Goal: Task Accomplishment & Management: Complete application form

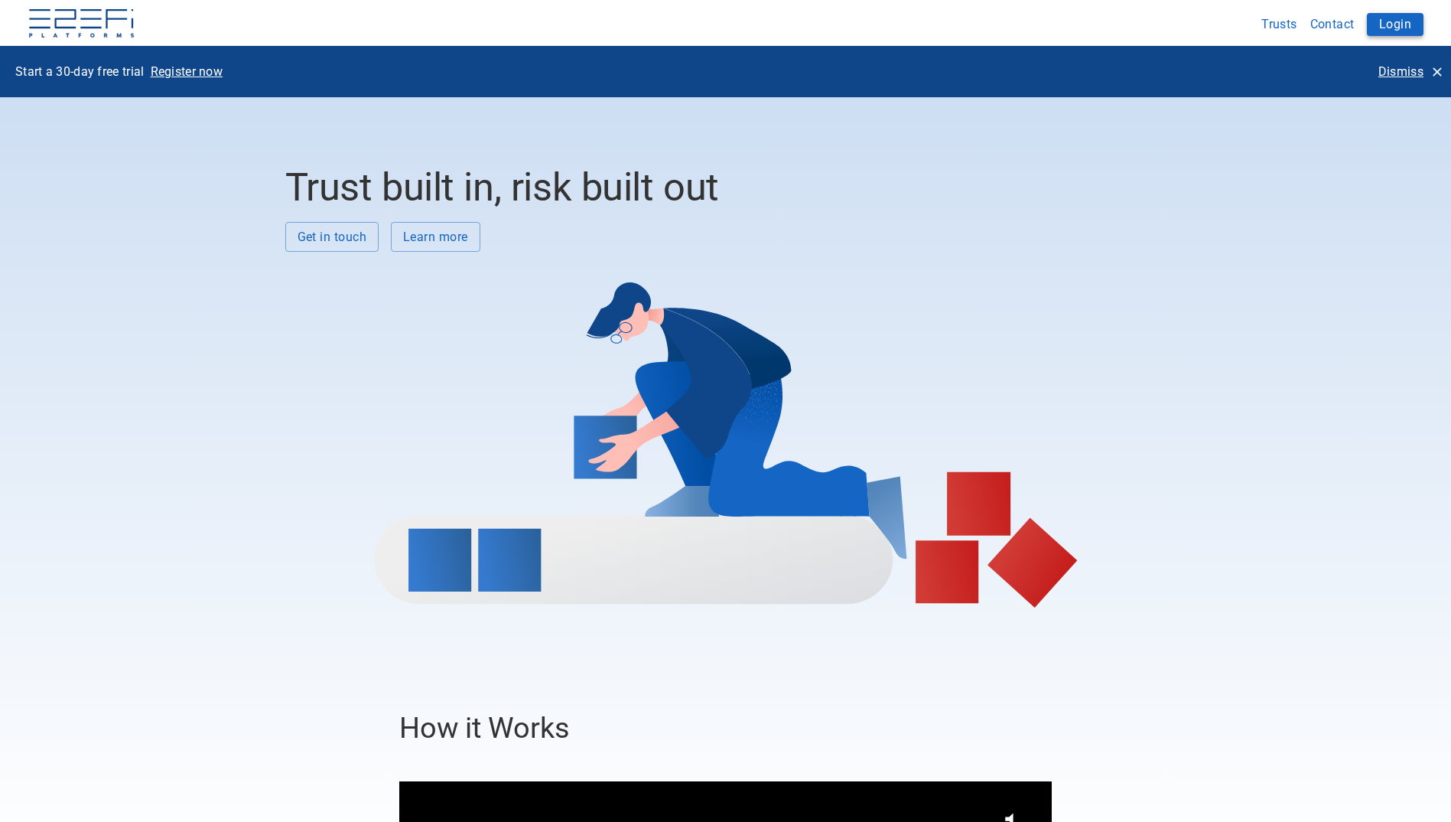
click at [1397, 25] on button "Login" at bounding box center [1395, 24] width 57 height 23
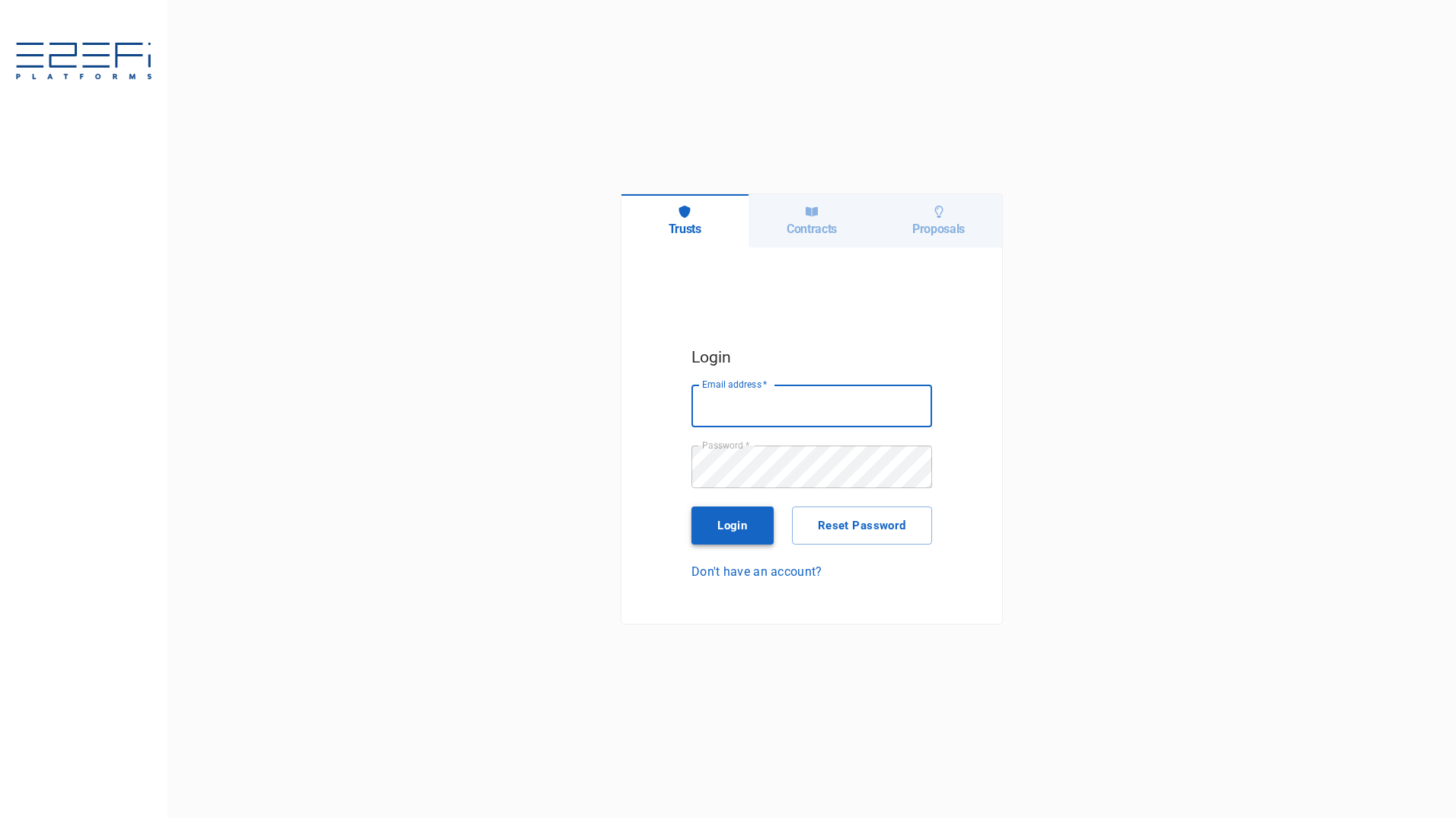
type input "[PERSON_NAME][EMAIL_ADDRESS][PERSON_NAME][DOMAIN_NAME]"
click at [712, 530] on button "Login" at bounding box center [732, 525] width 83 height 38
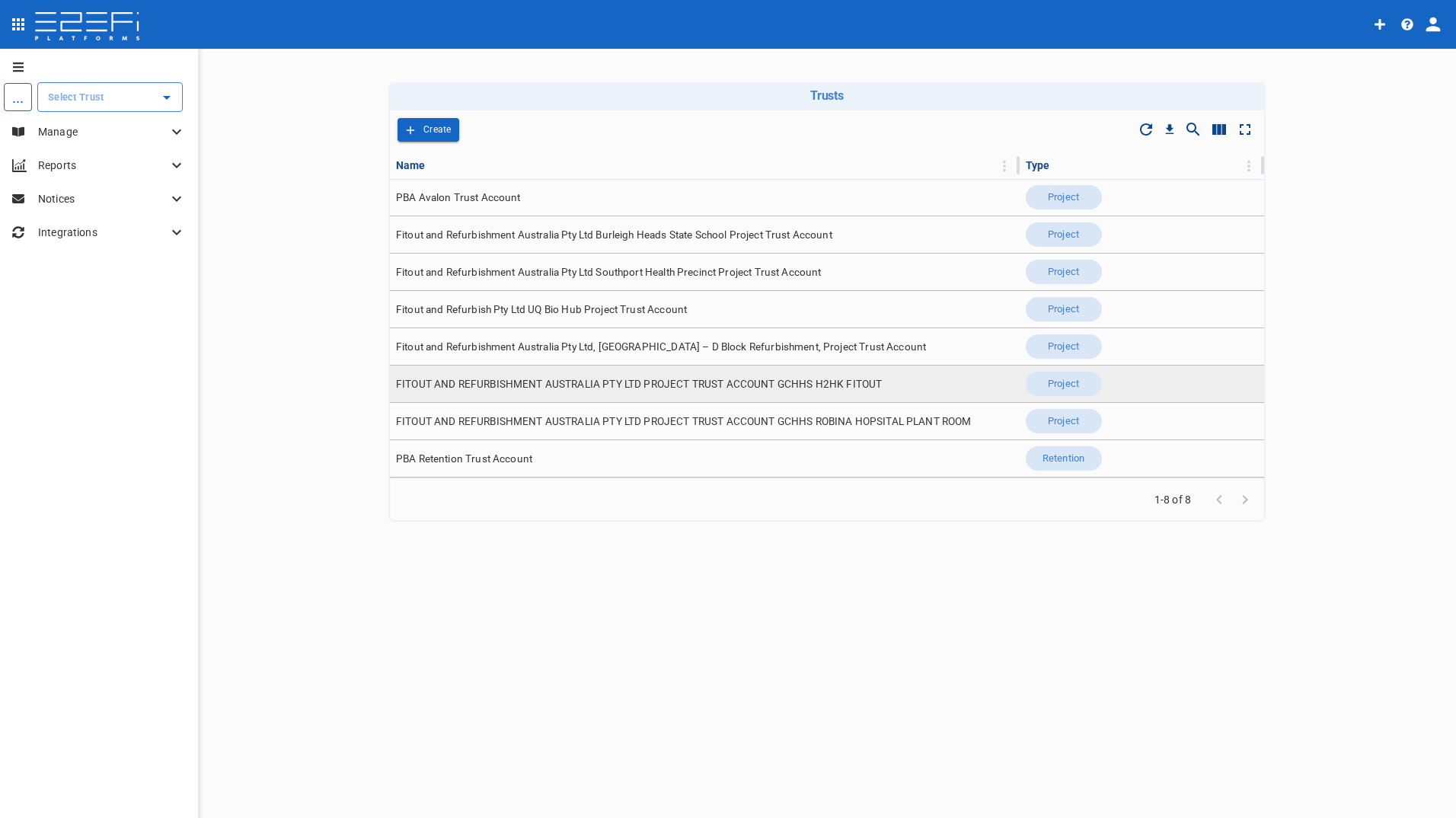
click at [620, 387] on span "FITOUT AND REFURBISHMENT AUSTRALIA PTY LTD PROJECT TRUST ACCOUNT GCHHS H2HK FIT…" at bounding box center [639, 384] width 486 height 15
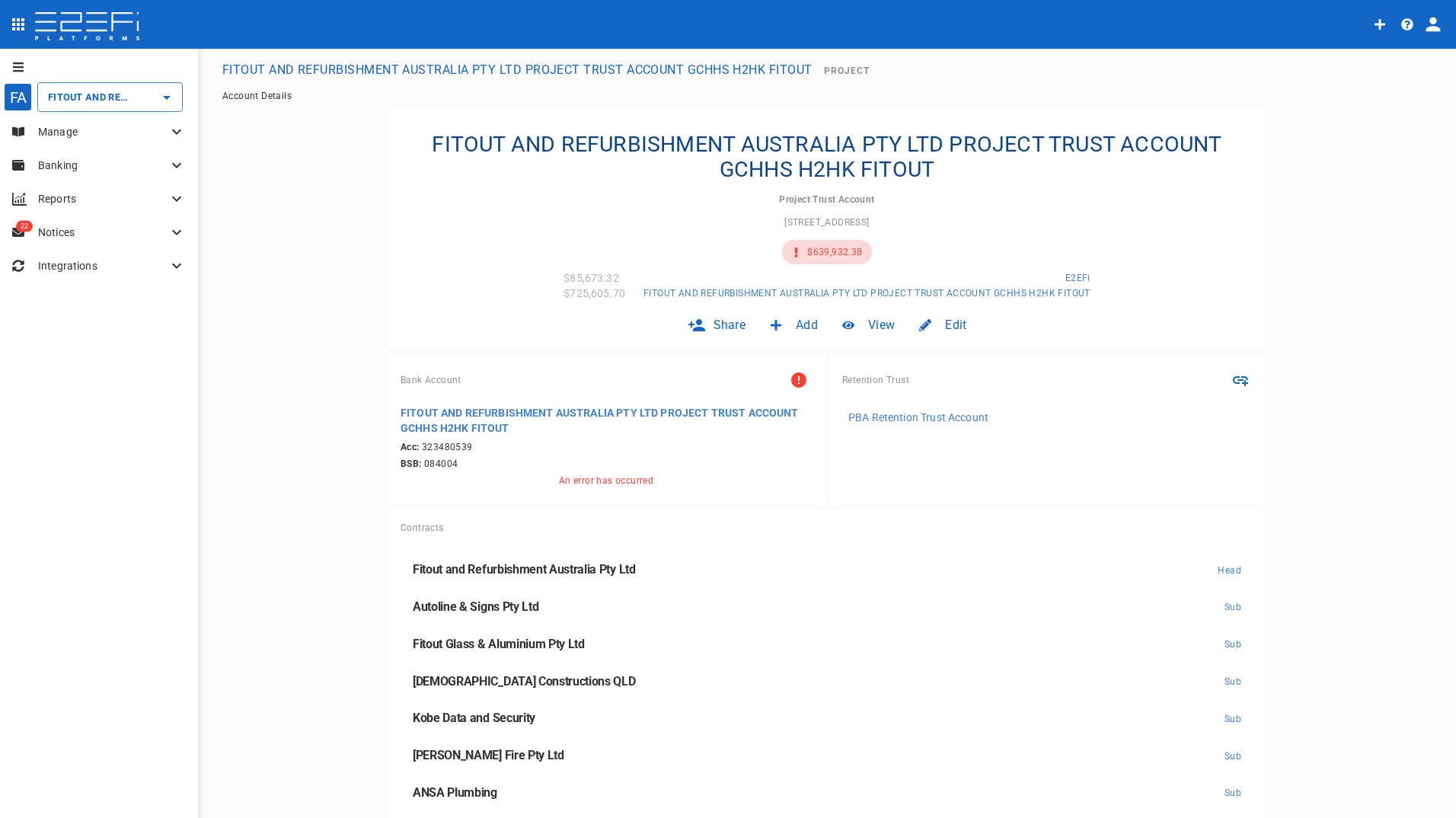
click at [72, 134] on p "Manage" at bounding box center [103, 131] width 129 height 15
click at [50, 222] on div "Claims" at bounding box center [97, 226] width 129 height 19
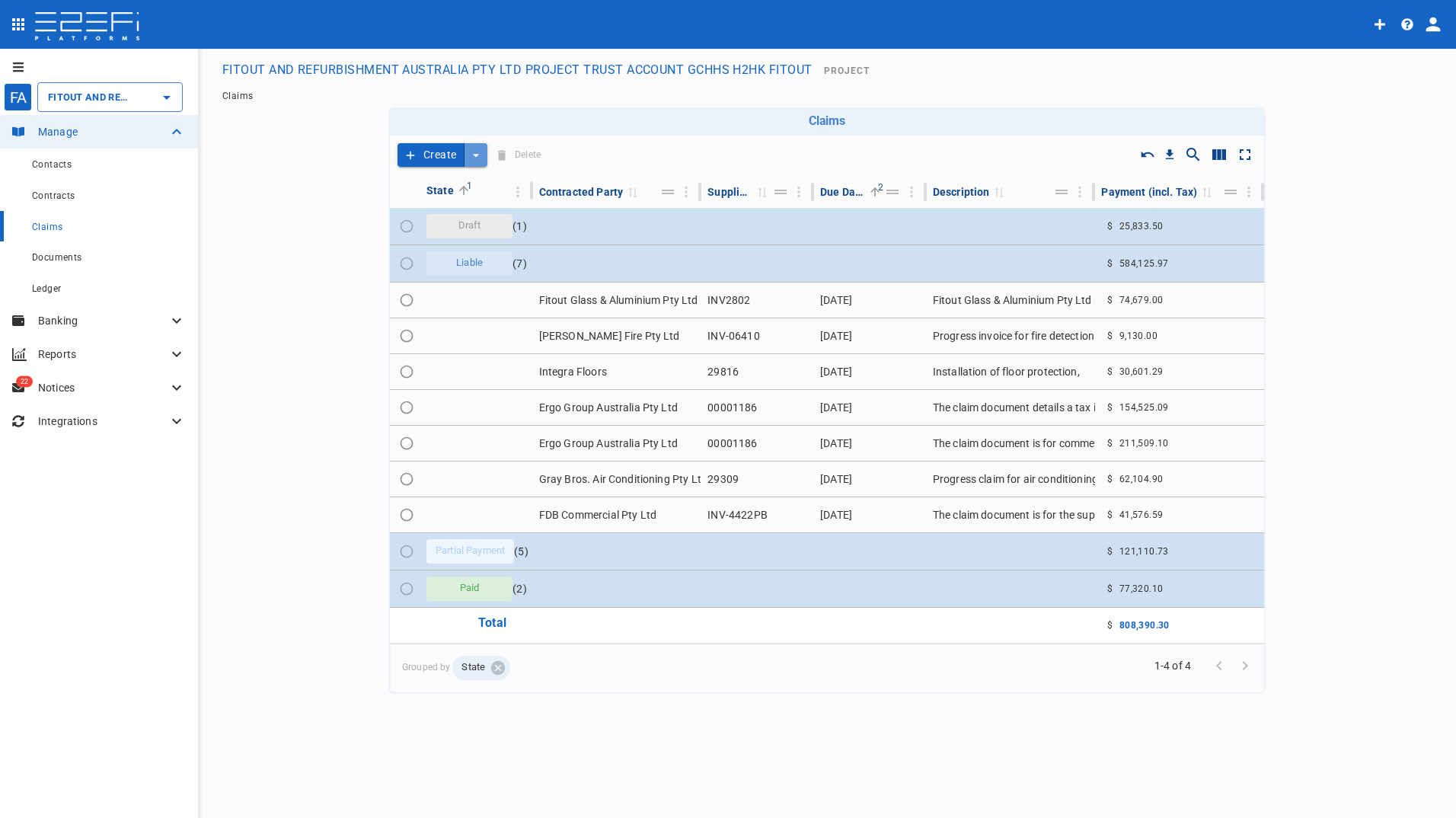
click at [471, 155] on icon "create claim type options" at bounding box center [476, 154] width 15 height 15
click at [427, 180] on span "Smart Create" at bounding box center [443, 182] width 66 height 18
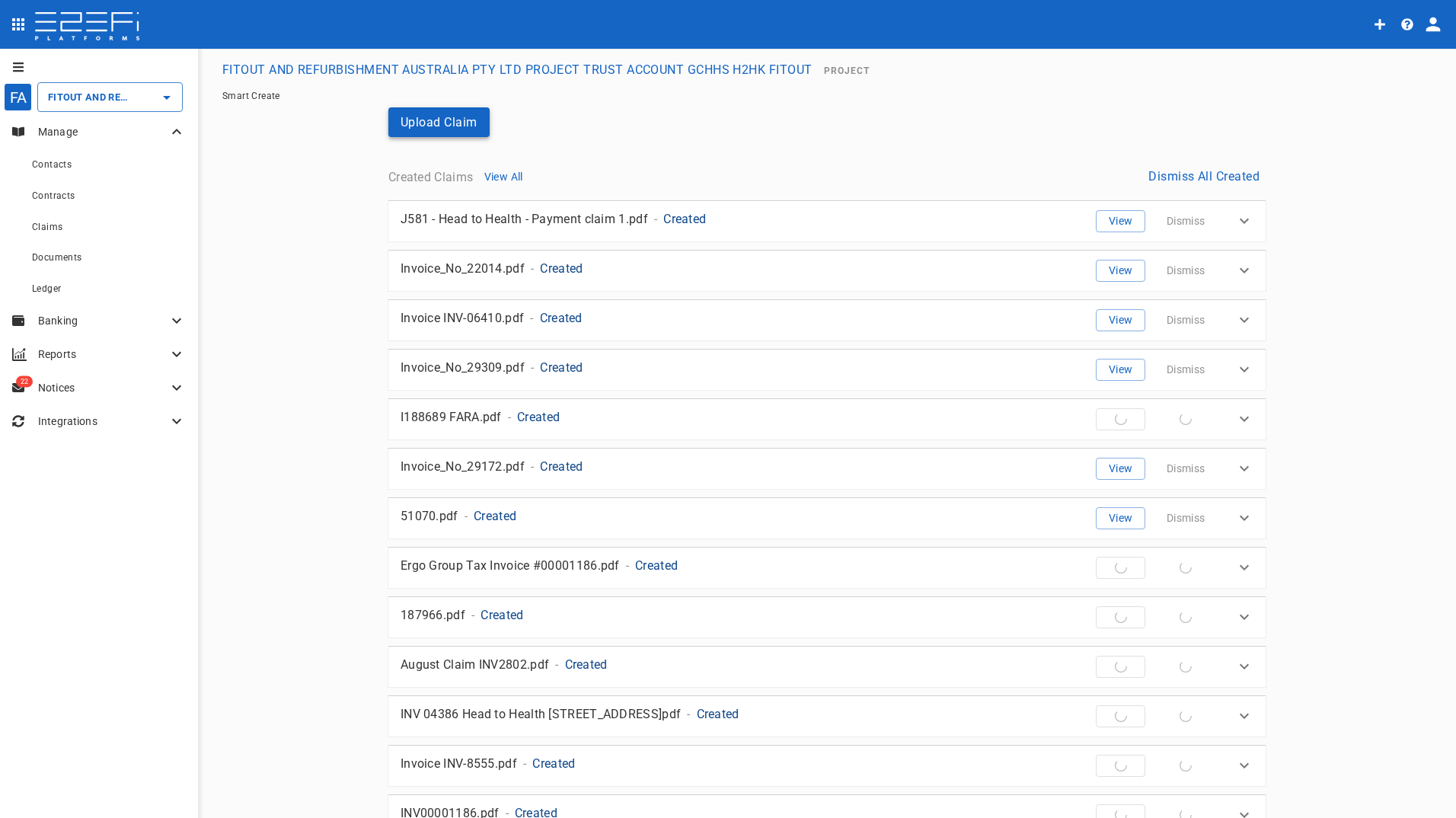
click at [459, 118] on button "Upload Claim" at bounding box center [439, 122] width 102 height 30
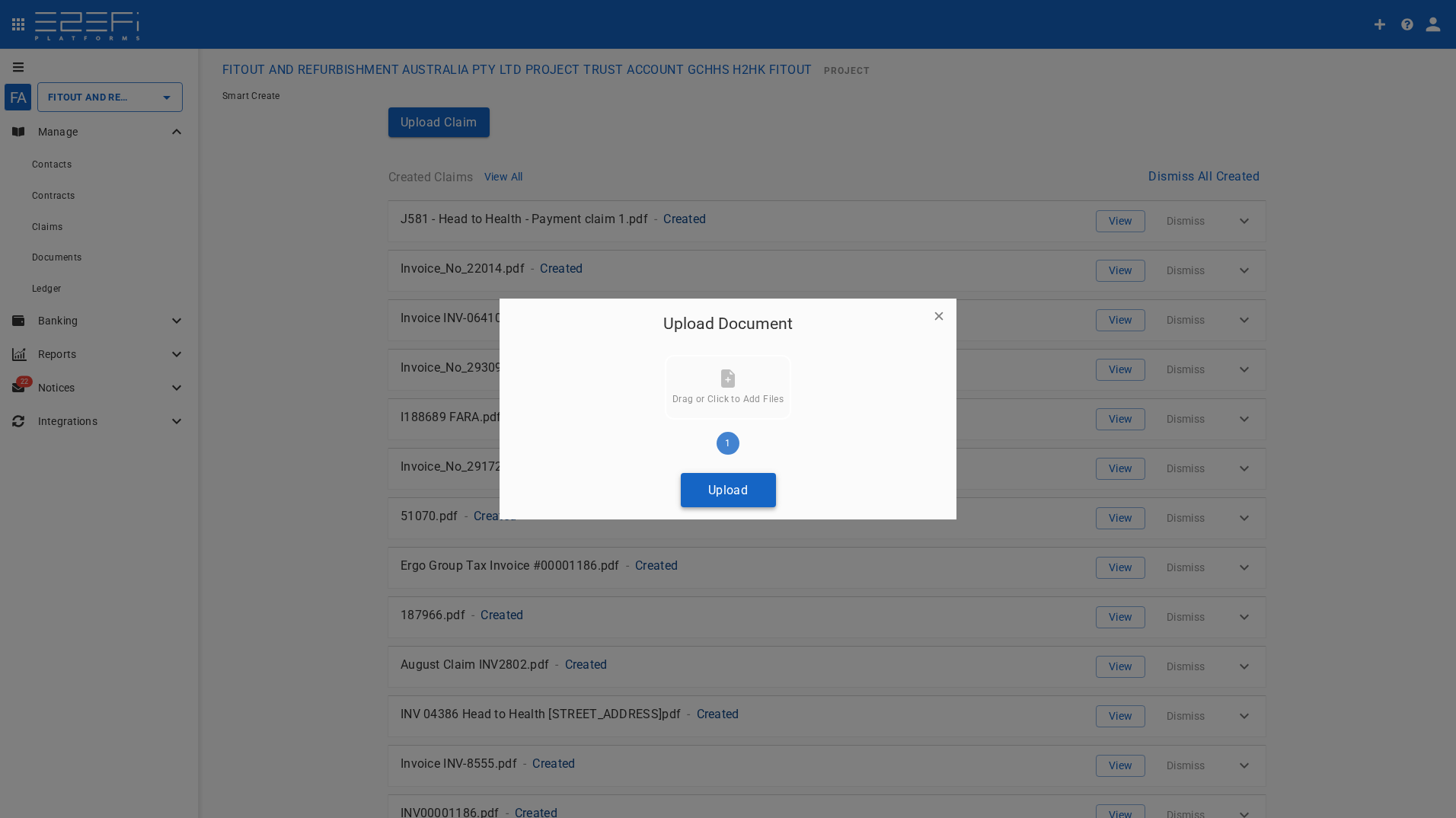
click at [746, 486] on button "Upload" at bounding box center [728, 490] width 96 height 34
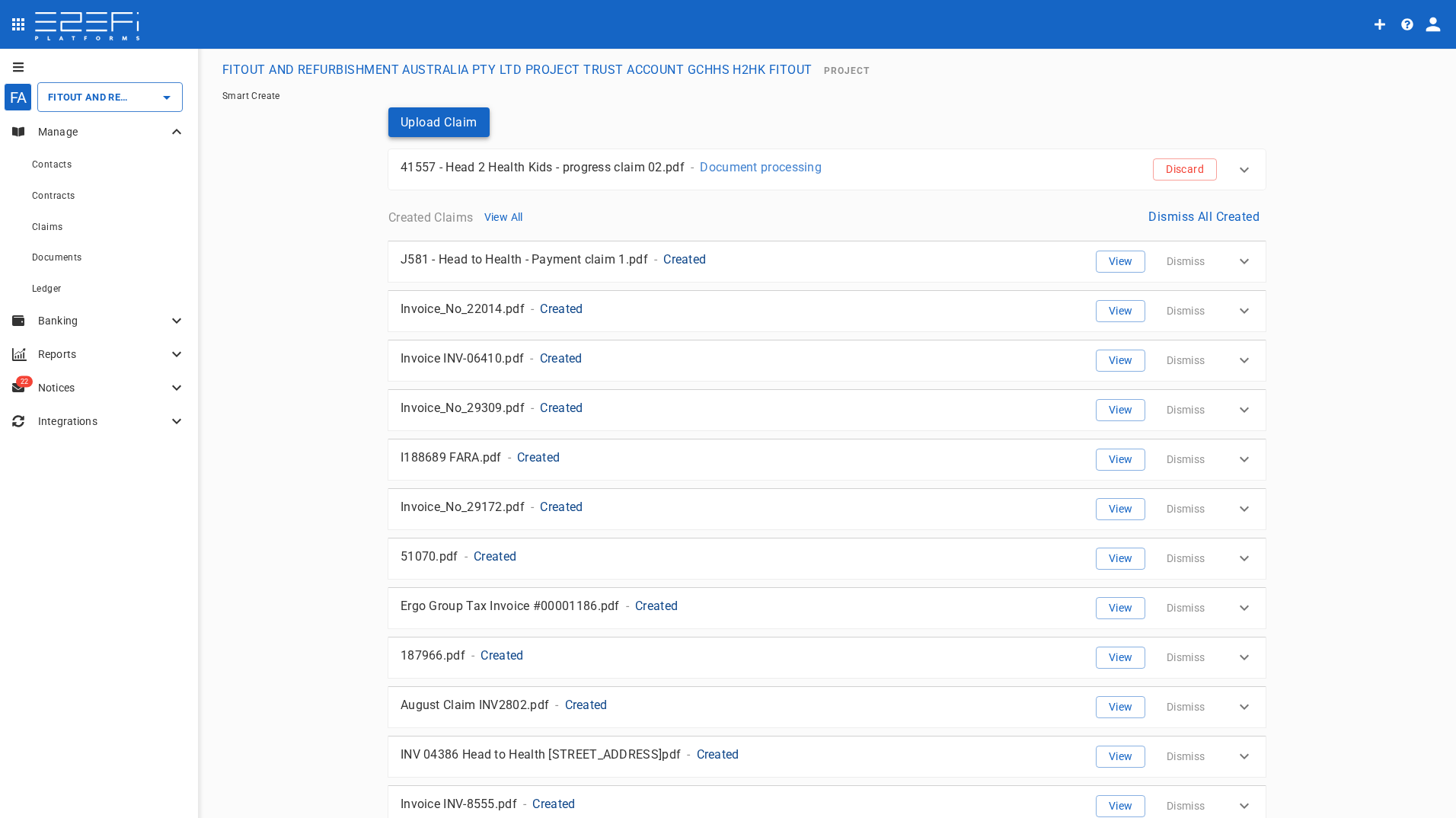
click at [459, 123] on button "Upload Claim" at bounding box center [439, 122] width 102 height 30
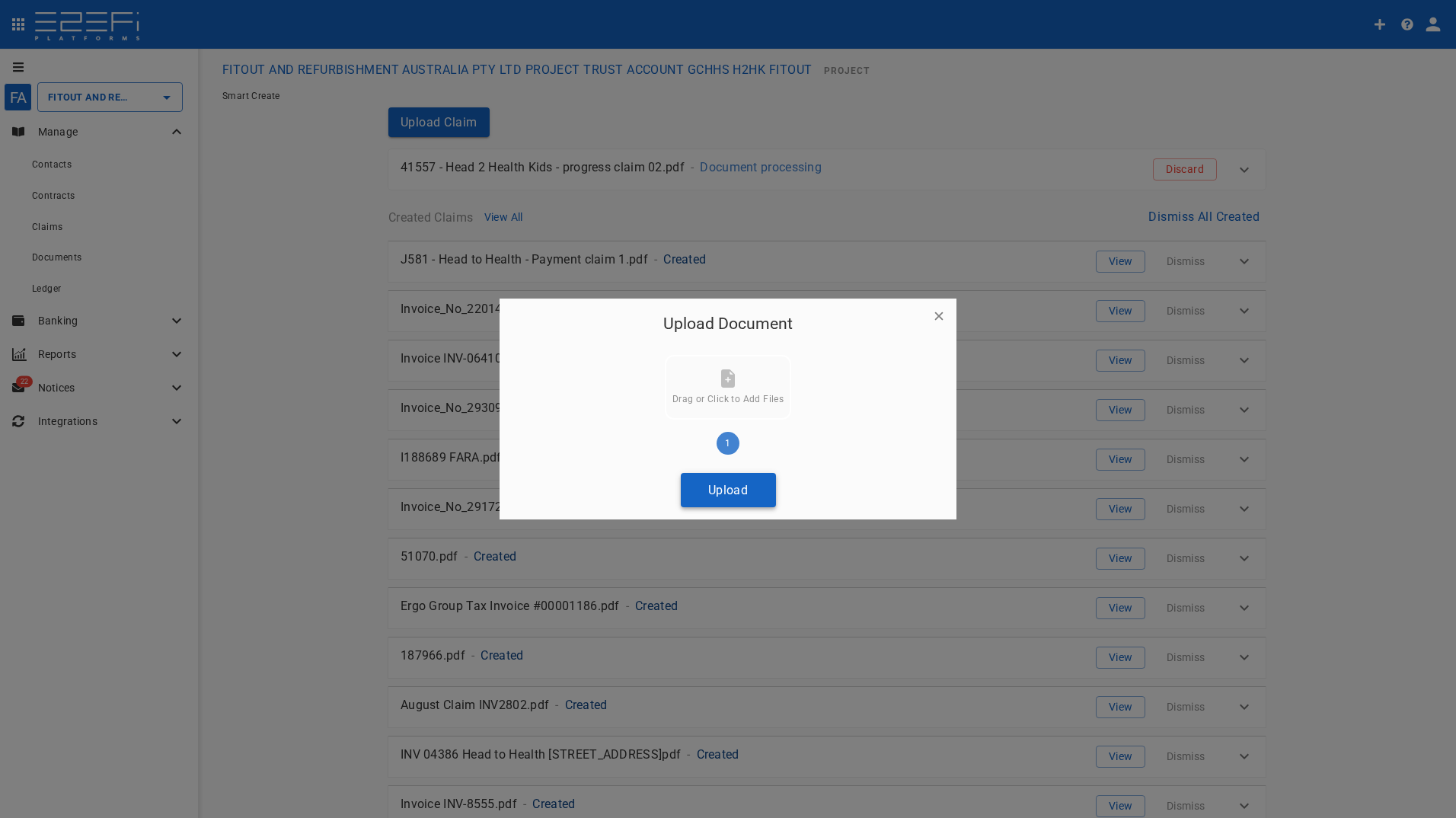
click at [728, 488] on button "Upload" at bounding box center [728, 490] width 96 height 34
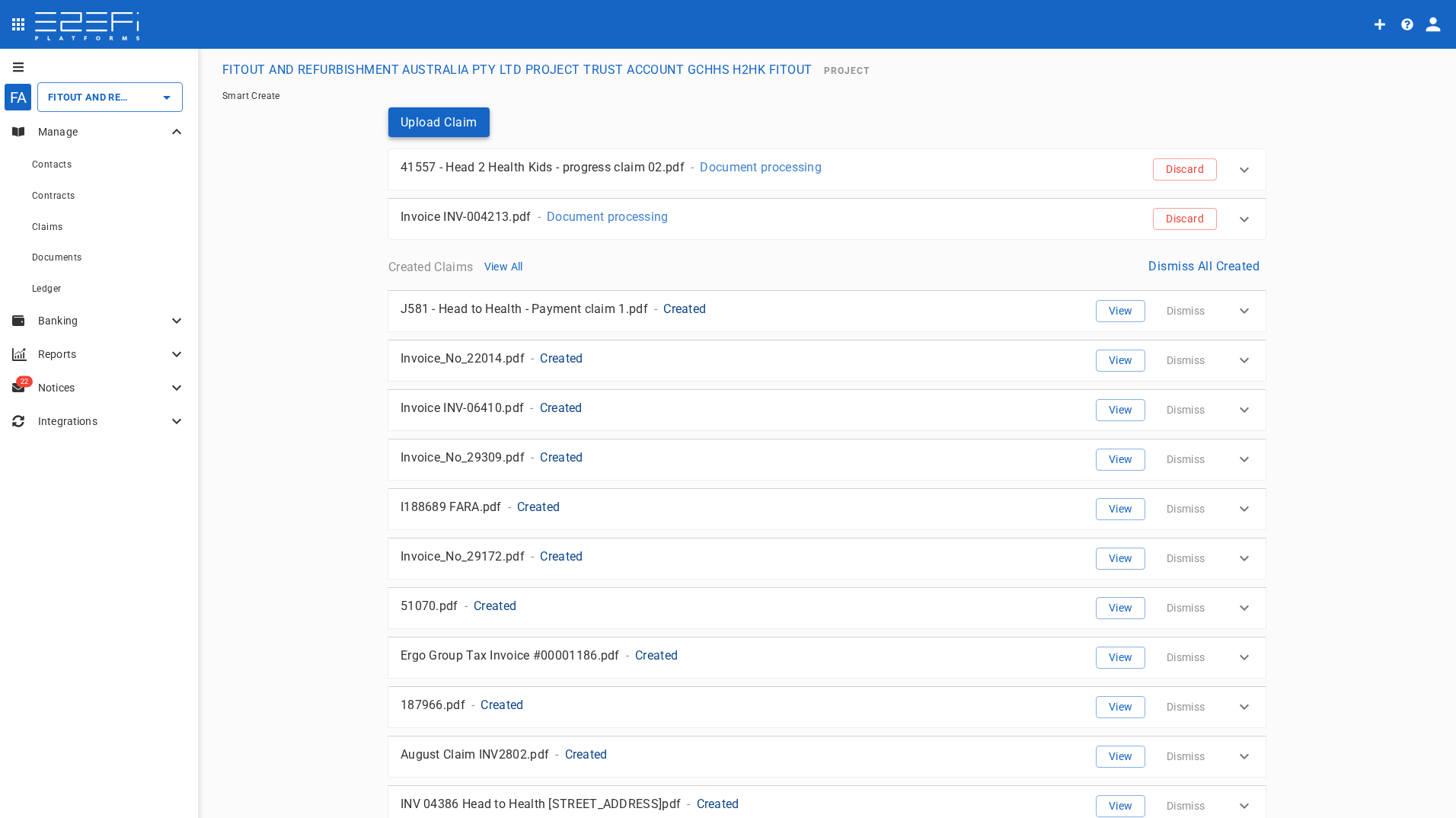
click at [455, 118] on button "Upload Claim" at bounding box center [439, 122] width 102 height 30
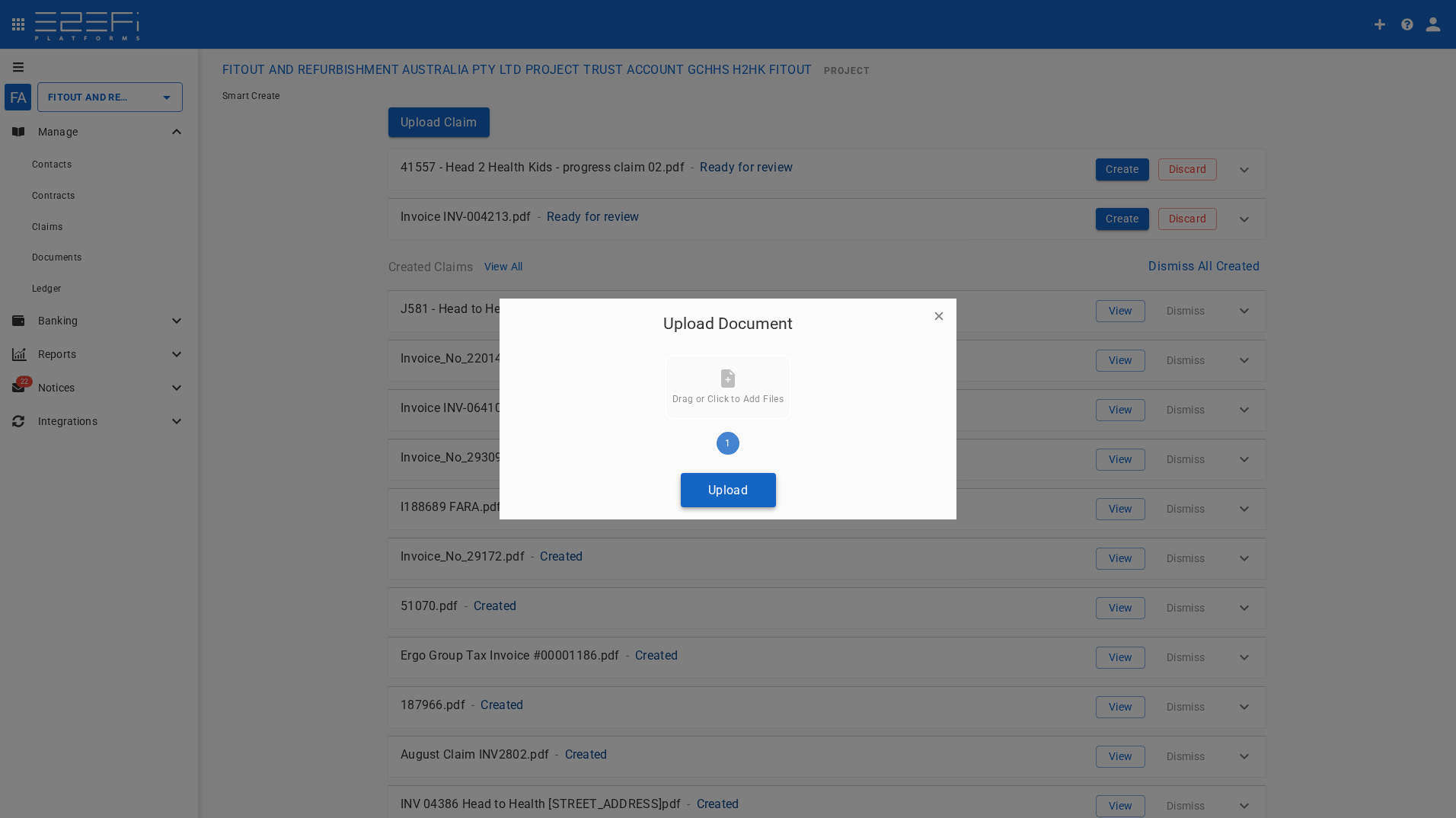
click at [728, 492] on button "Upload" at bounding box center [728, 490] width 96 height 34
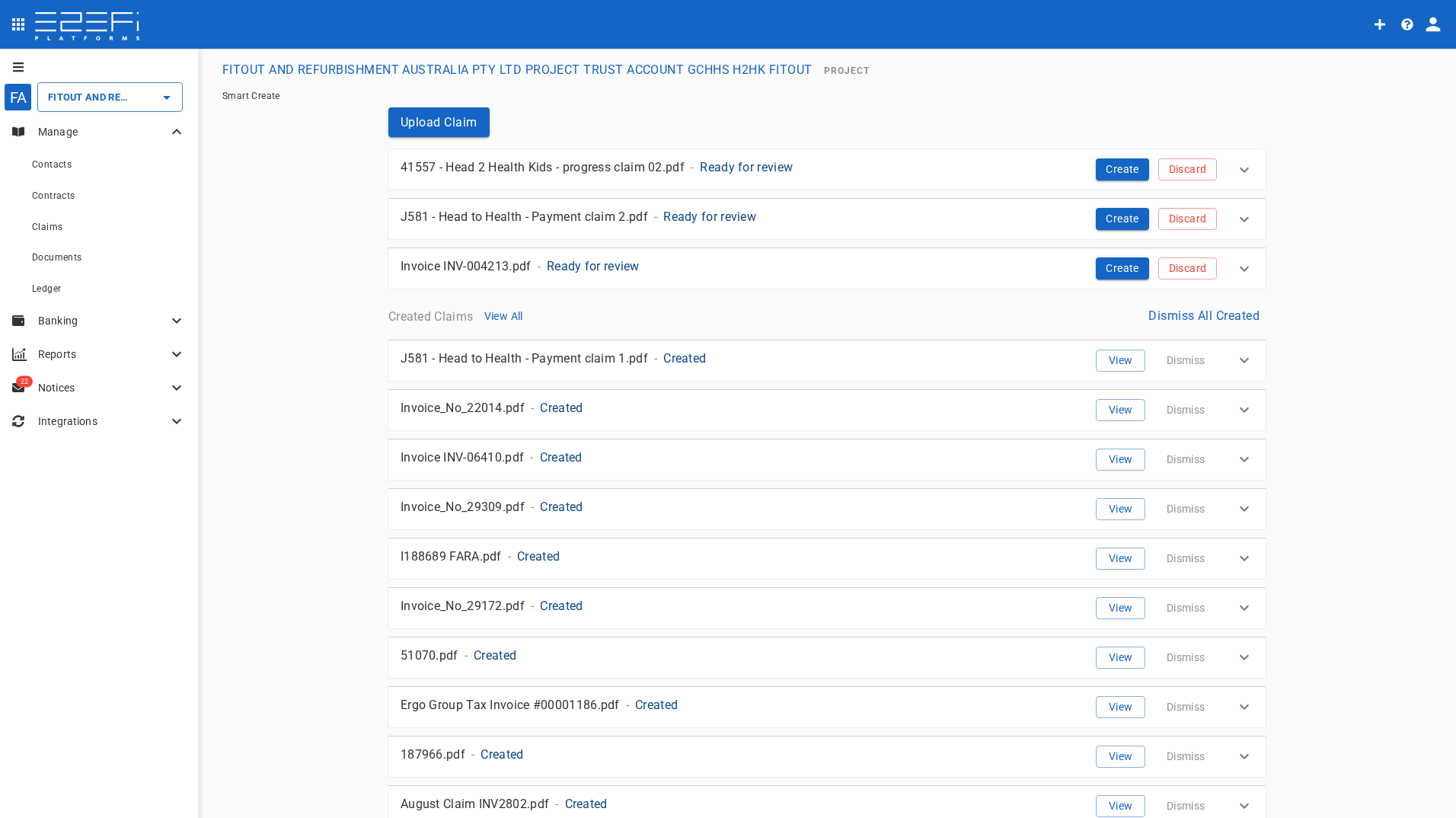
click at [520, 164] on p "41557 - Head 2 Health Kids - progress claim 02.pdf" at bounding box center [541, 167] width 284 height 18
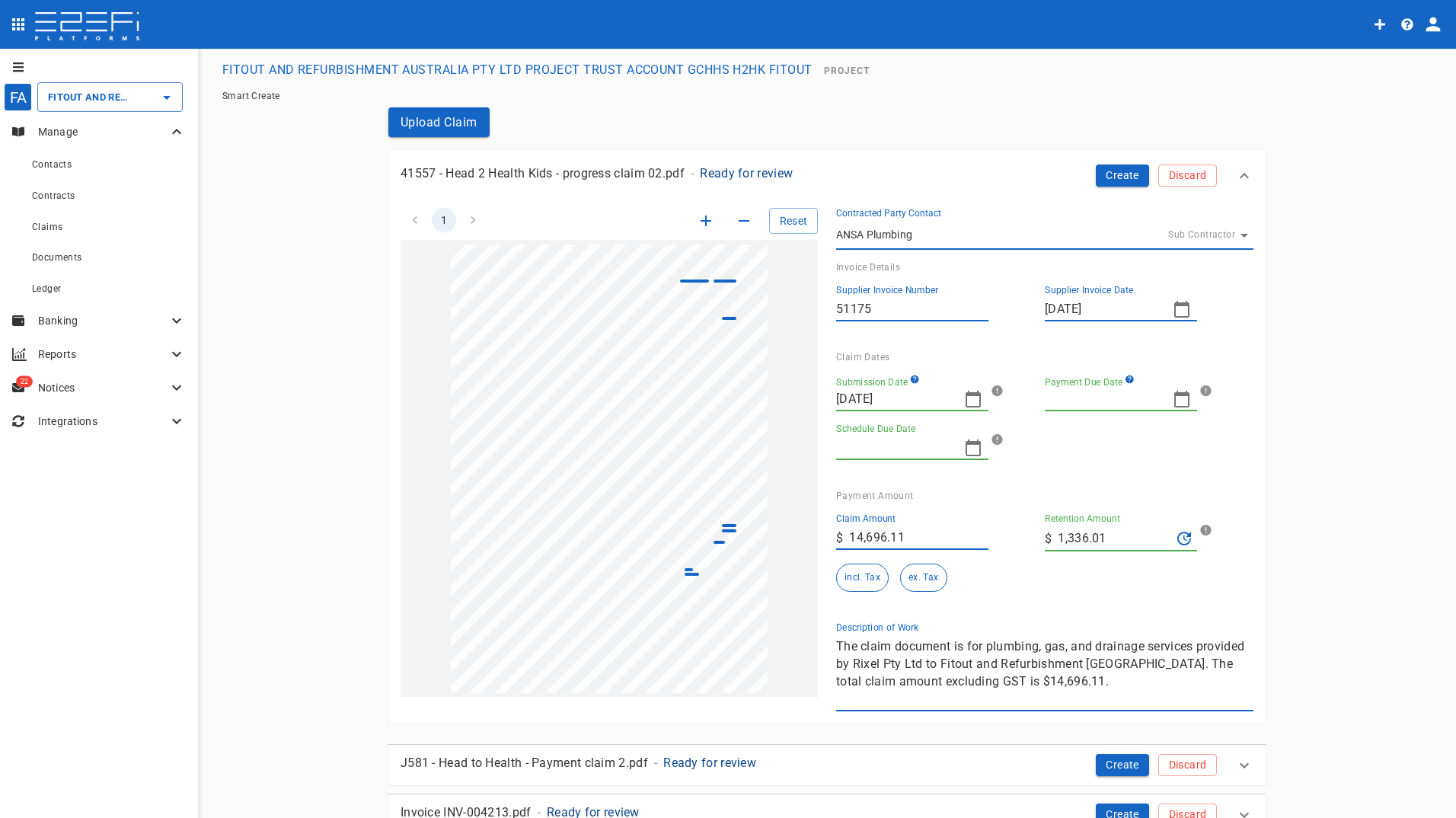
click at [1185, 398] on button "button" at bounding box center [1181, 399] width 31 height 31
click at [1085, 606] on div "30" at bounding box center [1085, 605] width 12 height 17
type input "09/30/2025"
click at [880, 443] on input "Schedule Due Date" at bounding box center [894, 448] width 115 height 24
click at [1049, 448] on div "Submission Date 09/25/2025 Payment Due Date 09/30/2025 Schedule Due Date" at bounding box center [1032, 411] width 417 height 98
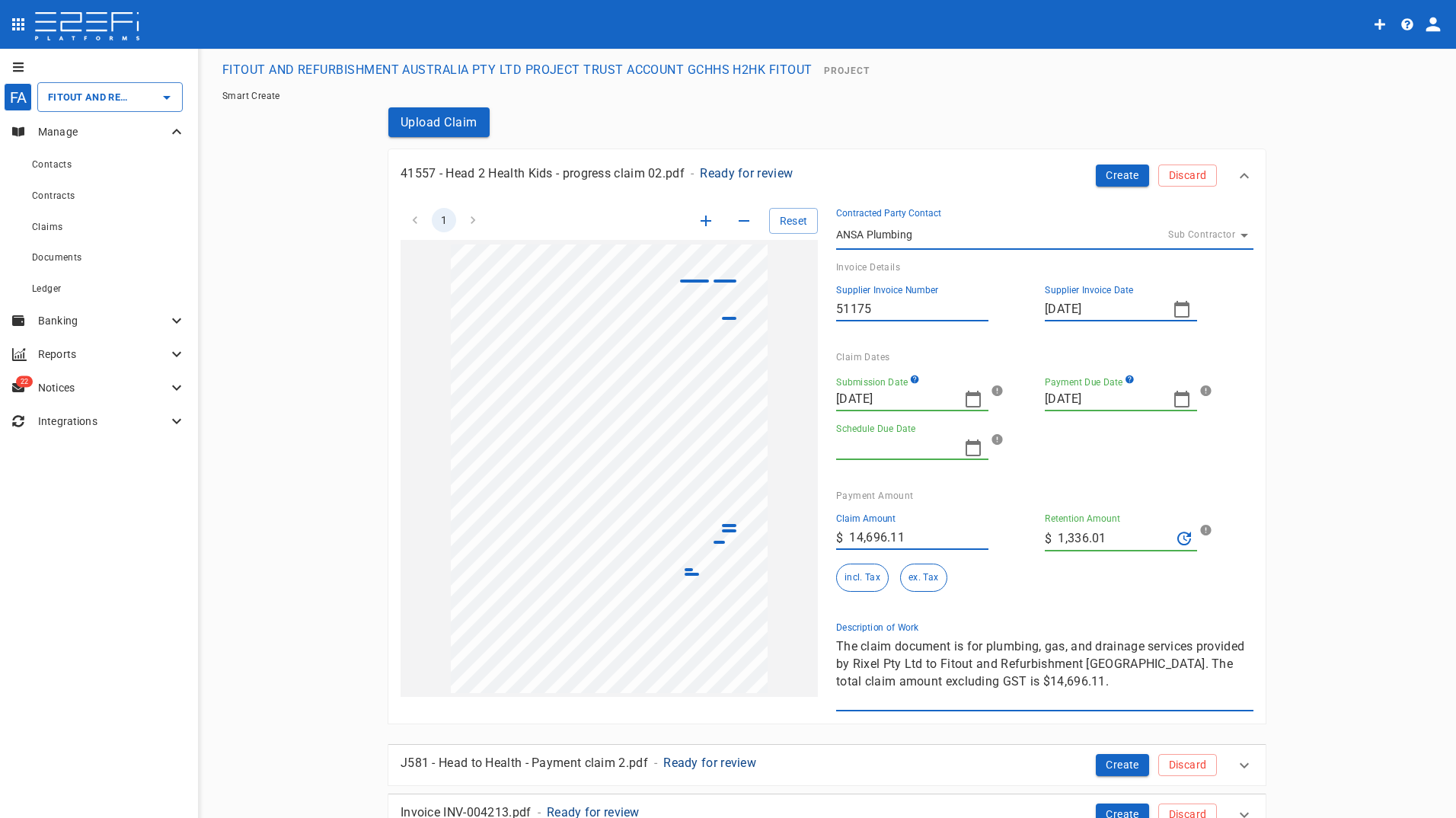
click at [966, 446] on icon "button" at bounding box center [973, 448] width 18 height 18
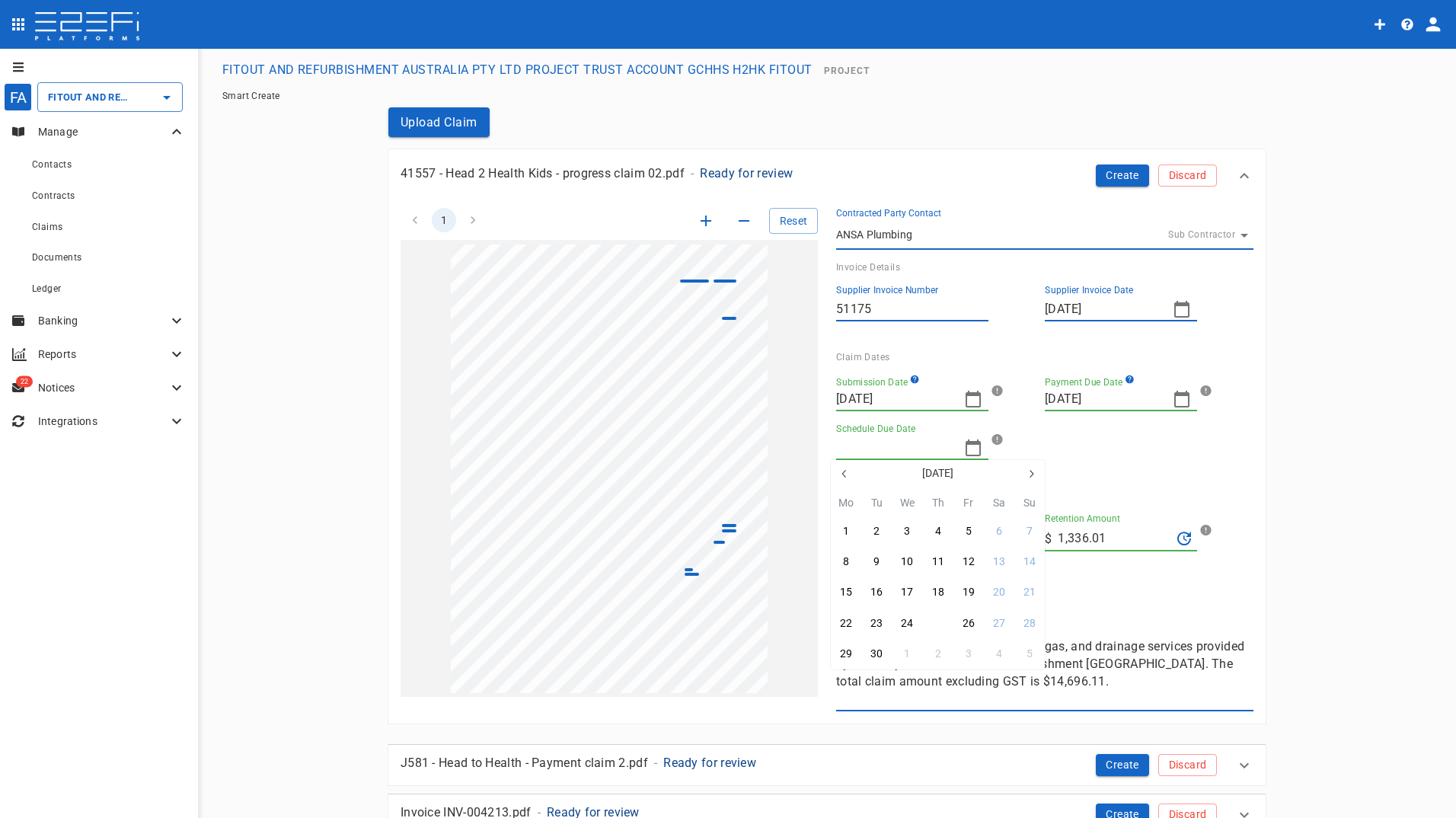
click at [932, 620] on div "25" at bounding box center [937, 623] width 12 height 17
type input "09/25/2025"
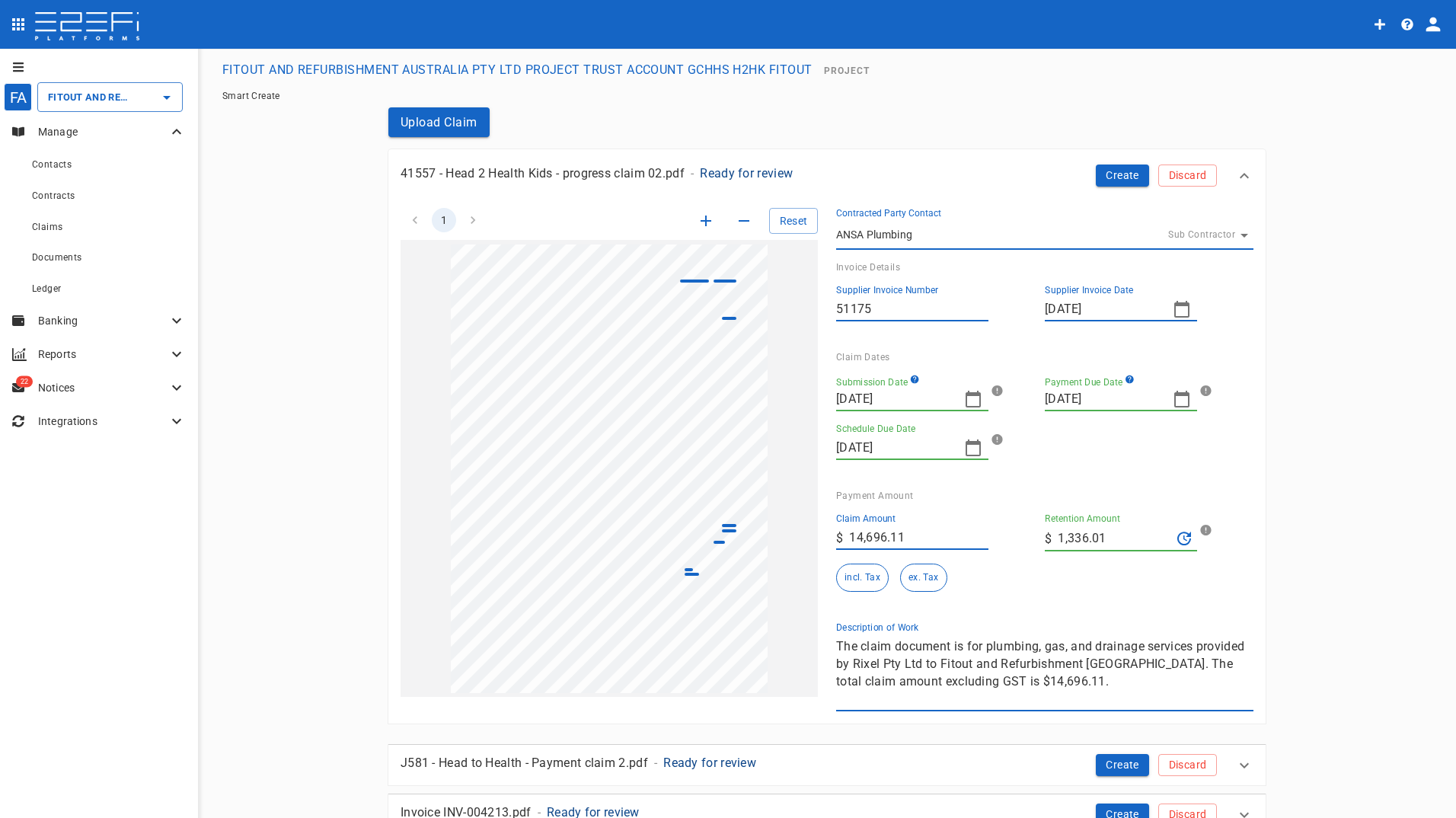
drag, startPoint x: 1108, startPoint y: 536, endPoint x: 954, endPoint y: 527, distance: 154.3
click at [987, 533] on div "Claim Amount ​ $ 14,696.11 Retention Amount ​ $ 1,336.01 incl. Tax ex. Tax" at bounding box center [1032, 545] width 417 height 91
type input "0"
click at [997, 585] on div "incl. Tax ex. Tax" at bounding box center [934, 577] width 196 height 28
click at [924, 576] on button "ex. Tax" at bounding box center [923, 577] width 47 height 28
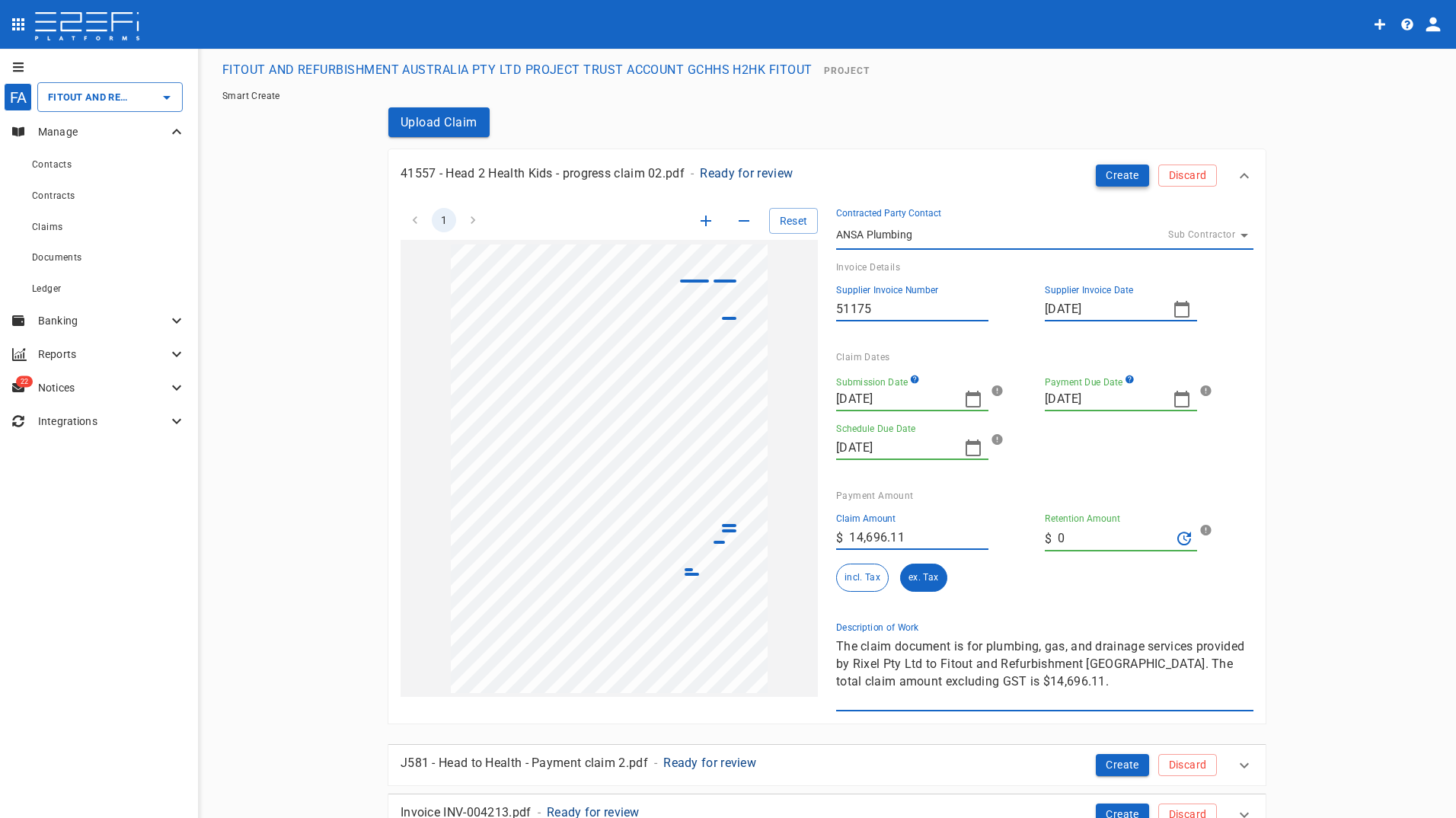
click at [1120, 174] on button "Create" at bounding box center [1123, 175] width 54 height 22
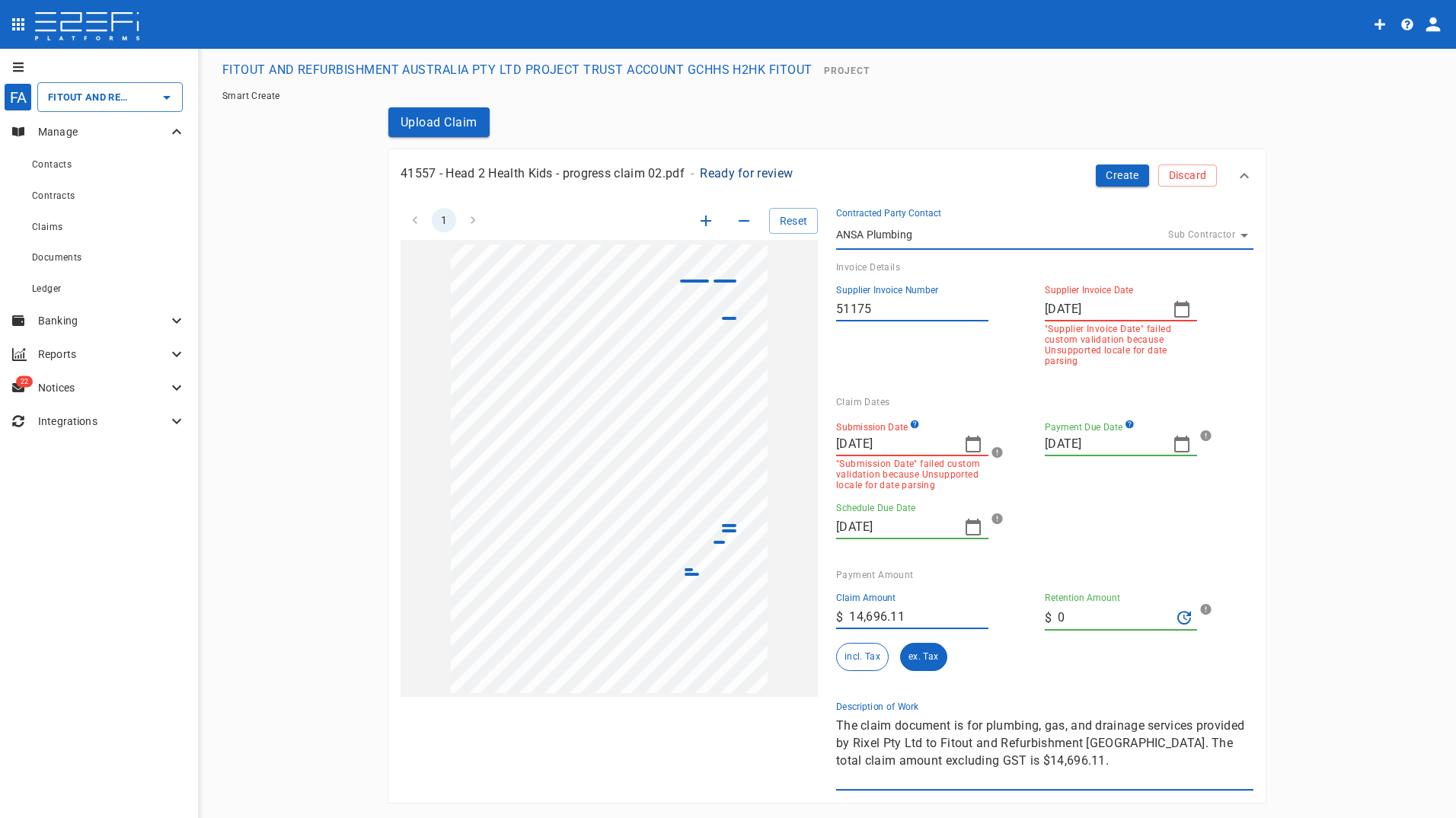
click at [1173, 307] on icon "button" at bounding box center [1181, 308] width 18 height 18
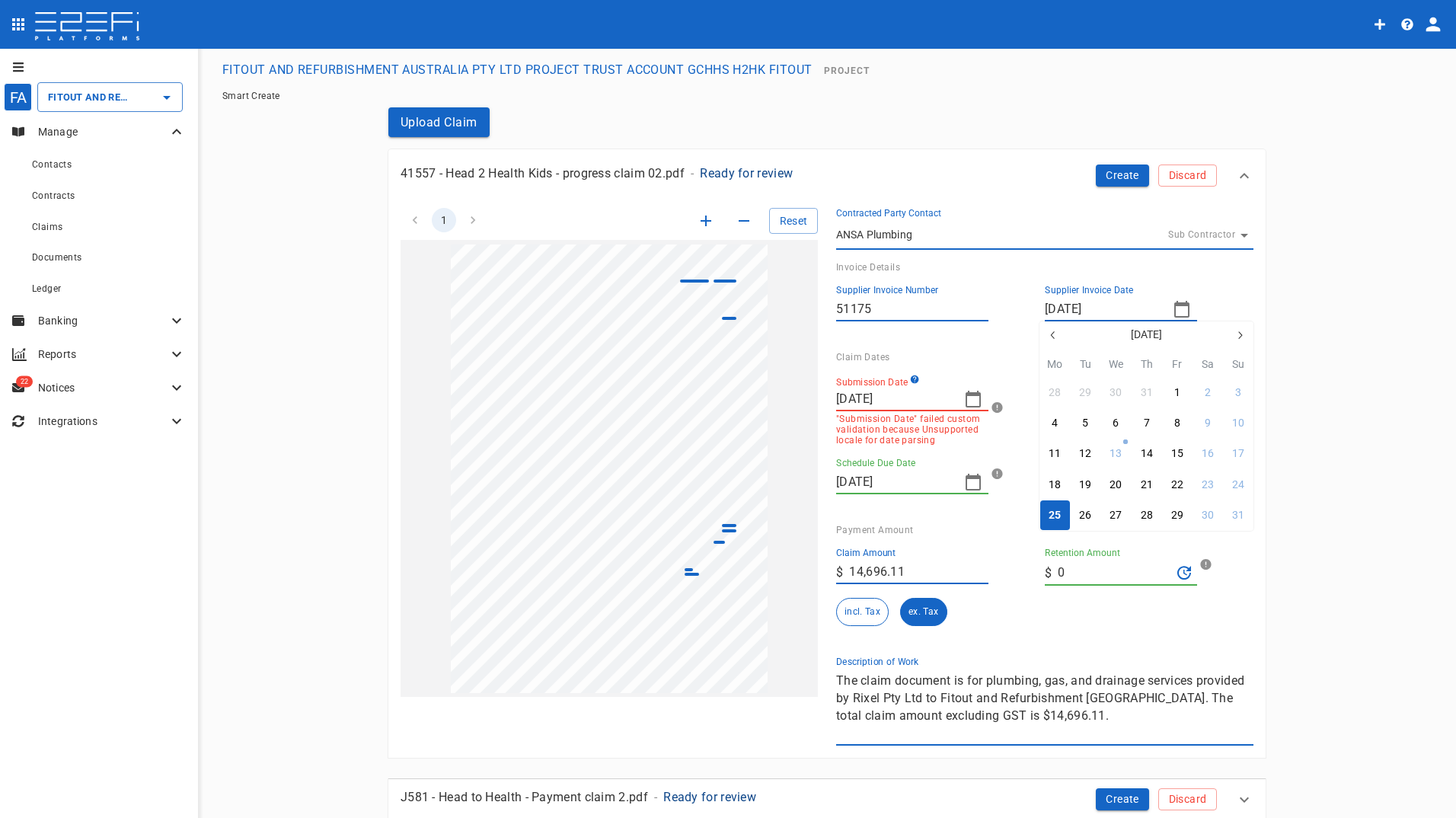
drag, startPoint x: 1057, startPoint y: 511, endPoint x: 956, endPoint y: 408, distance: 144.3
click at [1056, 509] on div "25" at bounding box center [1055, 515] width 12 height 17
click at [970, 400] on icon "button" at bounding box center [973, 399] width 18 height 18
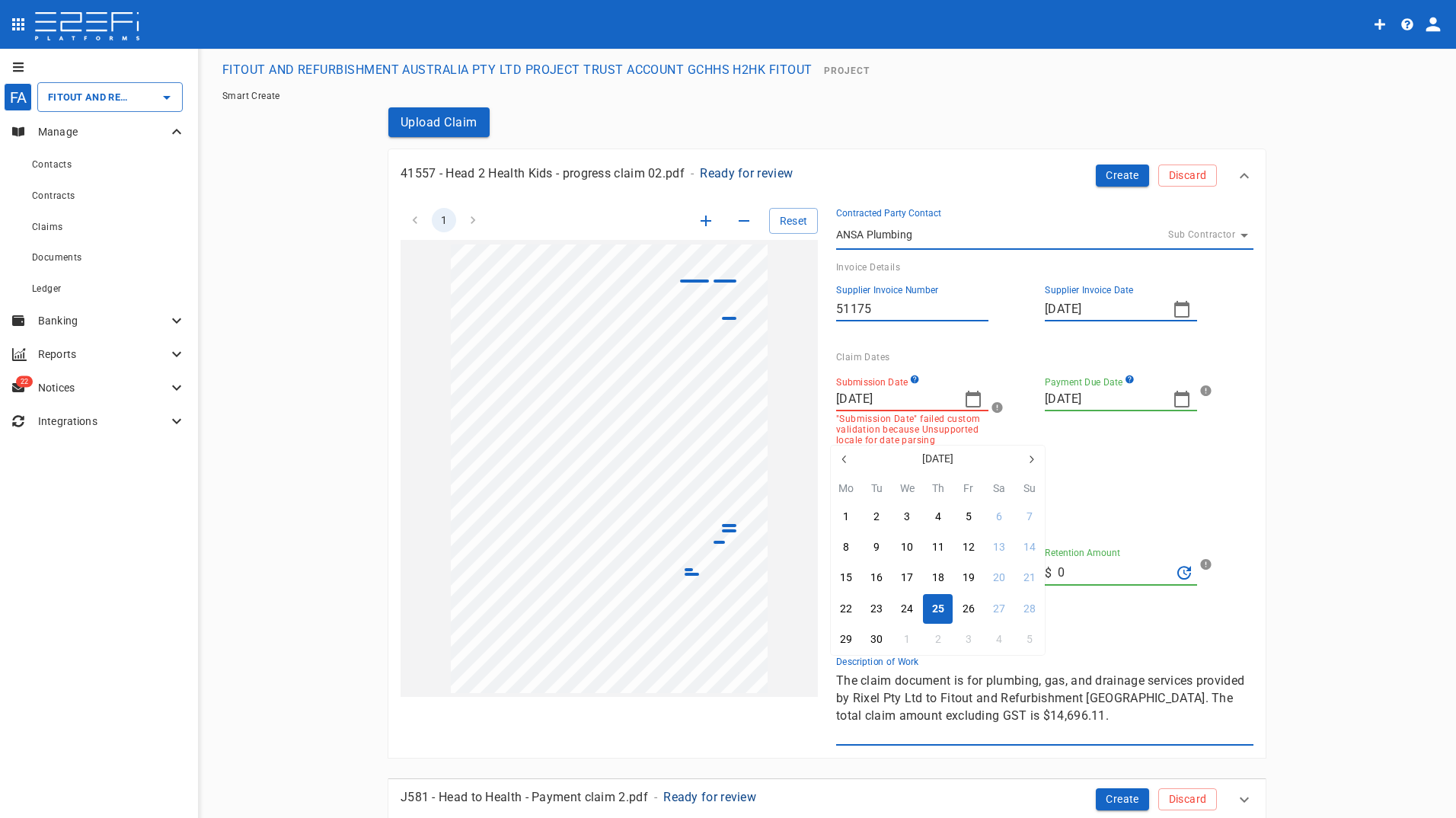
drag, startPoint x: 936, startPoint y: 607, endPoint x: 1120, endPoint y: 493, distance: 216.5
click at [936, 605] on div "25" at bounding box center [937, 609] width 12 height 17
type input "10/31/2025"
type input "10/17/2025"
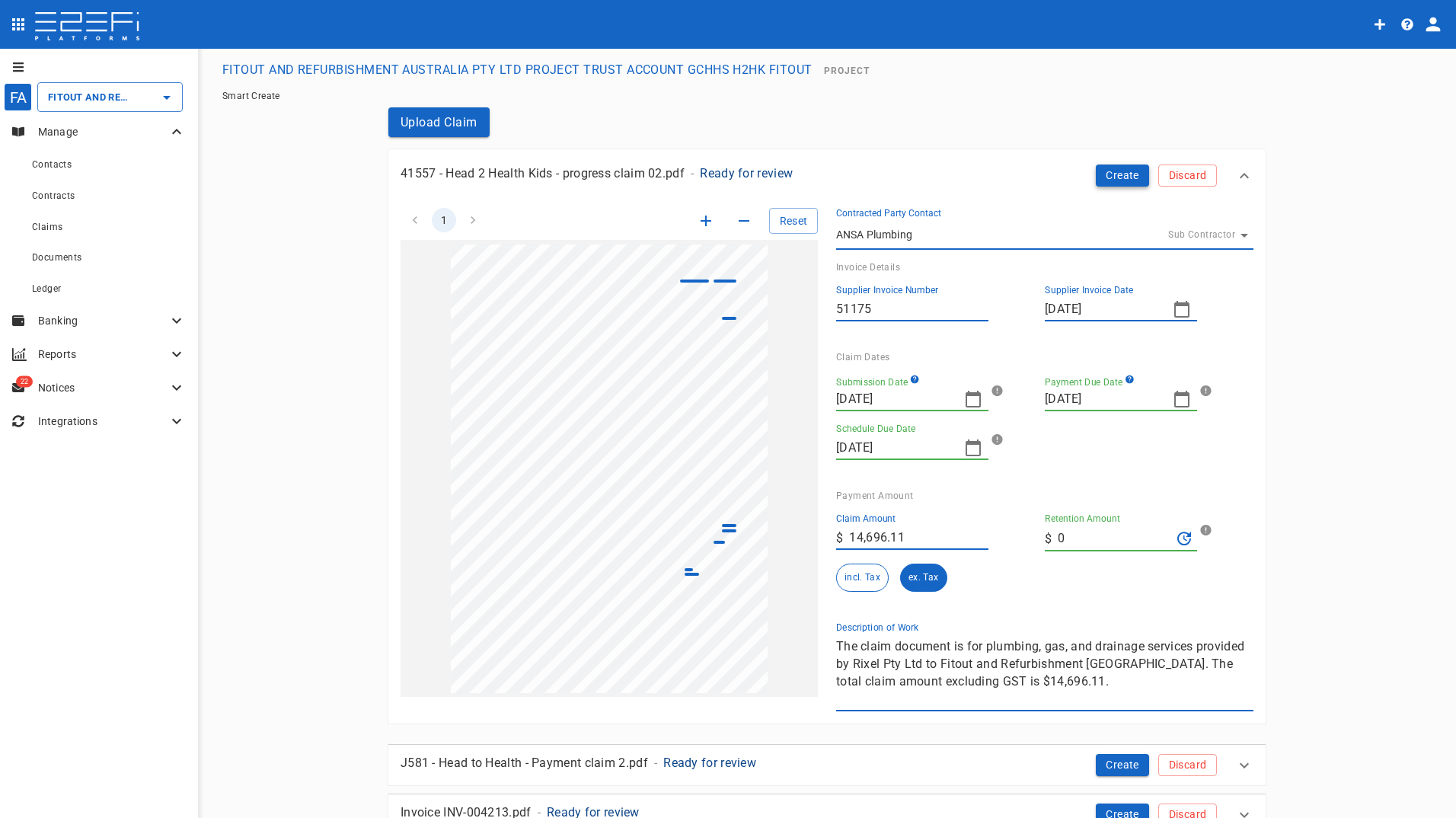
click at [1113, 167] on button "Create" at bounding box center [1123, 175] width 54 height 22
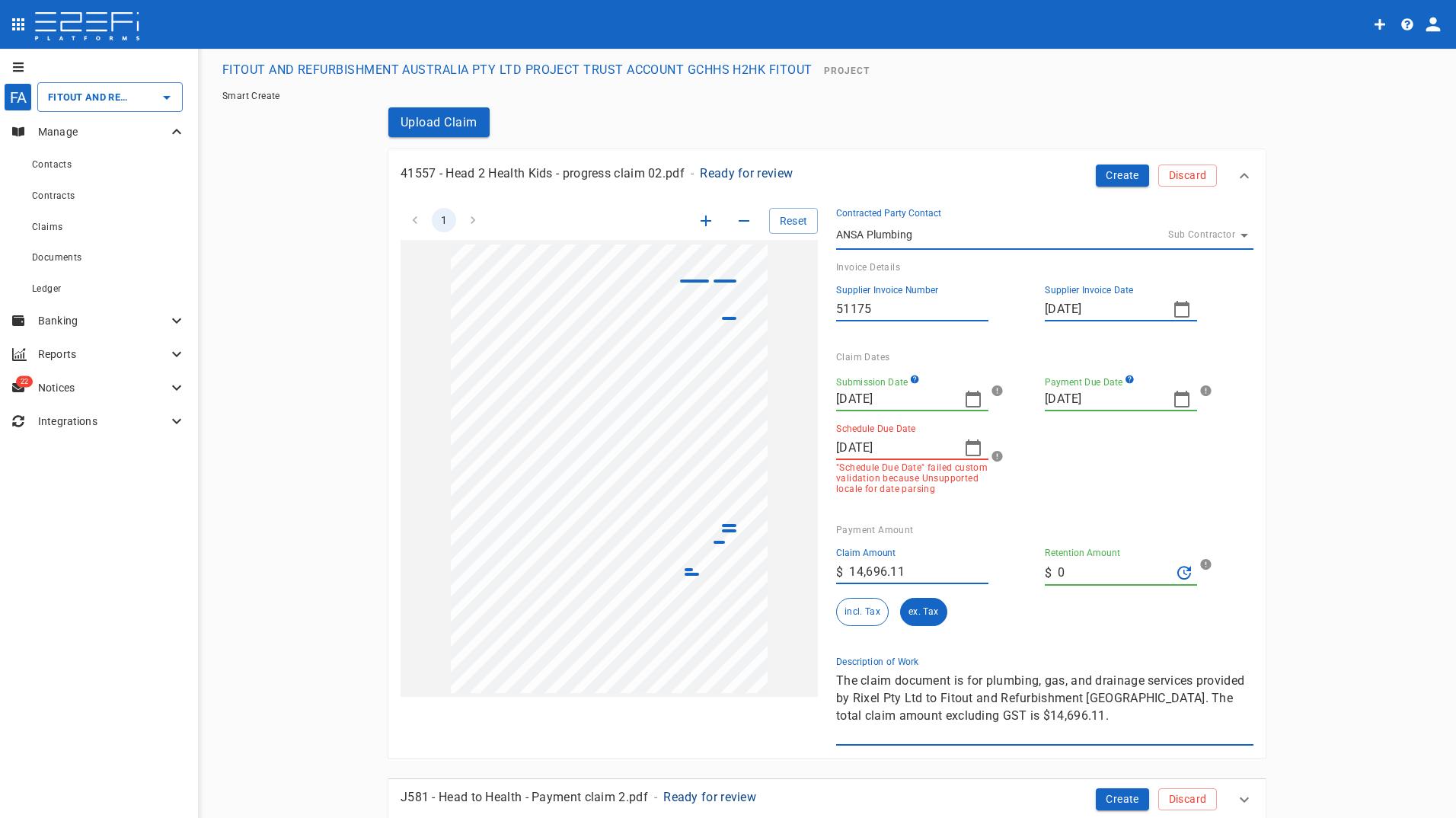
click at [1181, 407] on icon "button" at bounding box center [1181, 399] width 15 height 17
click at [1055, 415] on button "button" at bounding box center [1053, 425] width 28 height 28
click at [1082, 604] on div "30" at bounding box center [1085, 605] width 12 height 17
type input "09/30/2025"
click at [968, 445] on icon "button" at bounding box center [972, 447] width 15 height 17
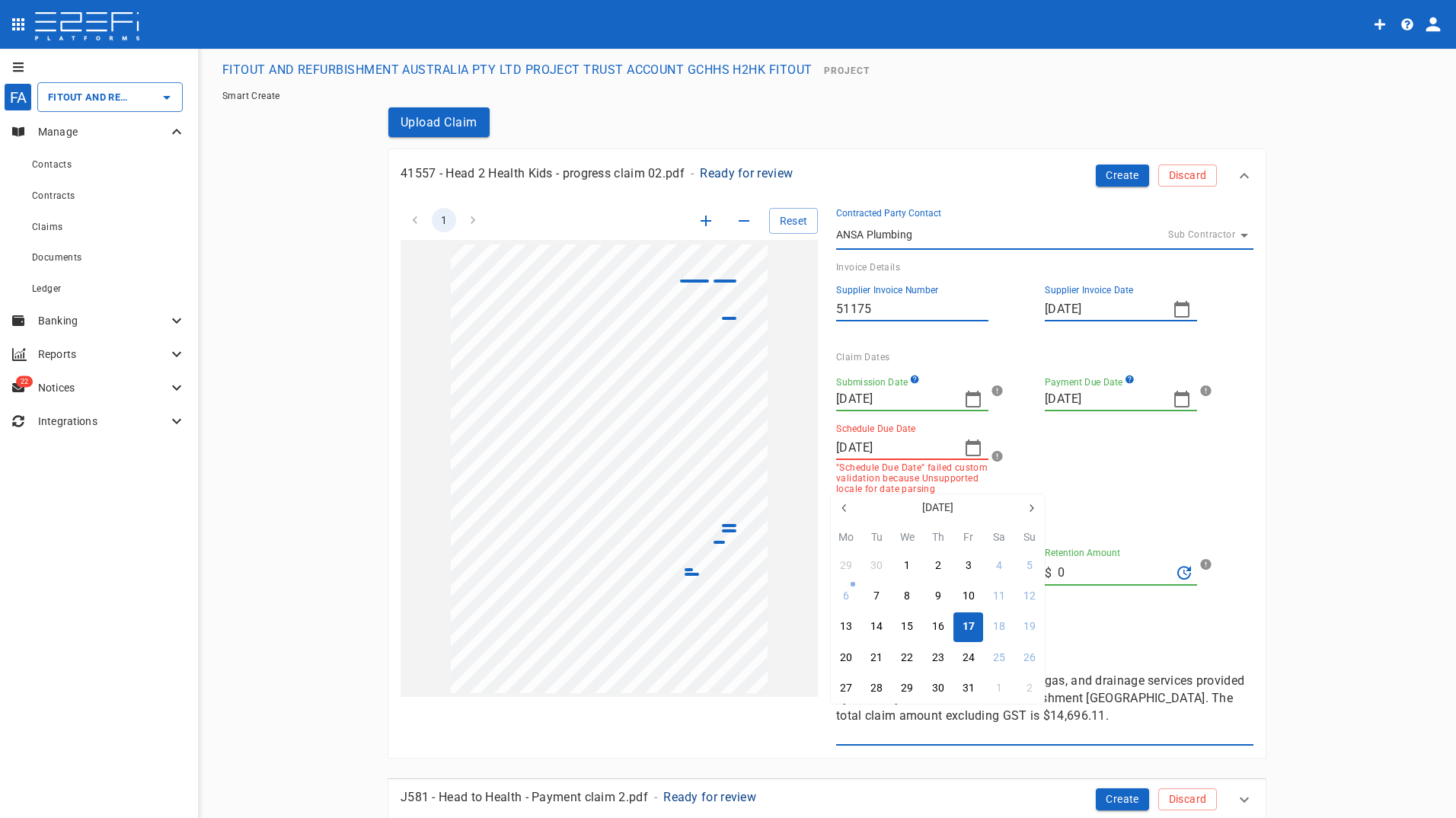
click at [848, 510] on icon "button" at bounding box center [844, 508] width 12 height 12
click at [938, 654] on div "25" at bounding box center [937, 658] width 12 height 17
type input "09/25/2025"
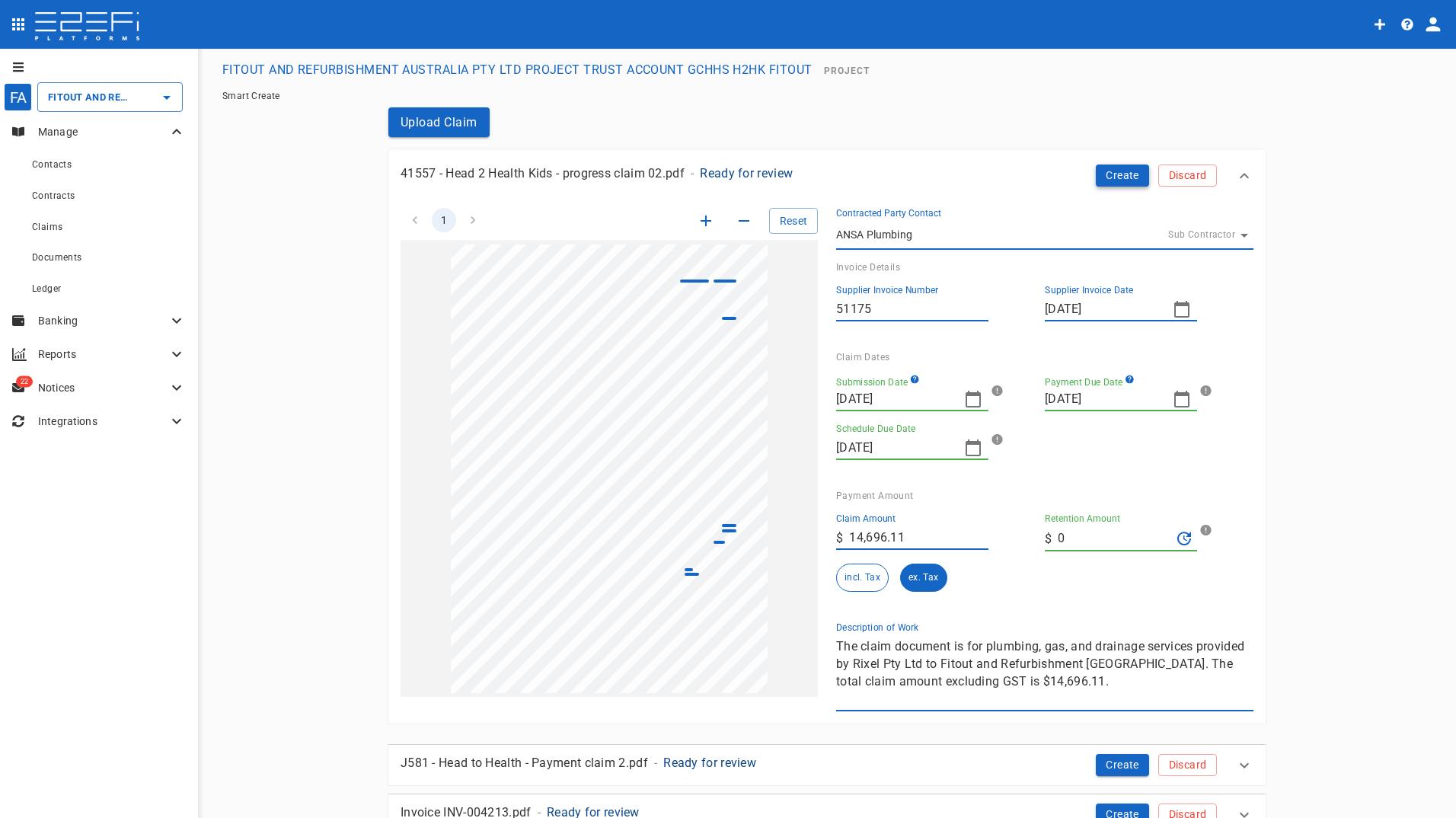
click at [1113, 173] on button "Create" at bounding box center [1123, 175] width 54 height 22
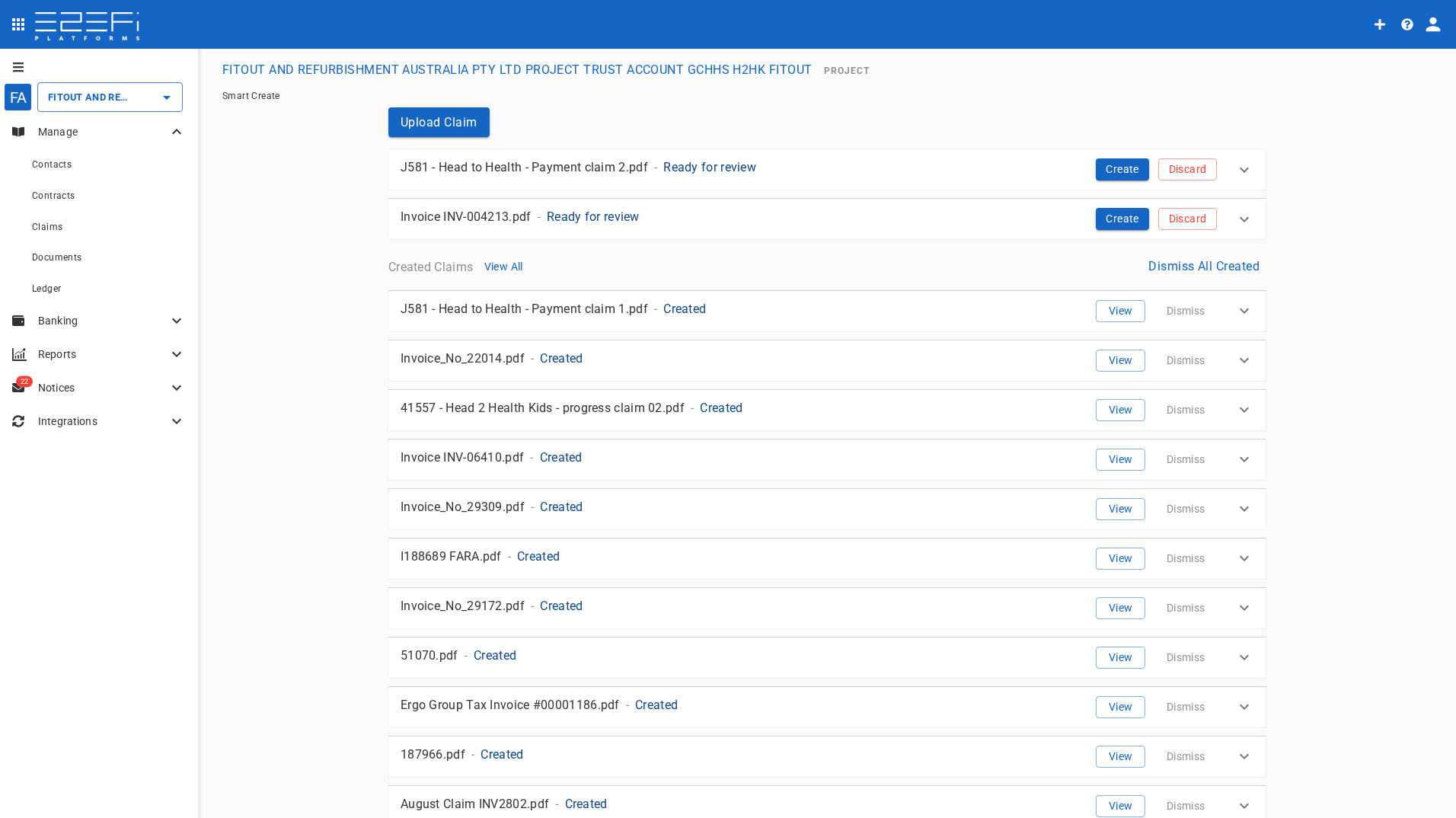
click at [638, 404] on p "41557 - Head 2 Health Kids - progress claim 02.pdf" at bounding box center [541, 408] width 284 height 18
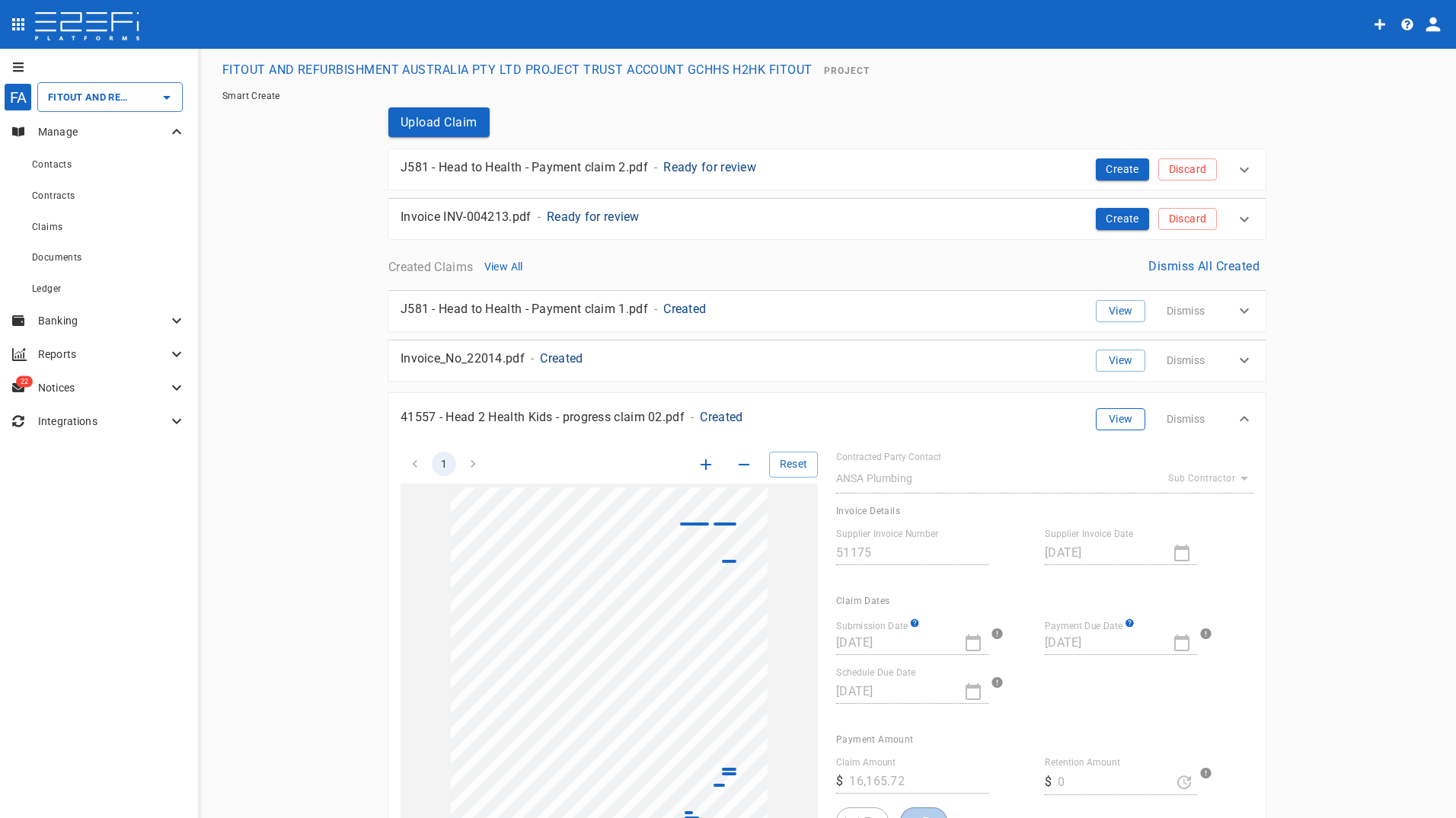
click at [1124, 423] on button "View" at bounding box center [1121, 419] width 50 height 22
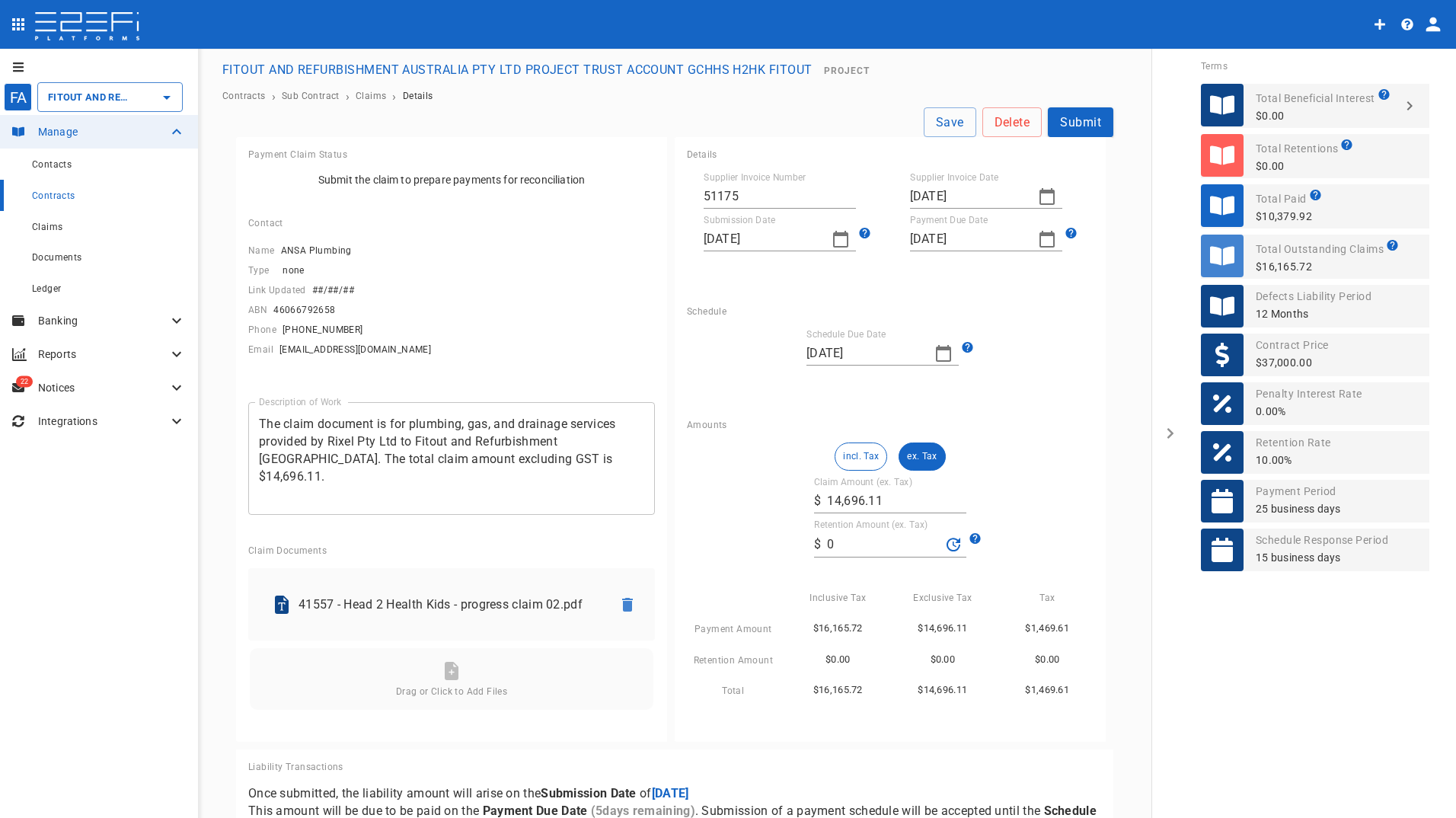
click at [1038, 195] on icon "button" at bounding box center [1047, 196] width 18 height 18
click at [916, 406] on div "25" at bounding box center [916, 402] width 12 height 17
click at [844, 241] on button "button" at bounding box center [840, 239] width 31 height 31
click at [801, 415] on div "25" at bounding box center [804, 415] width 12 height 17
click at [1039, 245] on icon "button" at bounding box center [1047, 239] width 18 height 18
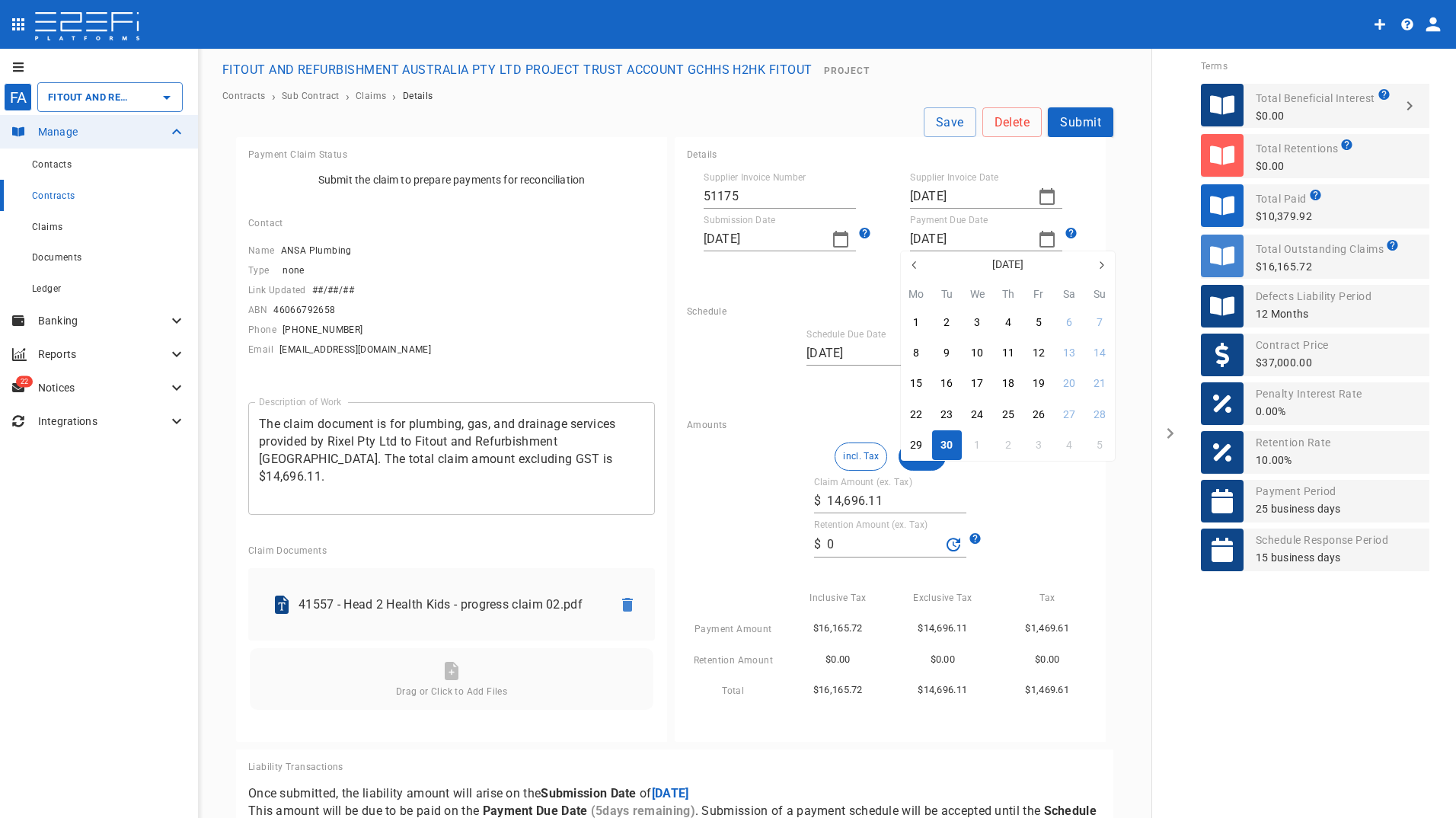
click at [942, 447] on div "30" at bounding box center [946, 445] width 12 height 17
click at [916, 453] on button "ex. Tax" at bounding box center [922, 457] width 47 height 28
click at [835, 541] on input "0" at bounding box center [884, 544] width 113 height 24
drag, startPoint x: 835, startPoint y: 541, endPoint x: 796, endPoint y: 541, distance: 39.0
click at [796, 541] on div "incl. Tax ex. Tax Claim Amount (ex. Tax) ​ $ 14,696.11 Retention Amount (ex. Ta…" at bounding box center [890, 571] width 407 height 258
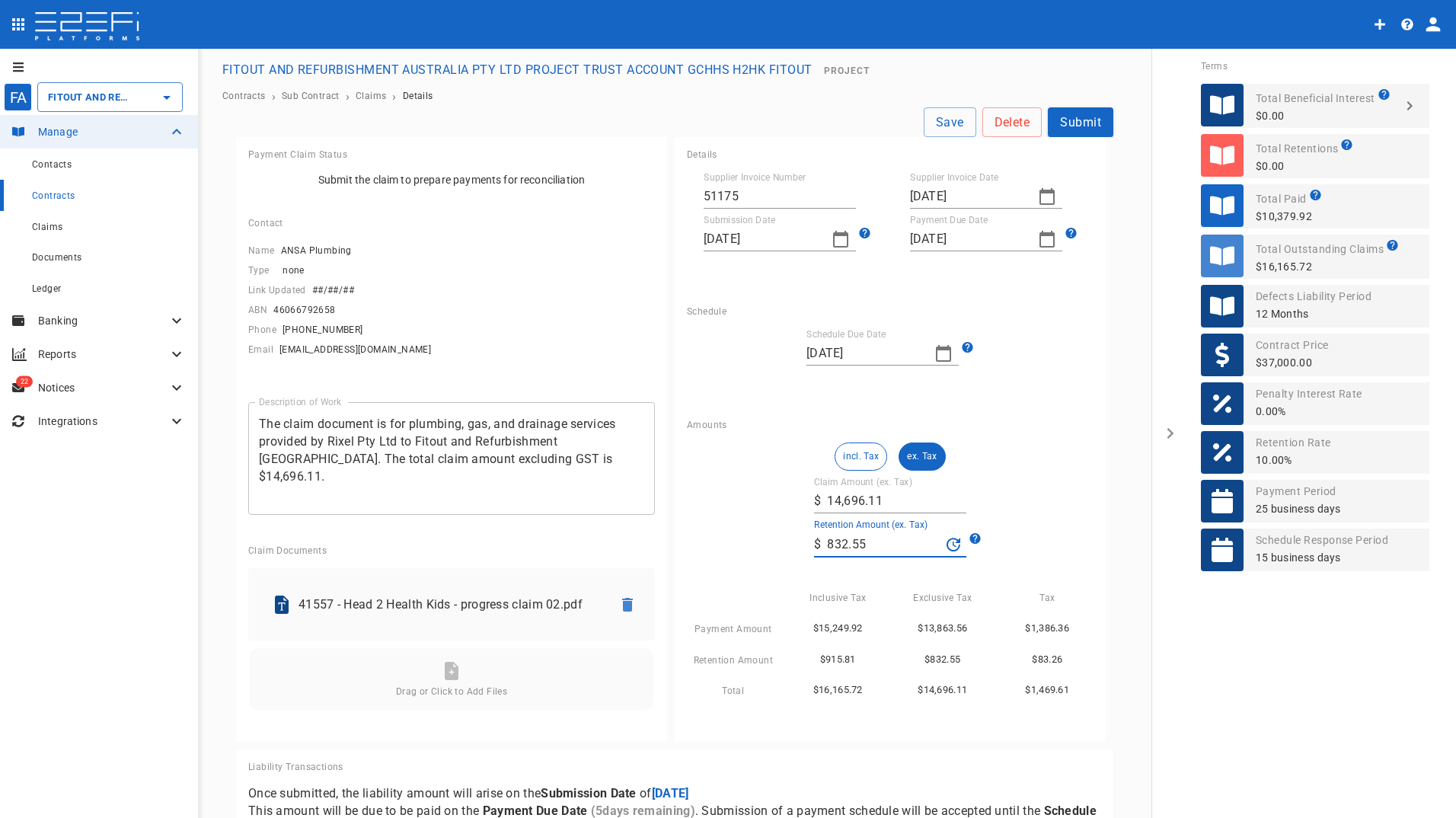
type input "832.55"
click at [1045, 444] on div "incl. Tax ex. Tax Claim Amount (ex. Tax) ​ $ 14,696.11 Retention Amount (ex. Ta…" at bounding box center [890, 571] width 407 height 258
click at [1075, 118] on button "Submit" at bounding box center [1081, 122] width 66 height 30
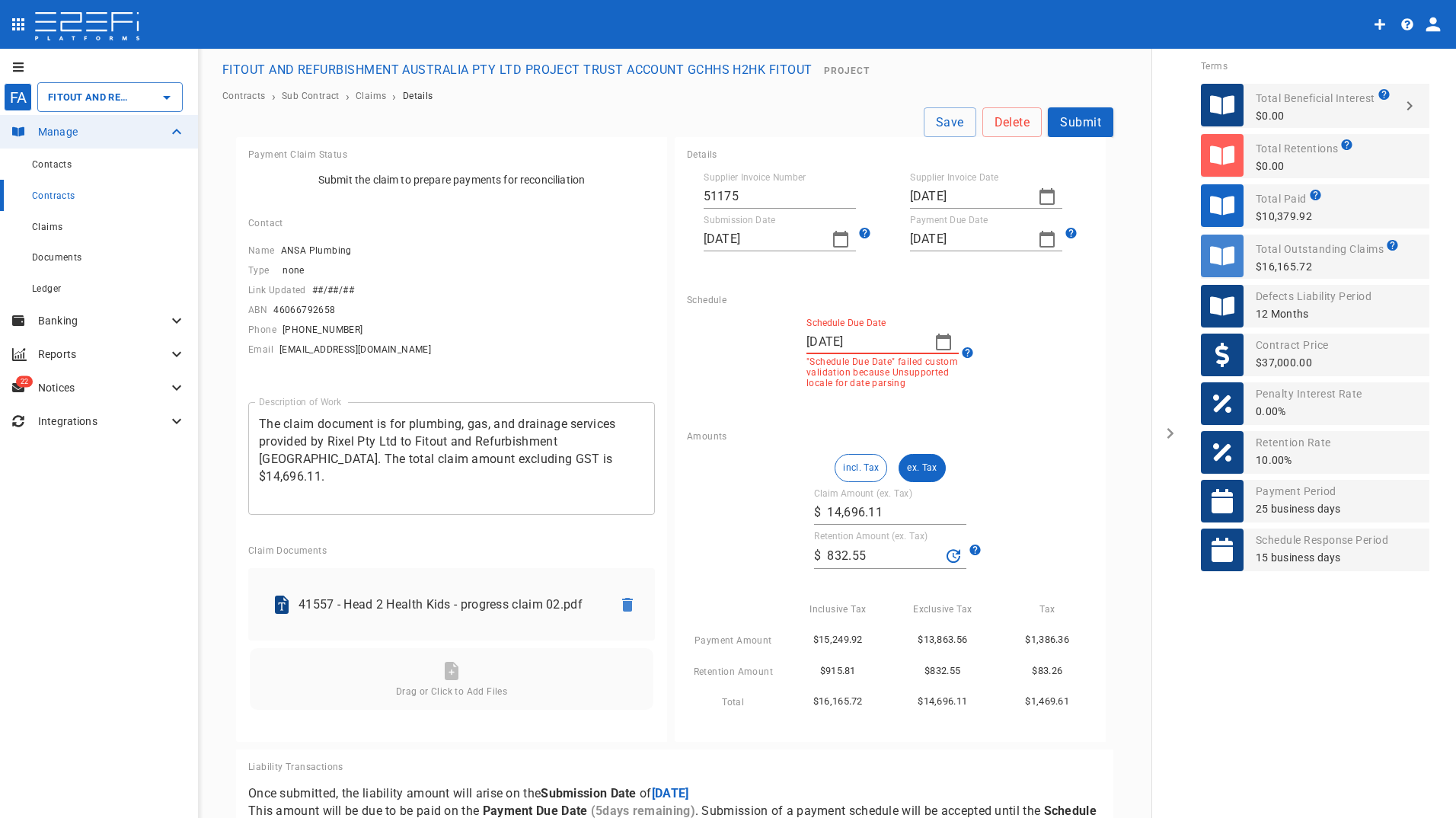
click at [936, 336] on div "Schedule Due Date 09/25/2025 "Schedule Due Date" failed custom validation becau…" at bounding box center [882, 352] width 152 height 71
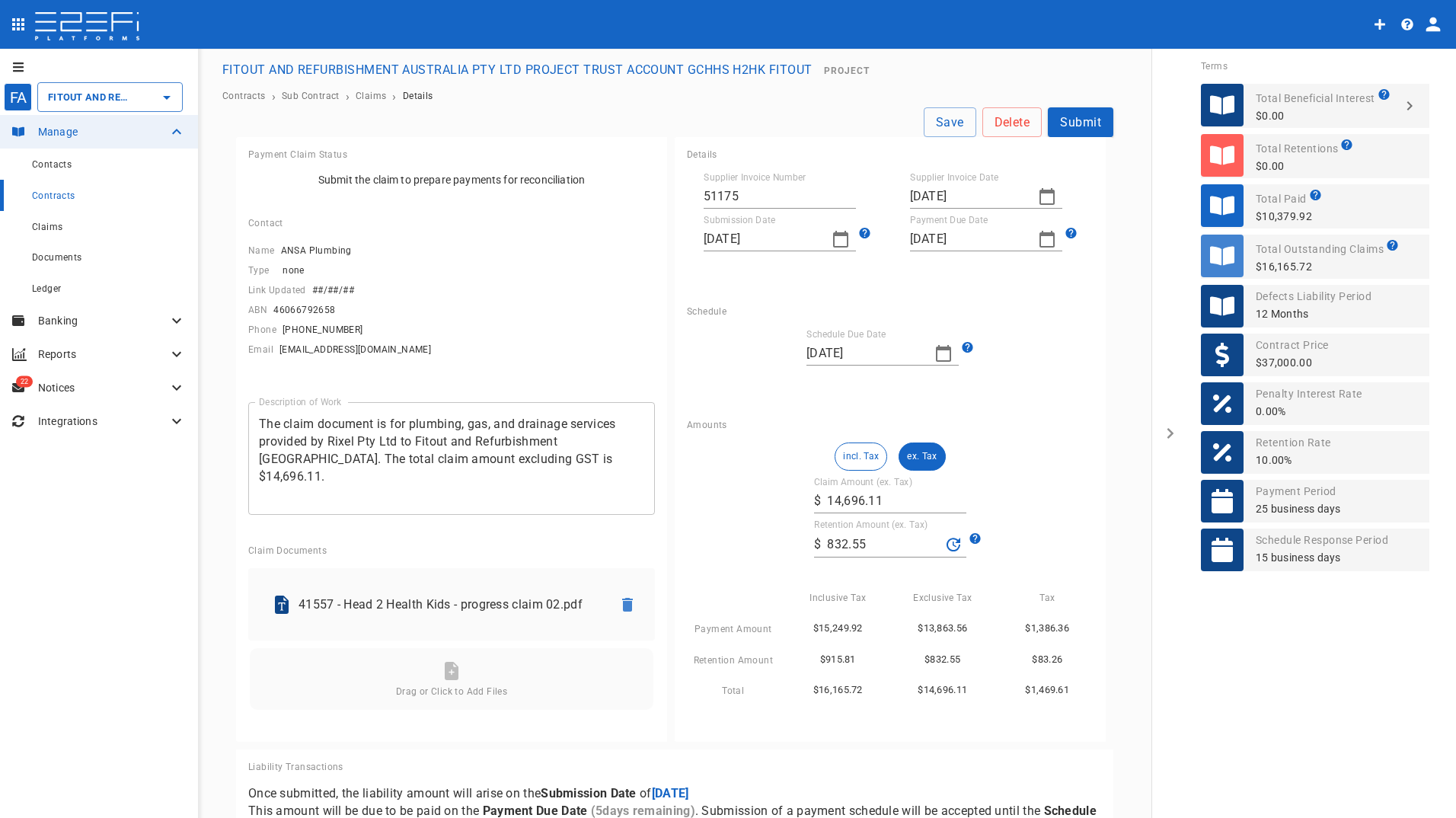
click at [941, 351] on icon "button" at bounding box center [942, 353] width 15 height 17
drag, startPoint x: 911, startPoint y: 526, endPoint x: 1049, endPoint y: 198, distance: 355.8
click at [912, 526] on div "25" at bounding box center [906, 528] width 12 height 17
click at [1078, 117] on button "Submit" at bounding box center [1081, 122] width 66 height 30
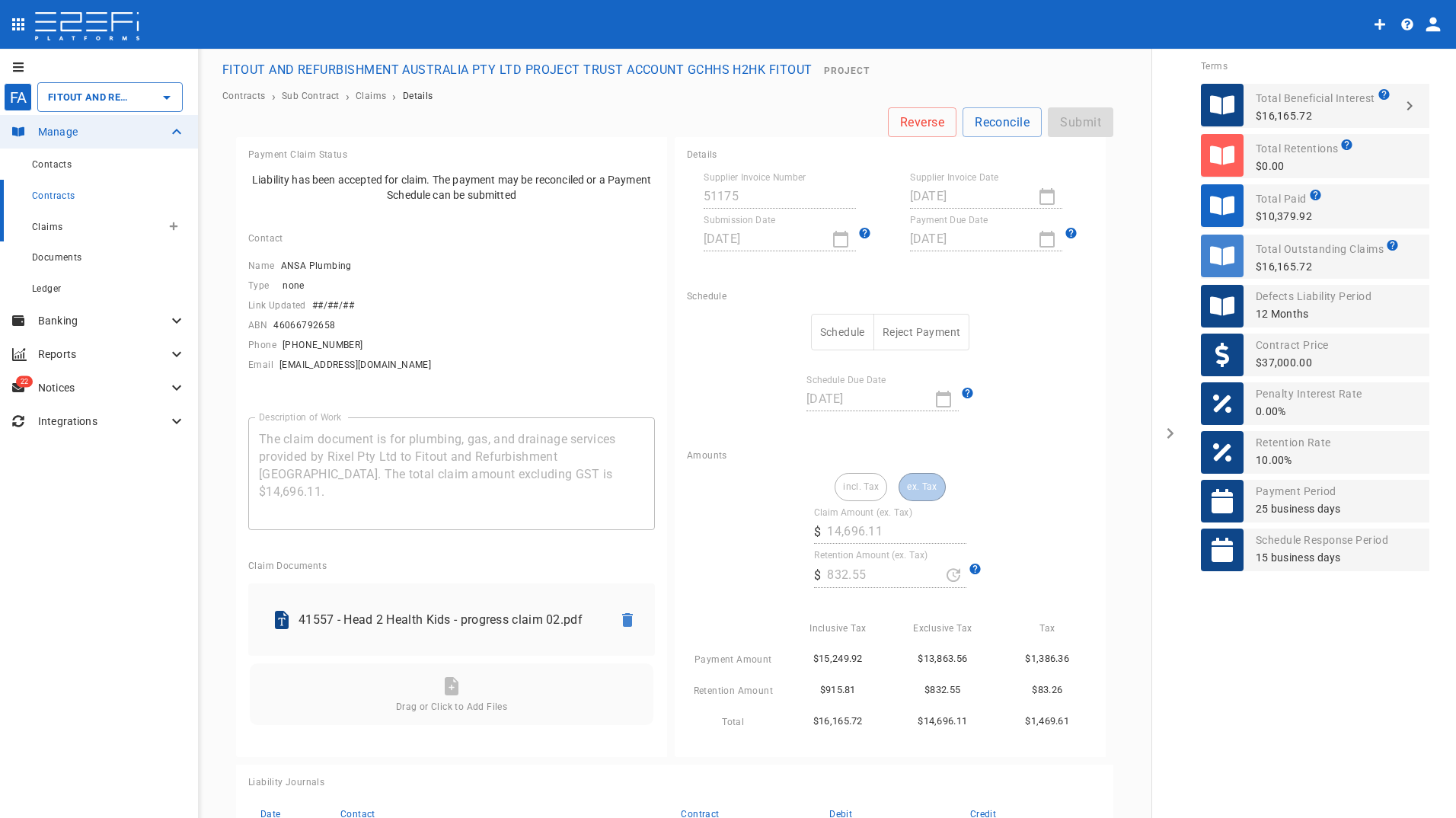
click at [48, 226] on span "Claims" at bounding box center [47, 227] width 31 height 11
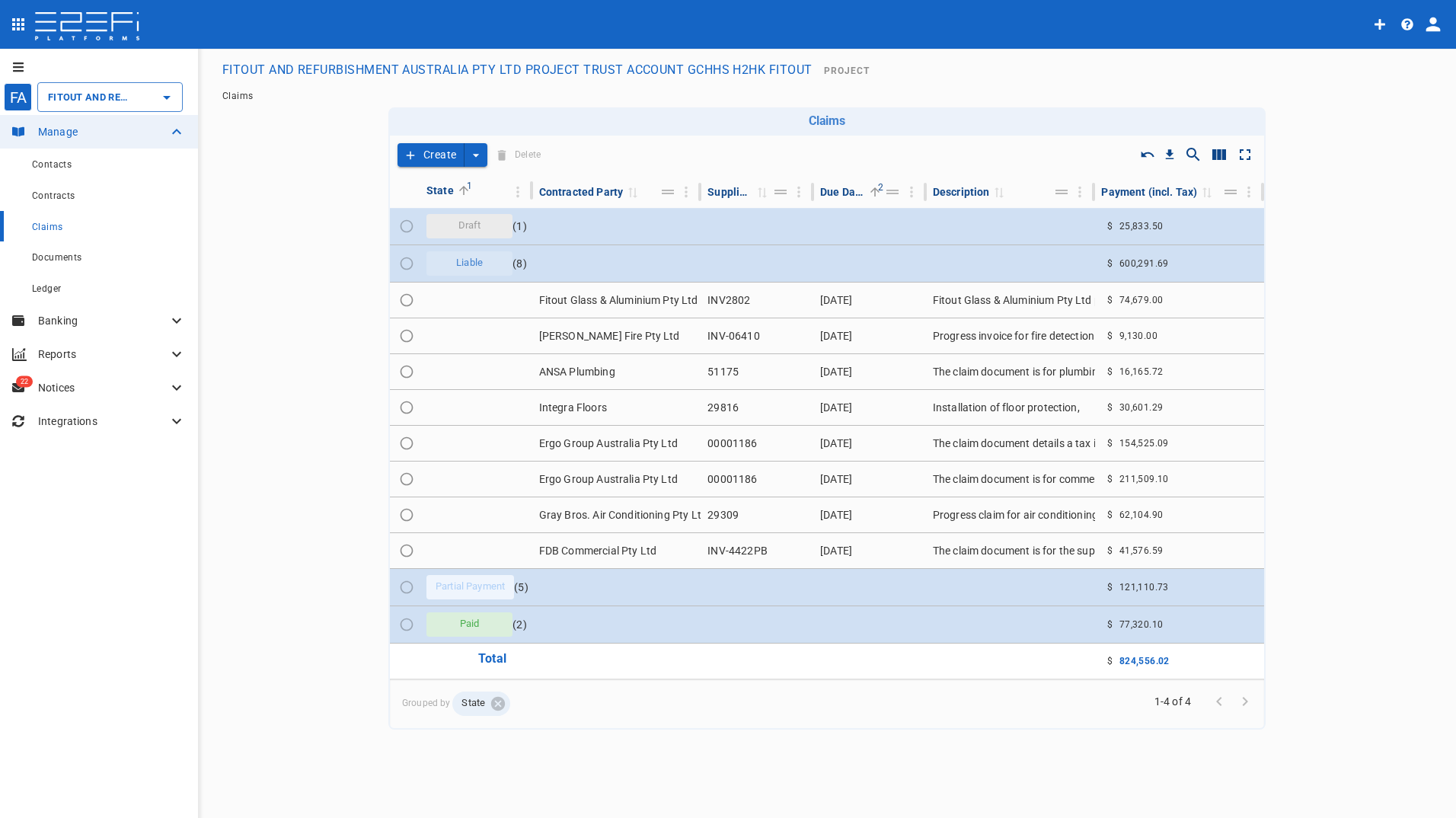
click at [421, 150] on button "Create" at bounding box center [430, 155] width 67 height 24
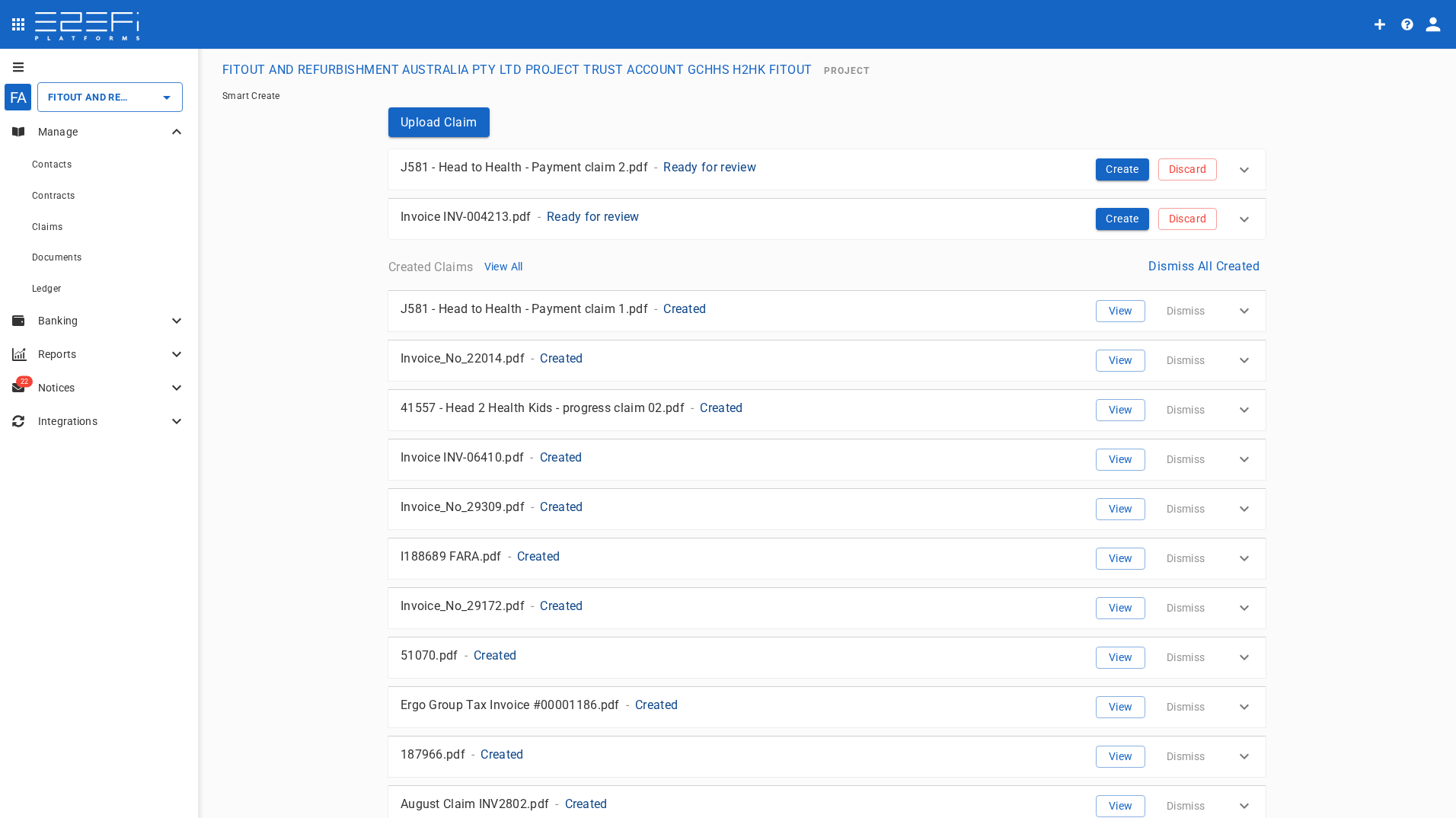
click at [569, 170] on p "J581 - Head to Health - Payment claim 2.pdf" at bounding box center [523, 167] width 248 height 18
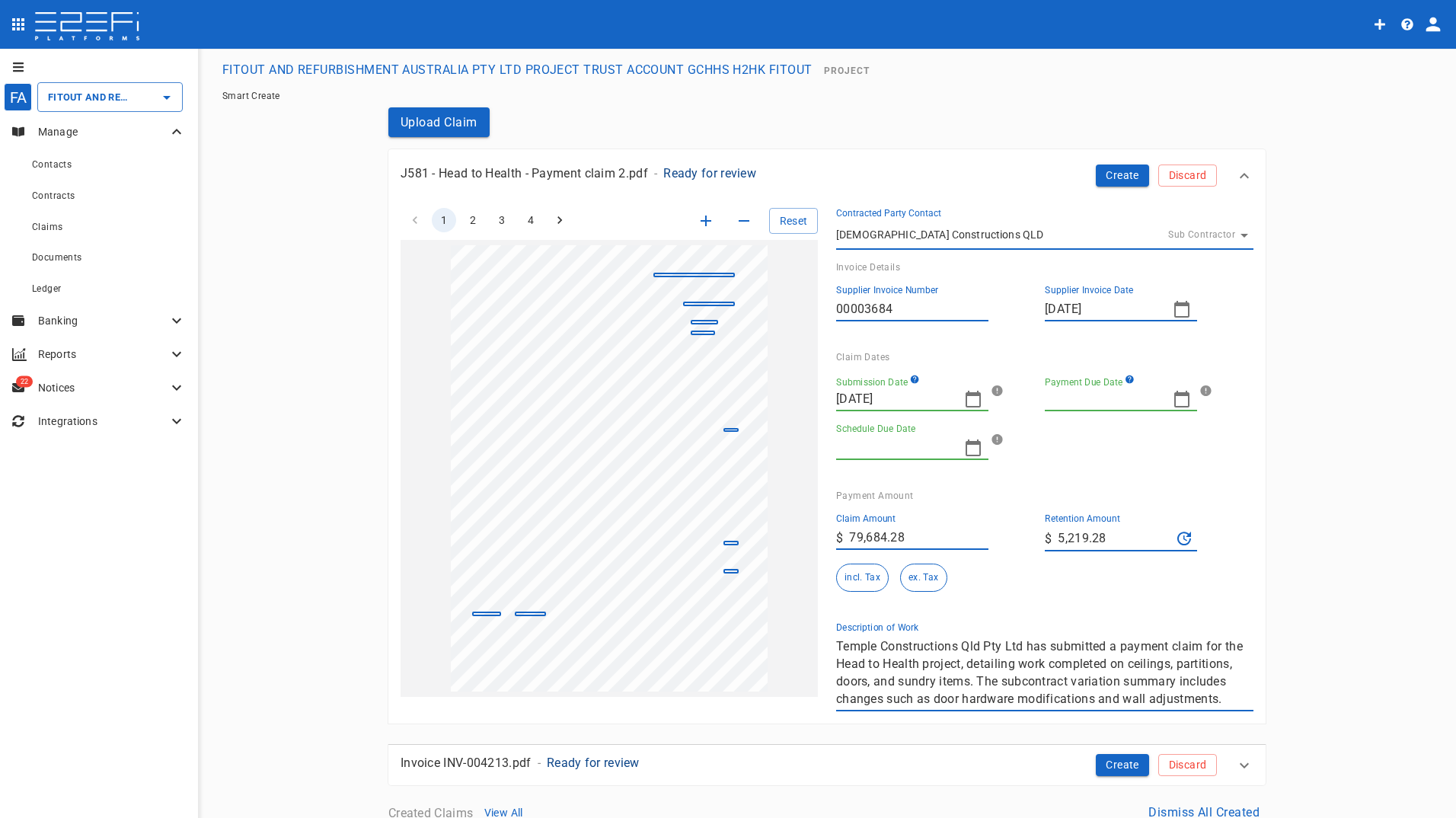
click at [1178, 306] on icon "button" at bounding box center [1181, 308] width 15 height 17
drag, startPoint x: 1175, startPoint y: 484, endPoint x: 904, endPoint y: 405, distance: 282.3
click at [1175, 482] on div "22" at bounding box center [1177, 485] width 12 height 17
click at [971, 399] on icon "button" at bounding box center [973, 399] width 18 height 18
drag, startPoint x: 938, startPoint y: 571, endPoint x: 1107, endPoint y: 436, distance: 216.3
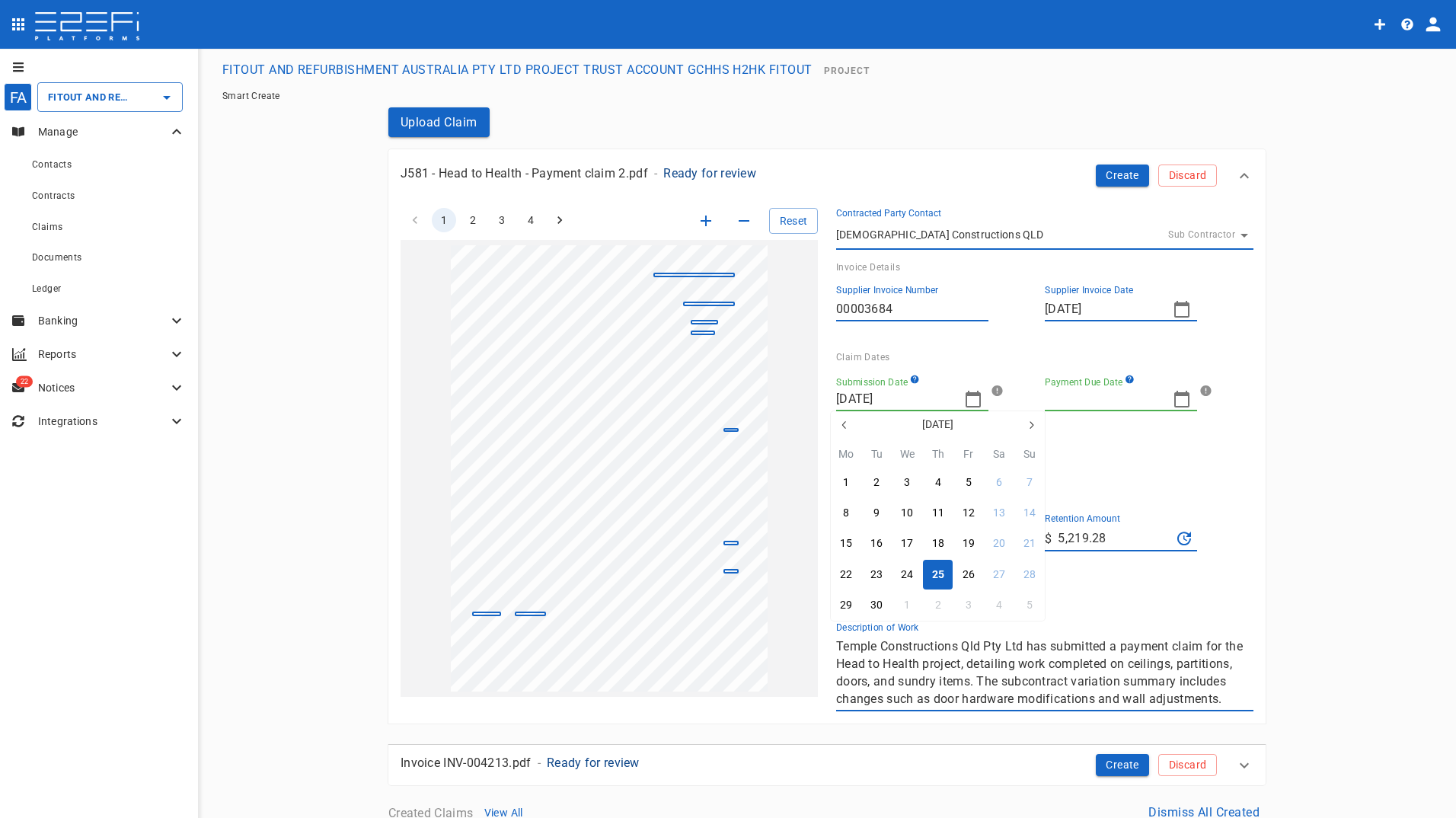
click at [938, 570] on div "25" at bounding box center [937, 574] width 12 height 17
type input "10/31/2025"
type input "10/17/2025"
click at [1172, 398] on icon "button" at bounding box center [1181, 399] width 18 height 18
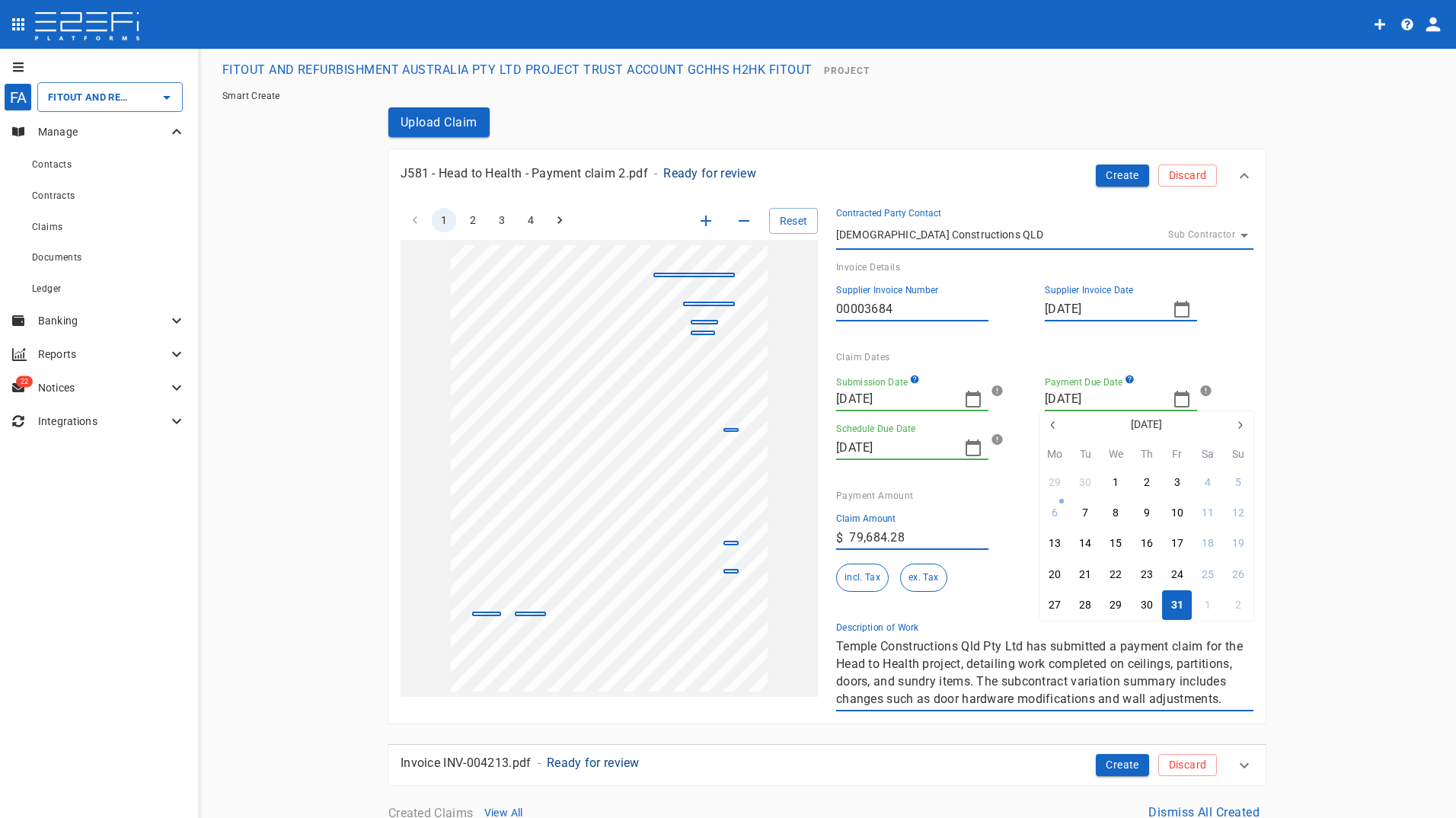
click at [1049, 420] on icon "button" at bounding box center [1053, 425] width 12 height 12
click at [1088, 602] on div "30" at bounding box center [1085, 605] width 12 height 17
type input "09/30/2025"
click at [965, 447] on icon "button" at bounding box center [973, 448] width 18 height 18
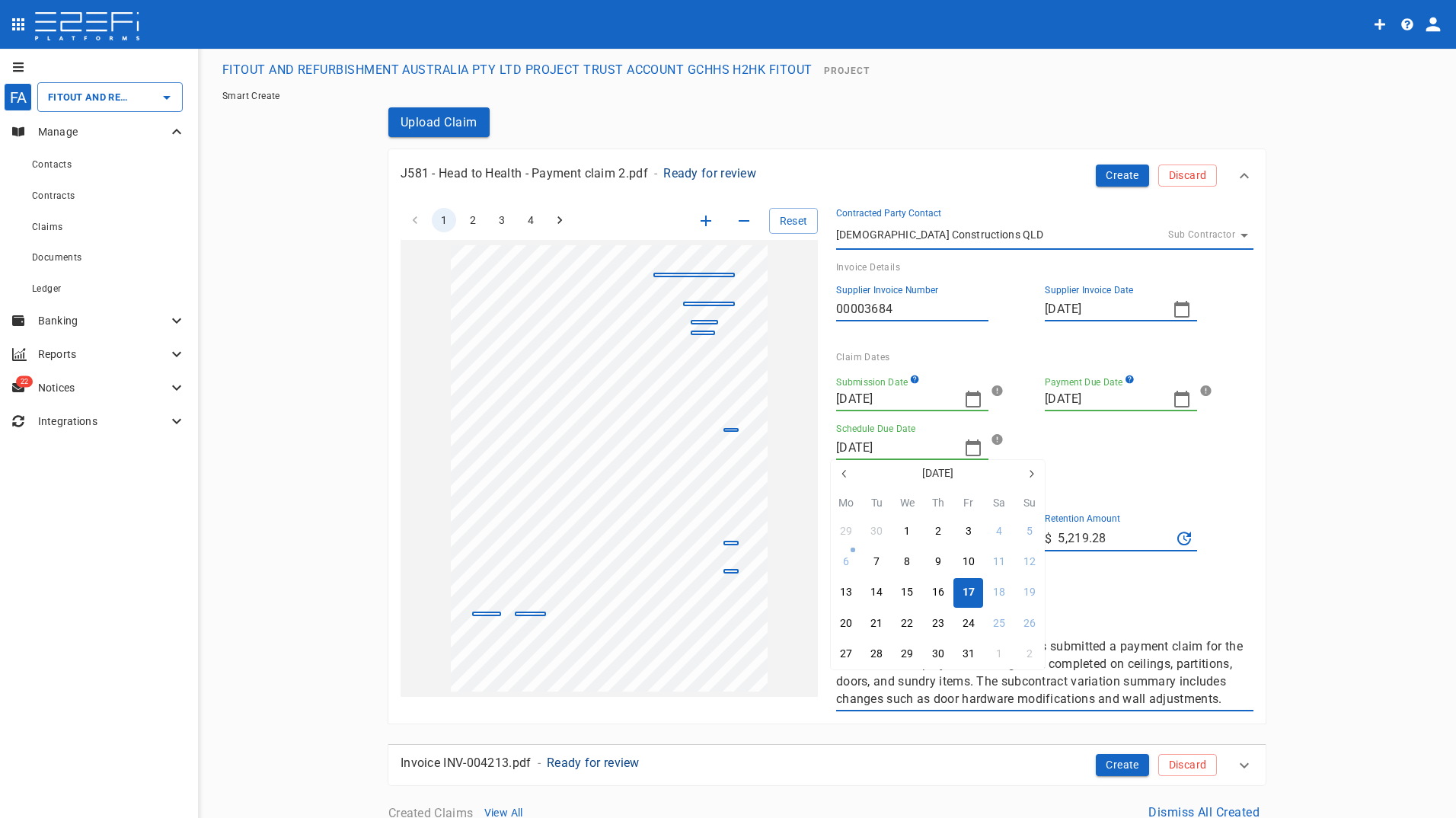
click at [845, 478] on icon "button" at bounding box center [844, 474] width 12 height 12
click at [935, 620] on div "25" at bounding box center [937, 623] width 12 height 17
type input "09/25/2025"
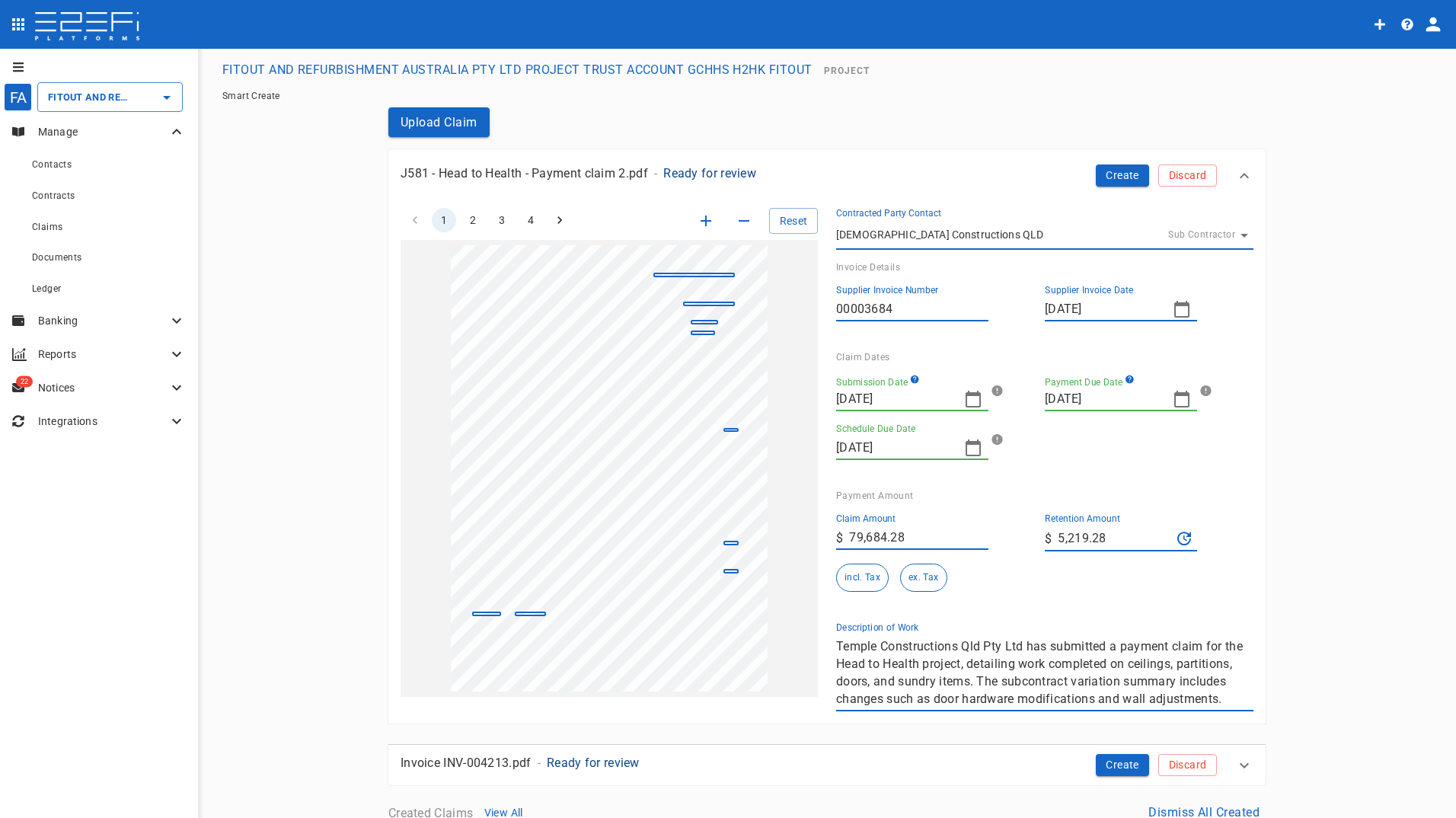
drag, startPoint x: 1107, startPoint y: 535, endPoint x: 955, endPoint y: 531, distance: 152.1
click at [955, 531] on div "Claim Amount ​ $ 79,684.28 Retention Amount ​ $ 5,219.28 incl. Tax ex. Tax" at bounding box center [1032, 545] width 417 height 91
type input "0"
click at [1113, 172] on button "Create" at bounding box center [1123, 175] width 54 height 22
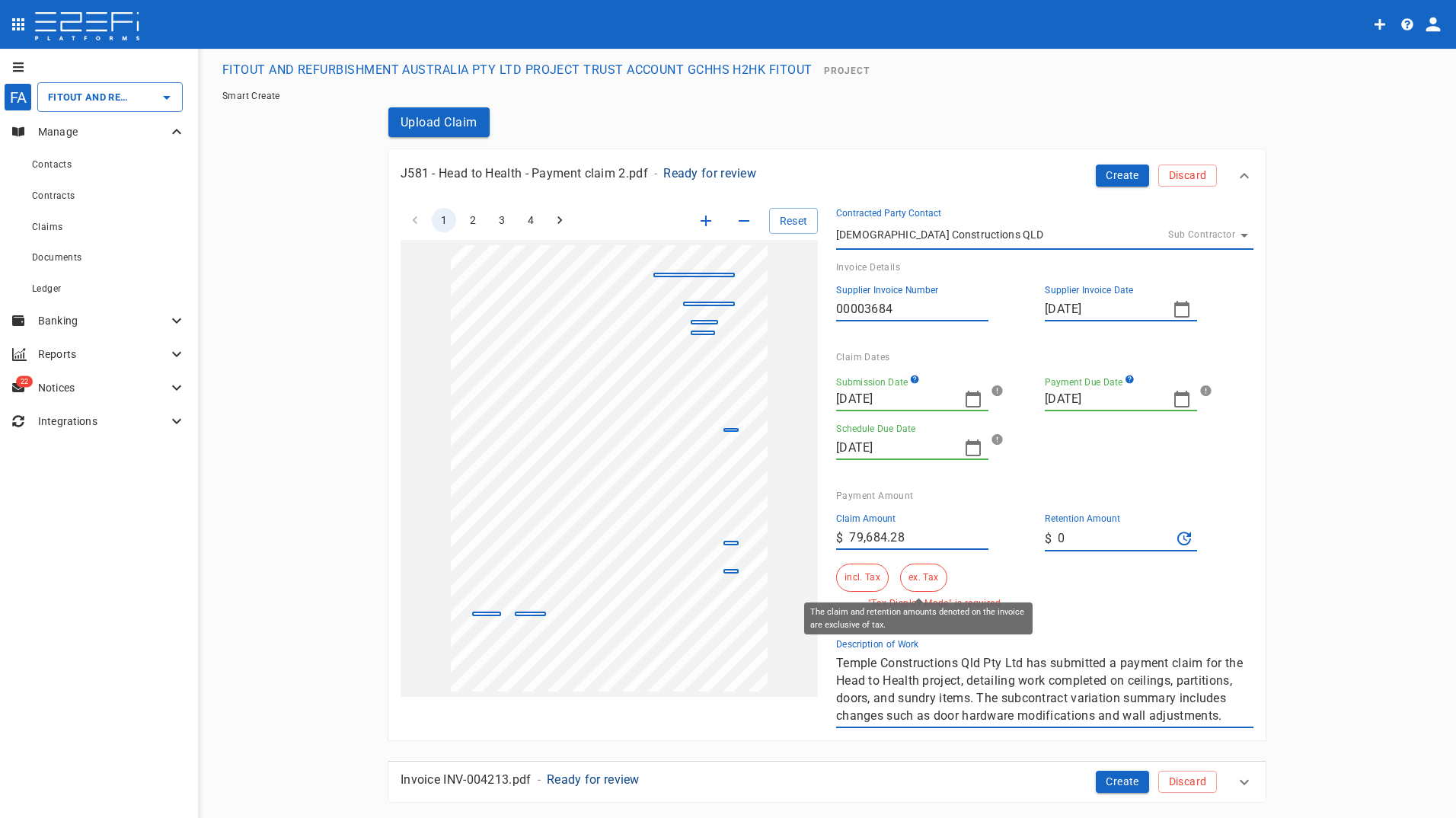
click at [916, 576] on button "ex. Tax" at bounding box center [923, 577] width 47 height 28
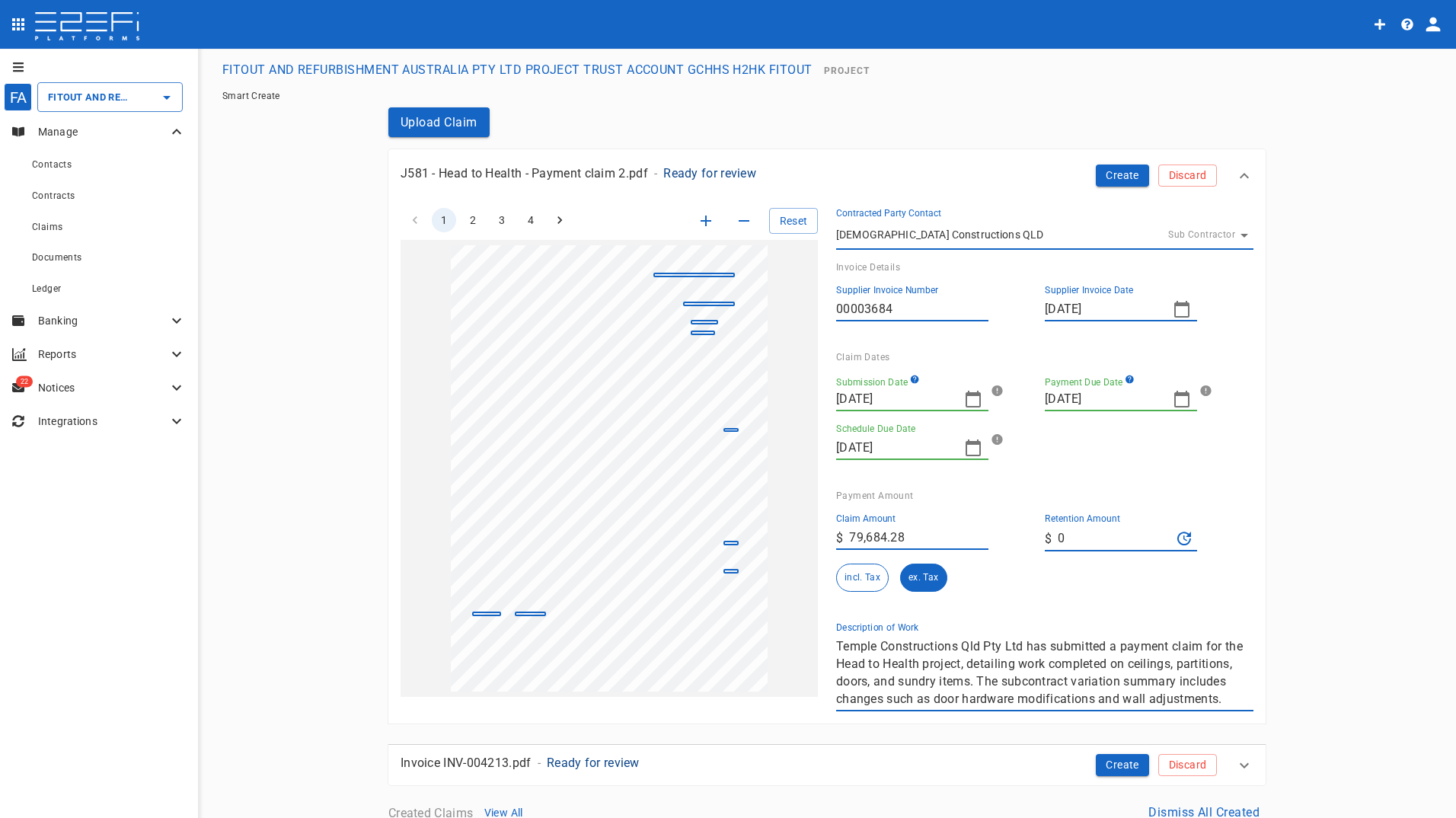
click at [709, 533] on div "1 2 3 4 Reset SupplierInvoiceNumber: 00003684 ClaimAmount: 79684.28 GSTAmount: …" at bounding box center [817, 451] width 871 height 521
type input "72,440.25"
click at [992, 613] on div "Description of Work Temple Constructions Qld Pty Ltd has submitted a payment cl…" at bounding box center [1039, 661] width 430 height 102
click at [922, 585] on button "ex. Tax" at bounding box center [923, 577] width 47 height 28
click at [1130, 175] on button "Create" at bounding box center [1123, 175] width 54 height 22
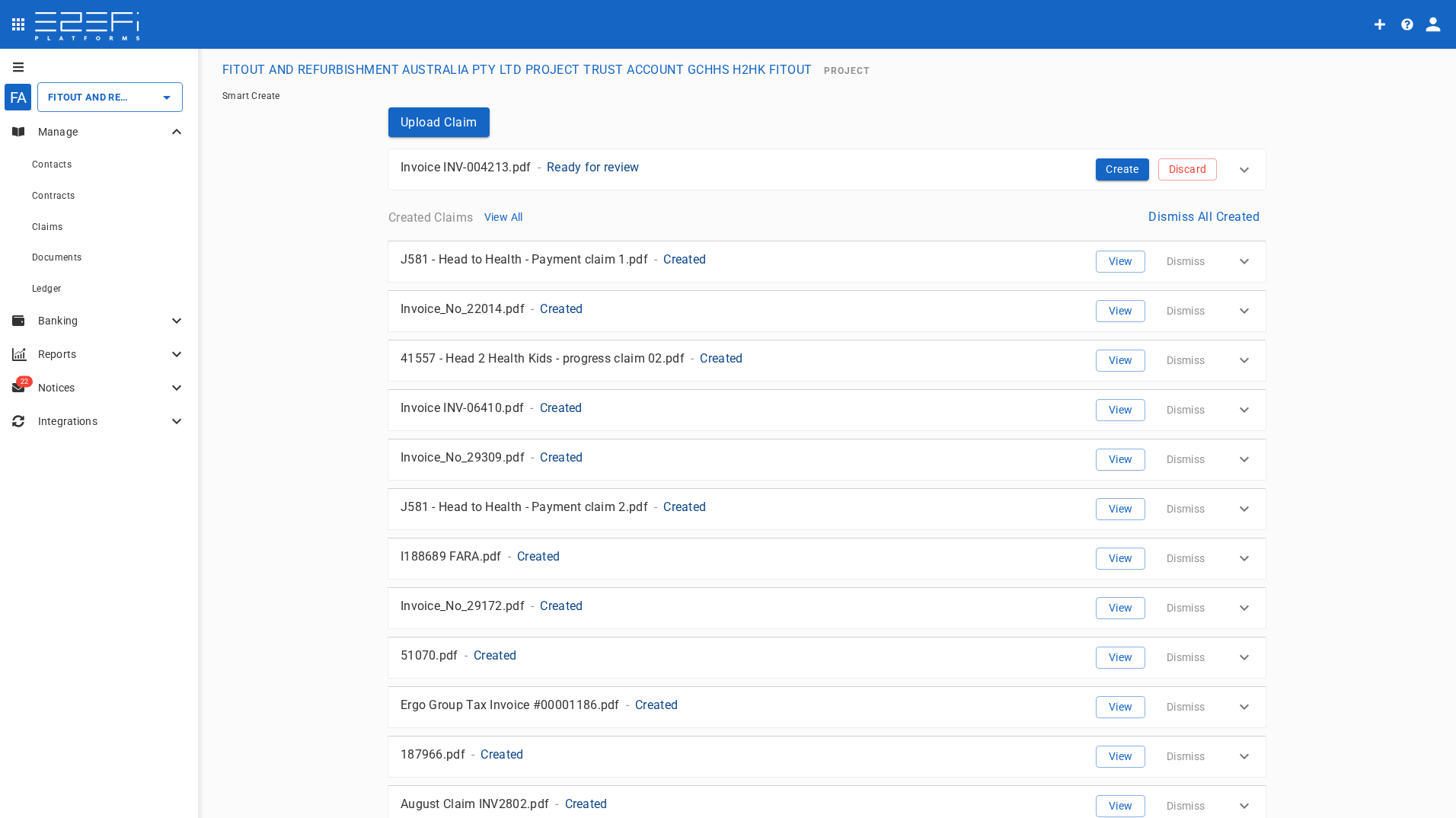
click at [615, 511] on p "J581 - Head to Health - Payment claim 2.pdf" at bounding box center [523, 507] width 248 height 18
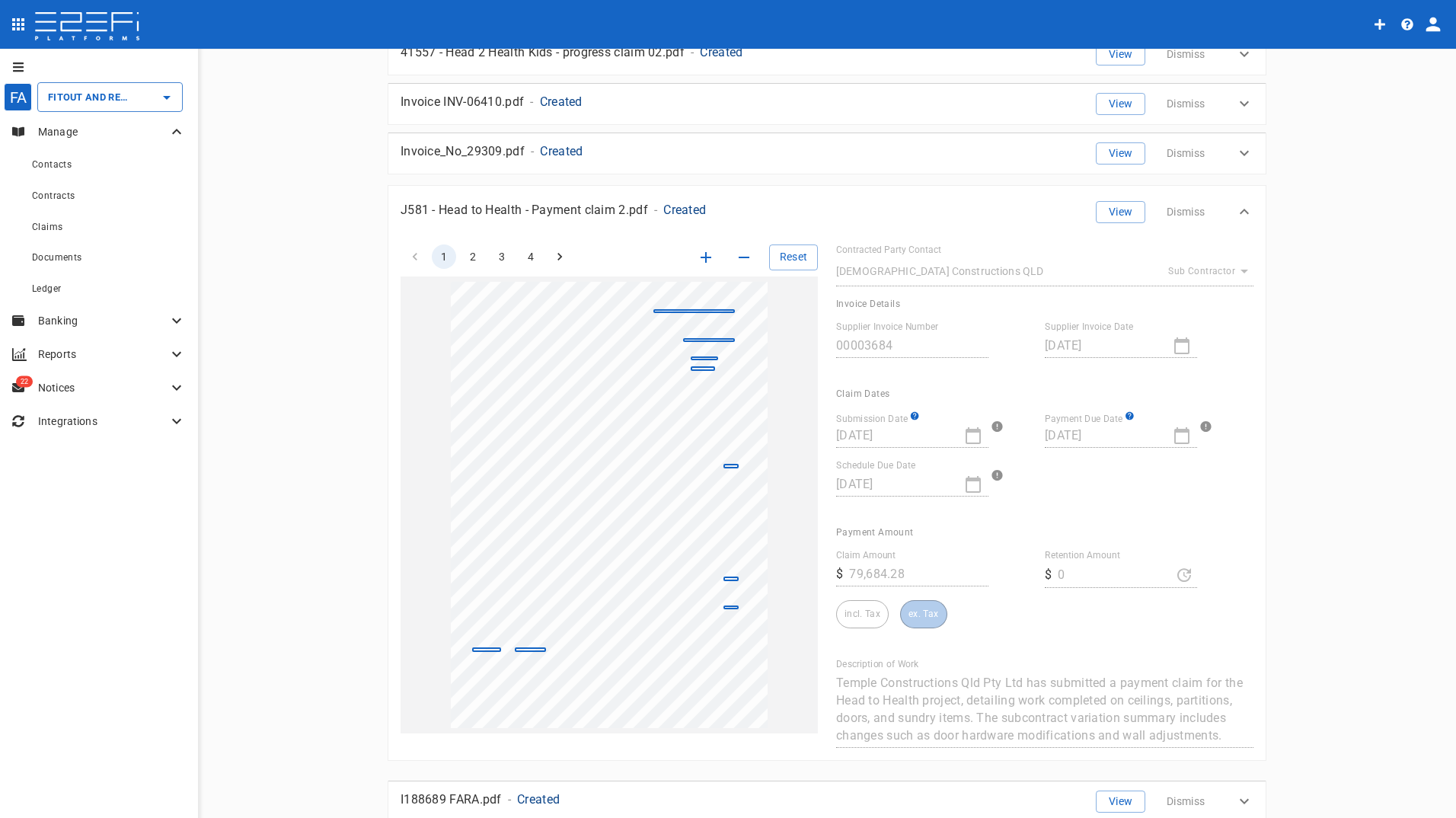
scroll to position [229, 0]
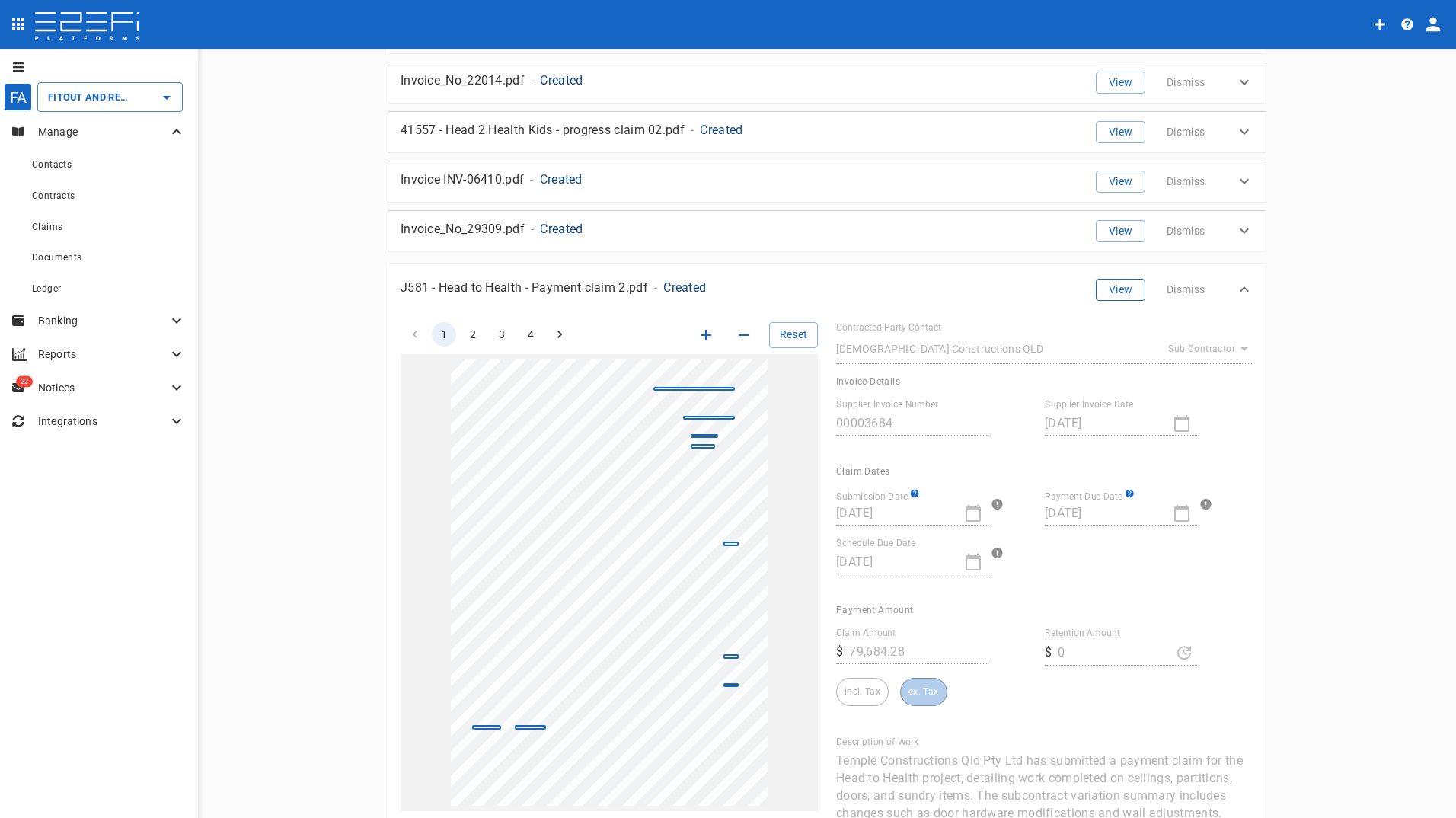
click at [1100, 294] on button "View" at bounding box center [1121, 290] width 50 height 22
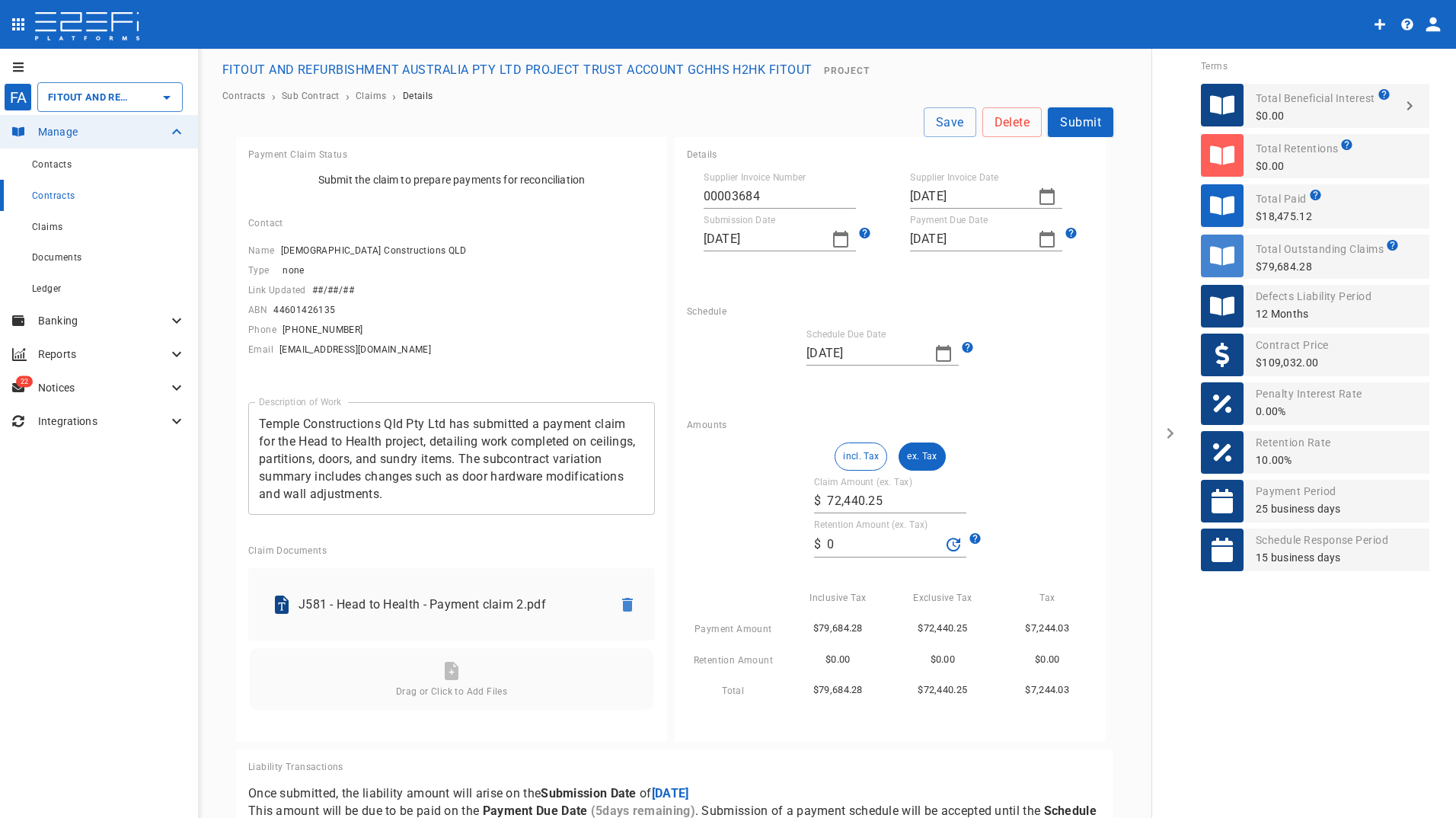
click at [1039, 195] on icon "button" at bounding box center [1047, 196] width 18 height 18
click at [1036, 371] on div "22" at bounding box center [1038, 372] width 12 height 17
click at [835, 238] on icon "button" at bounding box center [840, 239] width 18 height 18
click at [801, 411] on div "25" at bounding box center [804, 415] width 12 height 17
click at [1039, 236] on icon "button" at bounding box center [1046, 239] width 15 height 17
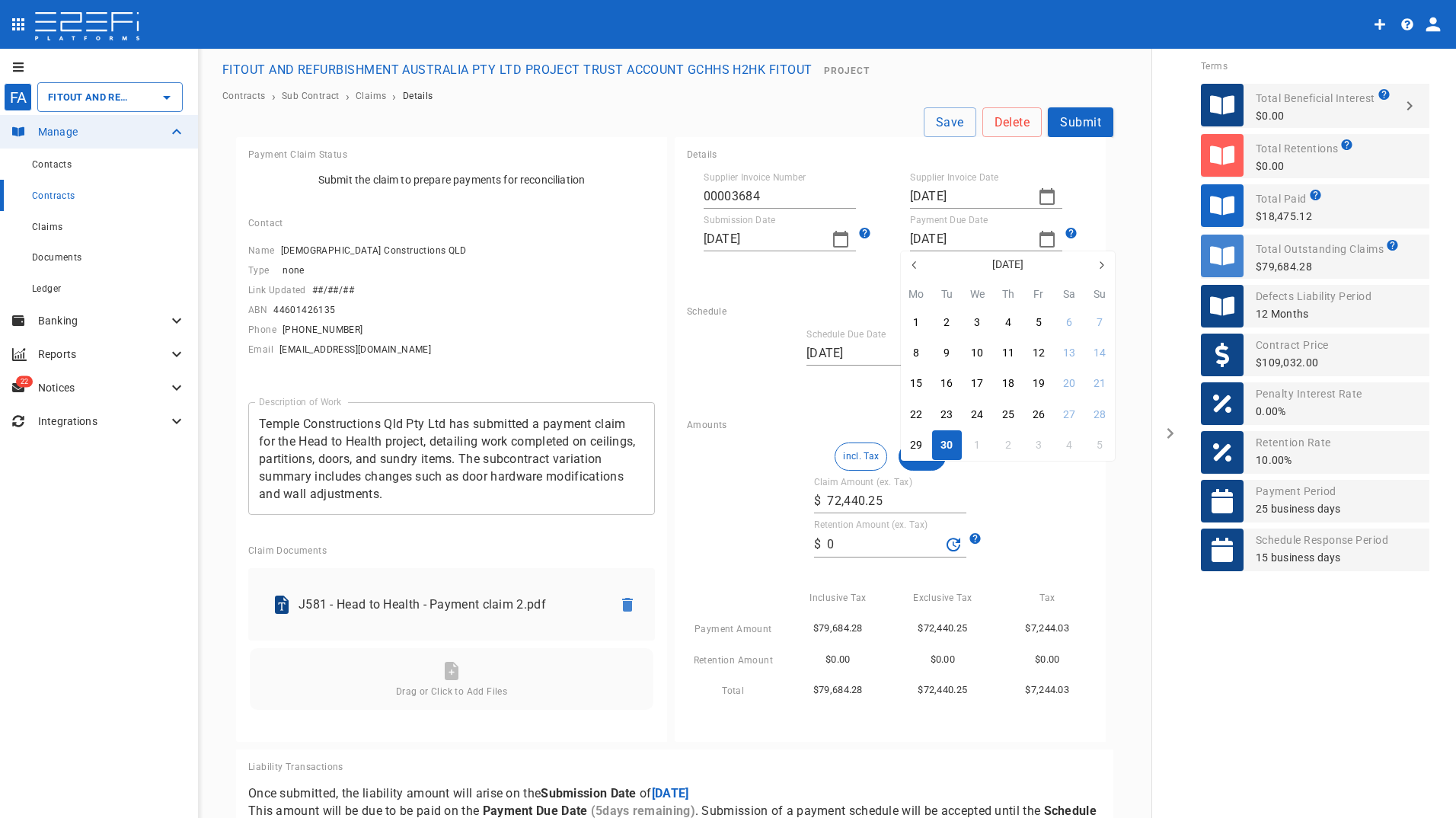
click at [945, 448] on div "30" at bounding box center [946, 445] width 12 height 17
click at [850, 347] on input "09/25/2025" at bounding box center [864, 353] width 115 height 24
click at [935, 355] on icon "button" at bounding box center [943, 353] width 18 height 18
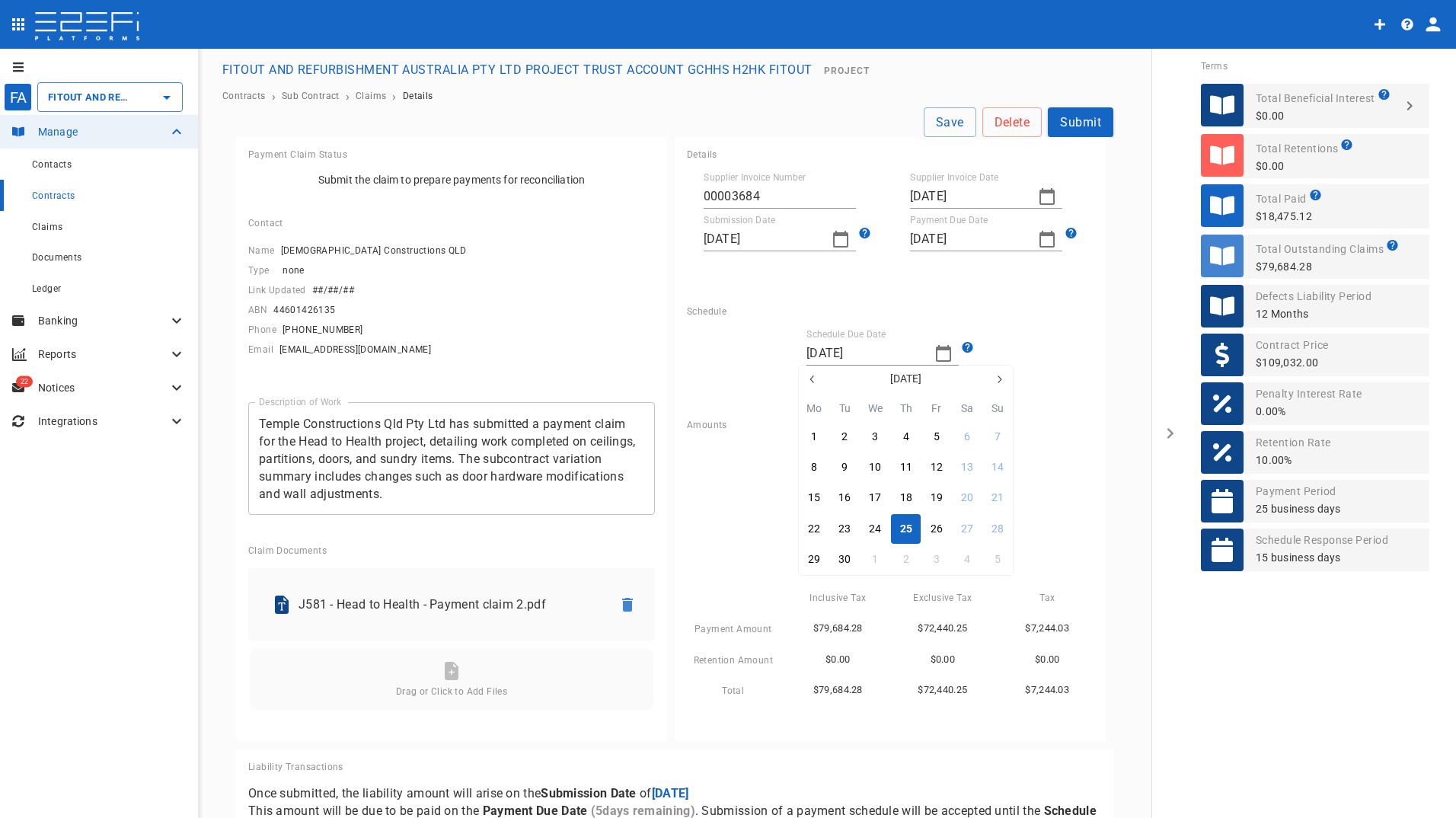
click at [902, 523] on div "25" at bounding box center [906, 528] width 12 height 17
drag, startPoint x: 847, startPoint y: 549, endPoint x: 806, endPoint y: 544, distance: 41.3
click at [814, 544] on div "​ $ 0" at bounding box center [890, 544] width 152 height 26
type input "5,435.18"
click at [928, 457] on button "ex. Tax" at bounding box center [922, 457] width 47 height 28
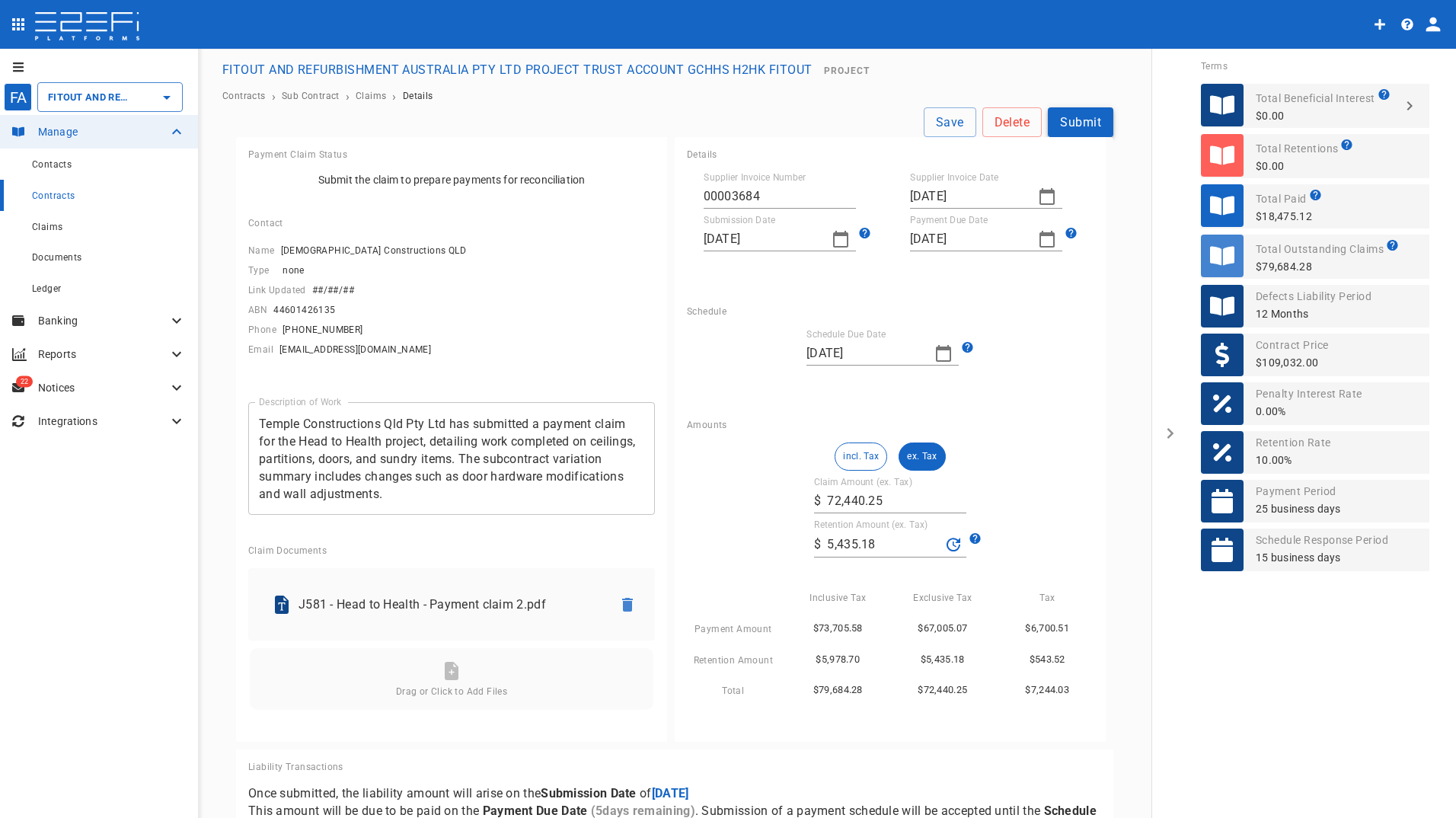
click at [1055, 118] on button "Submit" at bounding box center [1081, 122] width 66 height 30
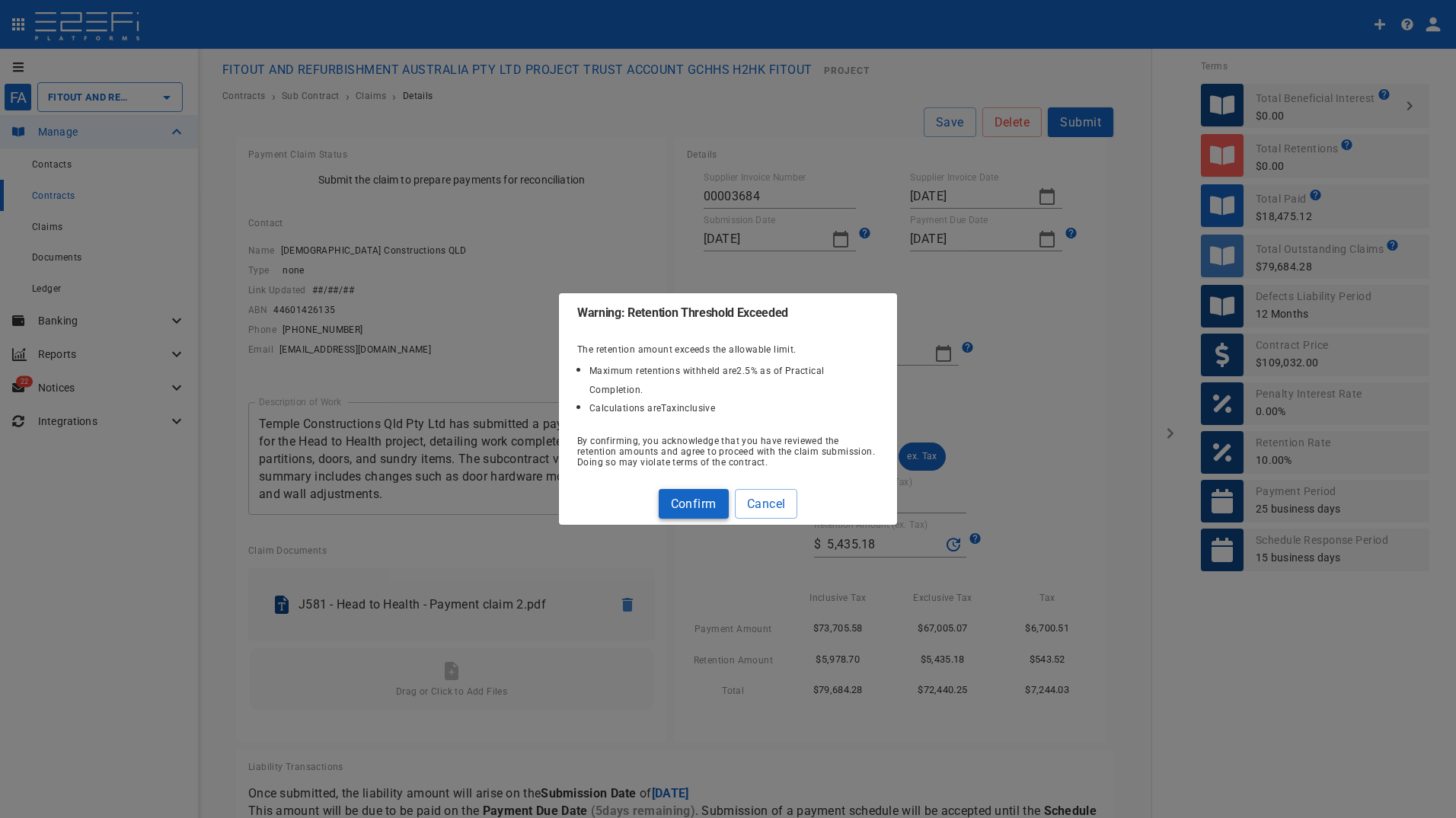
click at [690, 489] on button "Confirm" at bounding box center [694, 504] width 70 height 30
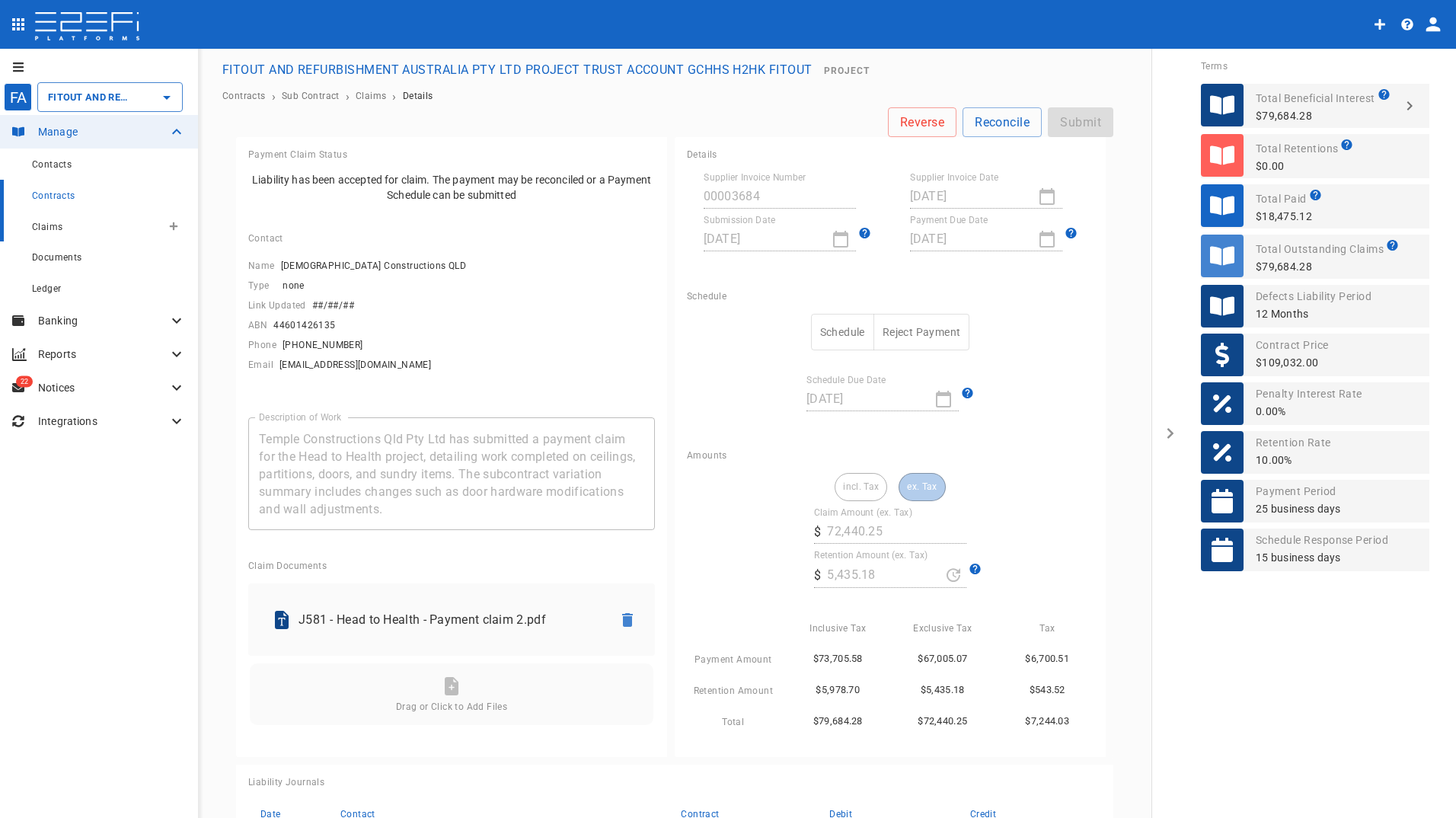
click at [44, 228] on span "Claims" at bounding box center [47, 227] width 31 height 11
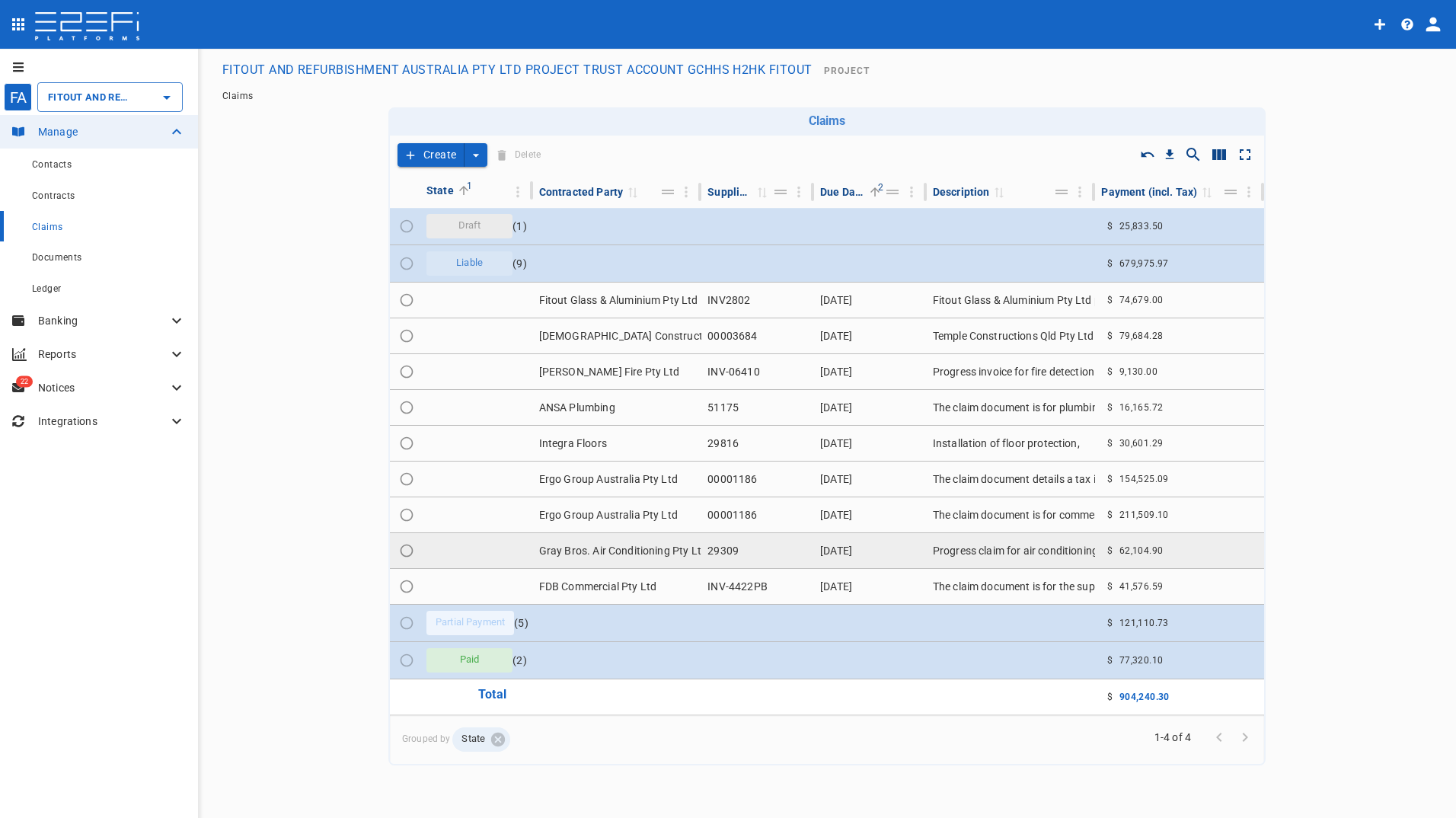
click at [611, 556] on td "Gray Bros. Air Conditioning Pty Ltd" at bounding box center [618, 550] width 169 height 35
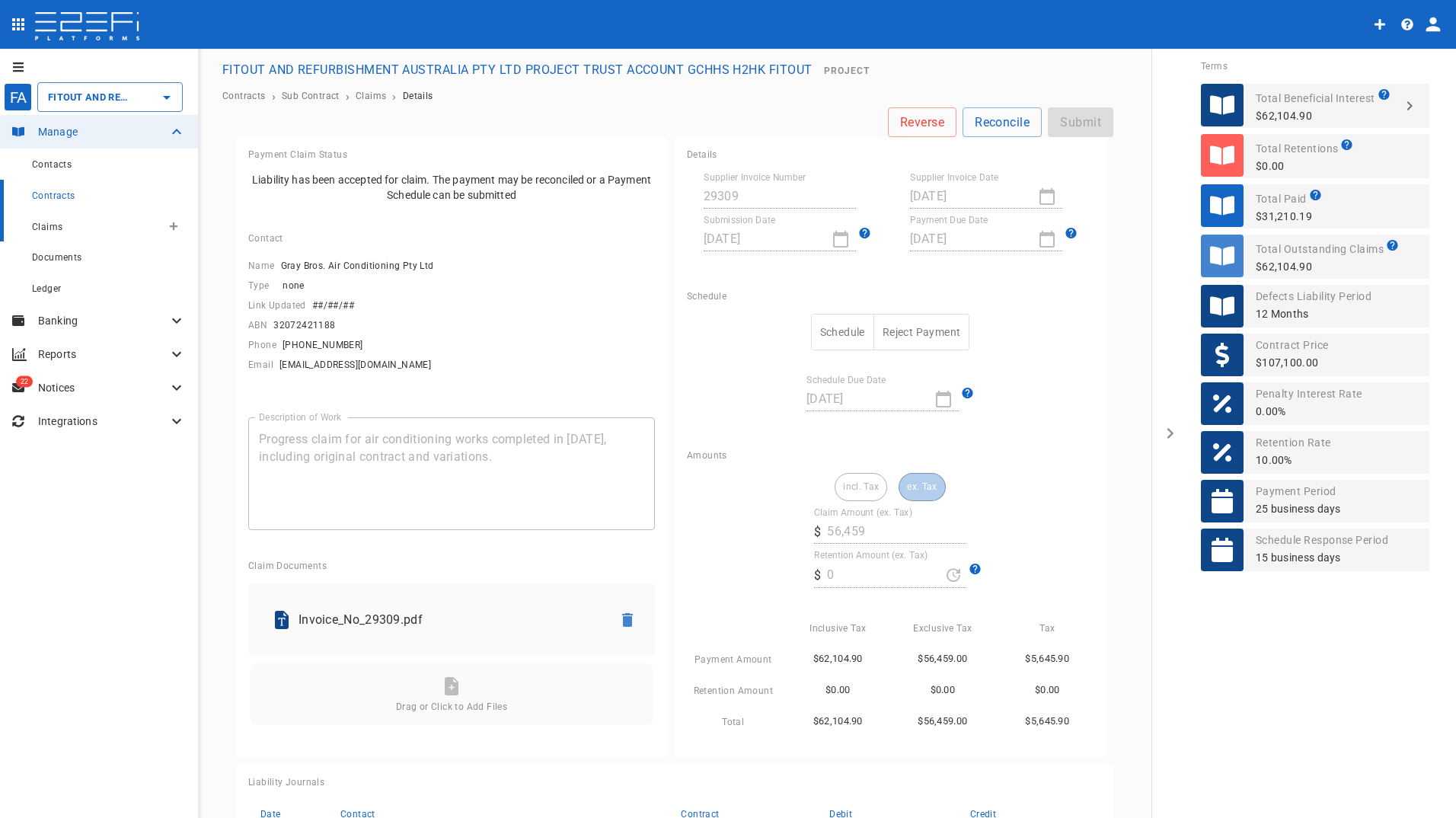
click at [57, 232] on span "Claims" at bounding box center [47, 227] width 31 height 11
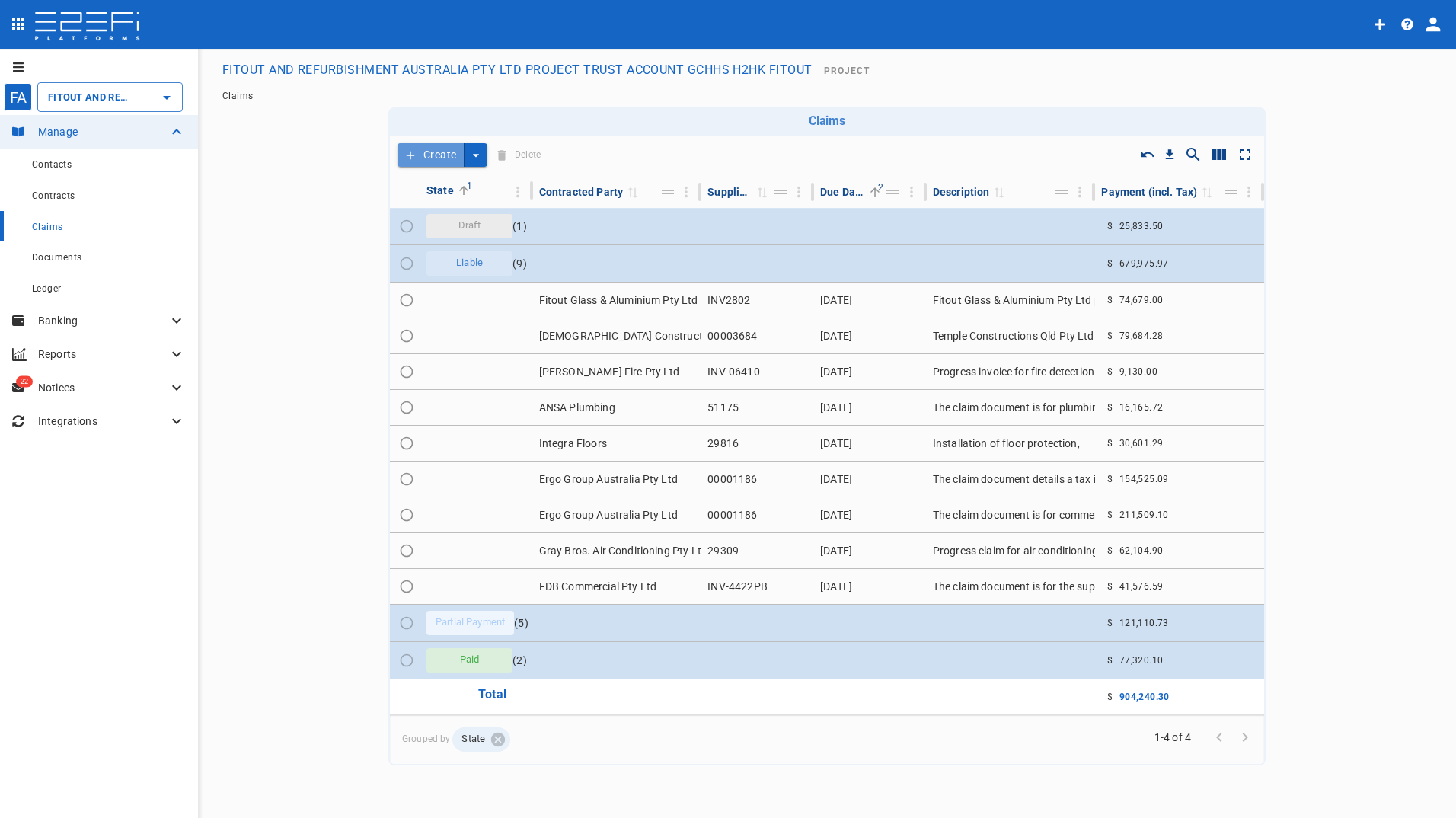
click at [442, 160] on button "Create" at bounding box center [430, 155] width 67 height 24
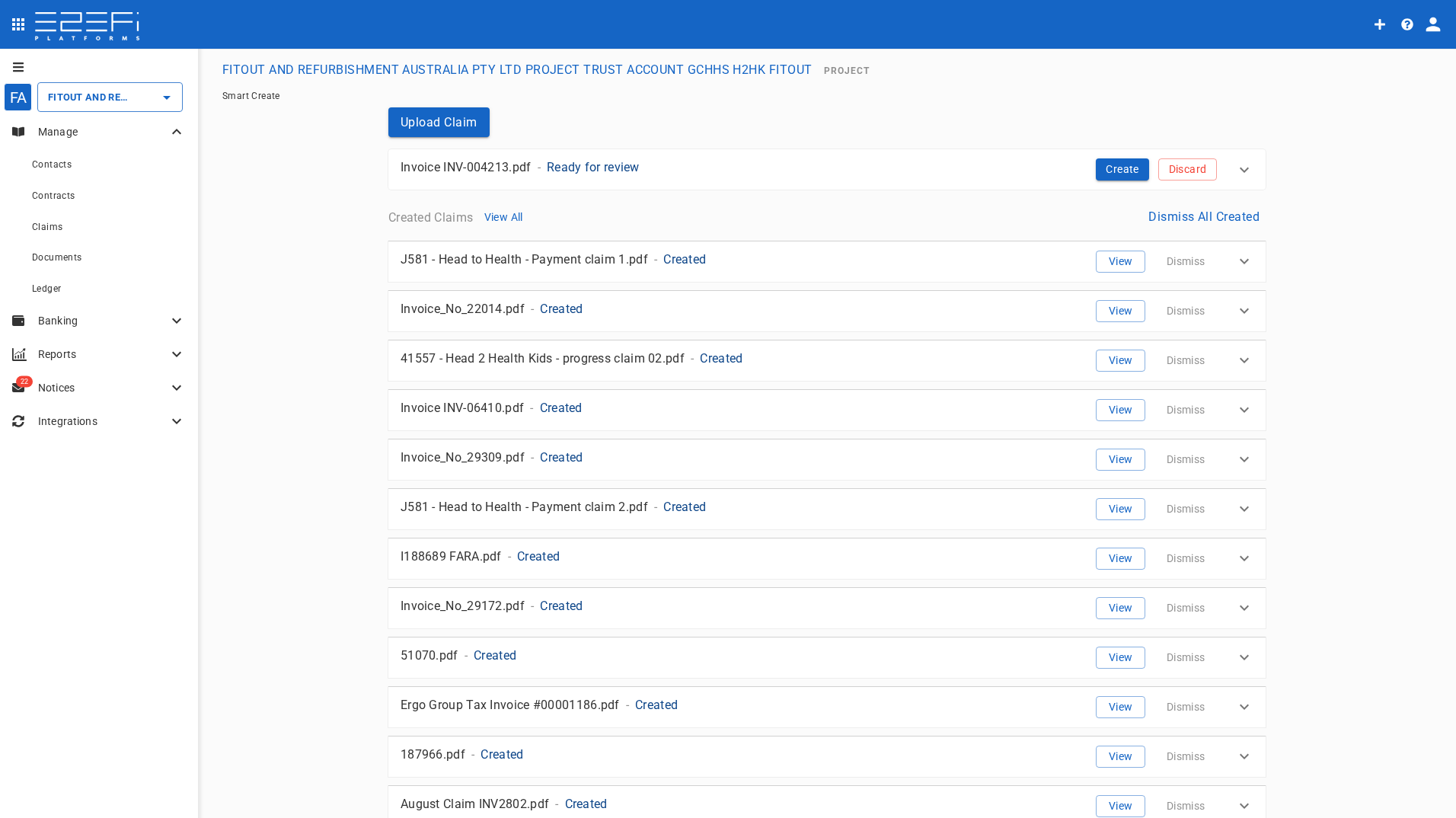
click at [493, 164] on p "Invoice INV-004213.pdf" at bounding box center [466, 167] width 131 height 18
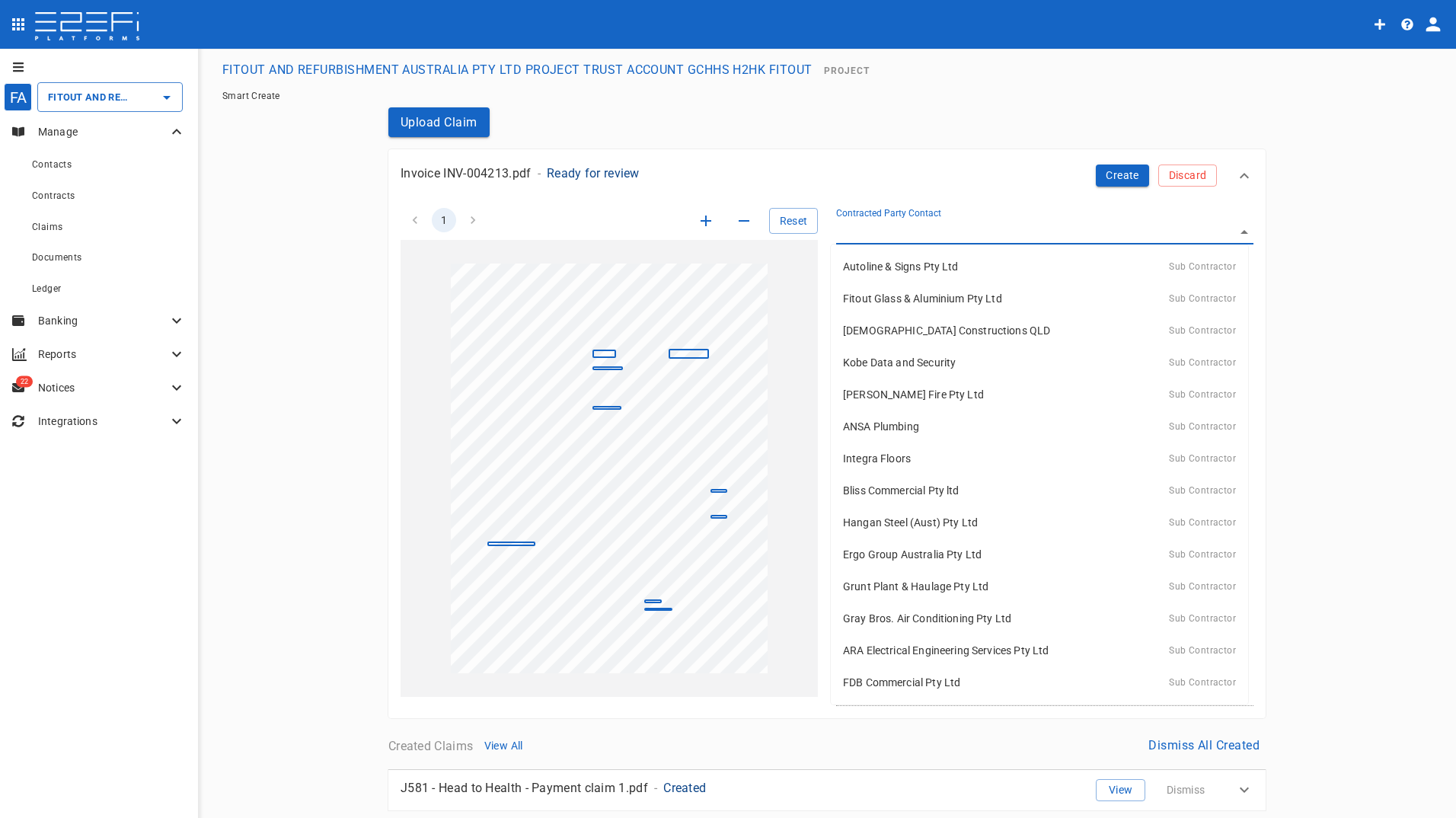
click at [936, 226] on body "FA FITOUT AND REFURBISHMENT AUSTRALIA PTY LTD PROJECT TRUST ACCOUNT GCHHS H2HK …" at bounding box center [728, 409] width 1456 height 818
click at [871, 225] on div at bounding box center [728, 409] width 1456 height 818
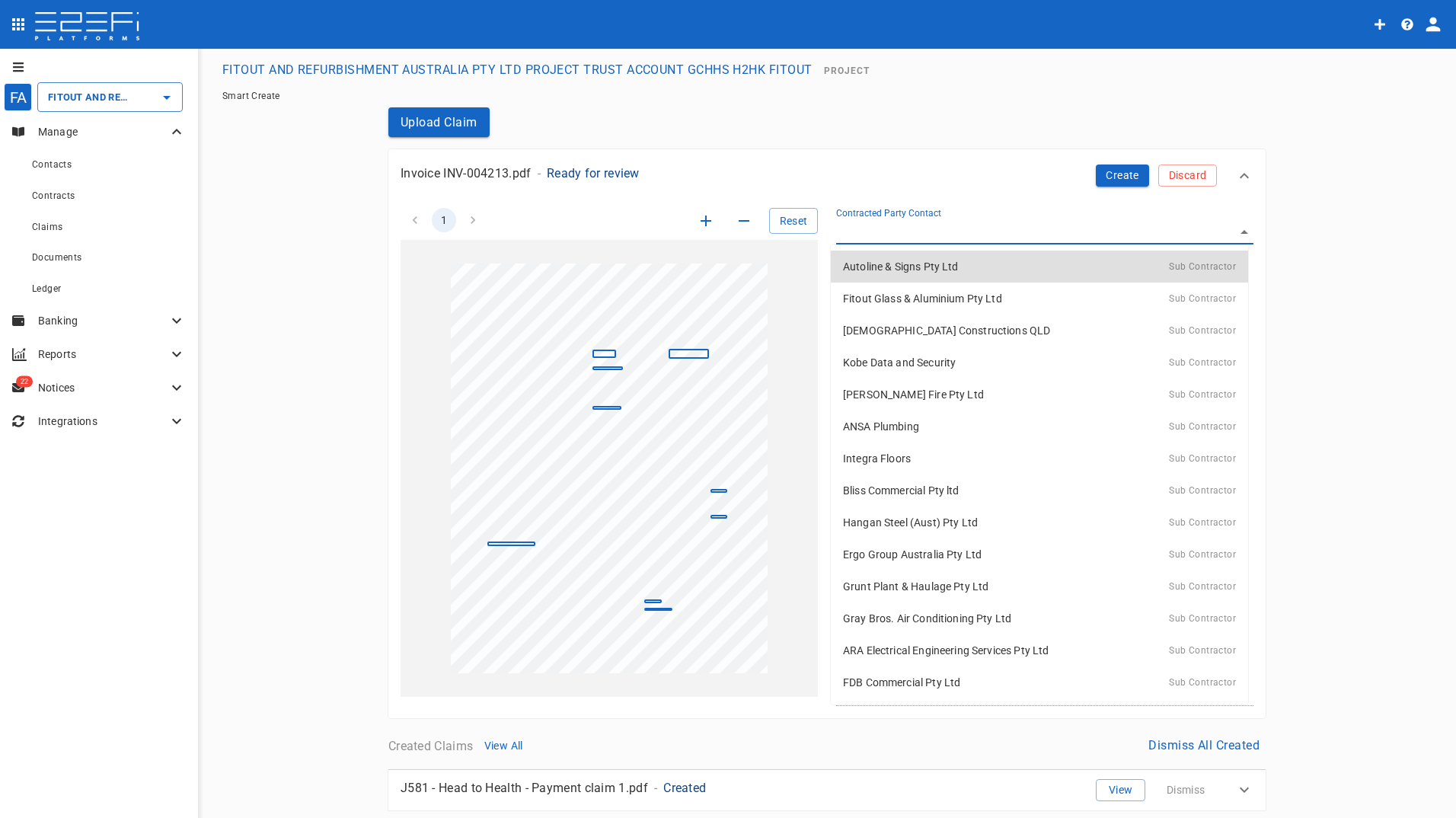
click at [871, 227] on body "FA FITOUT AND REFURBISHMENT AUSTRALIA PTY LTD PROJECT TRUST ACCOUNT GCHHS H2HK …" at bounding box center [728, 409] width 1456 height 818
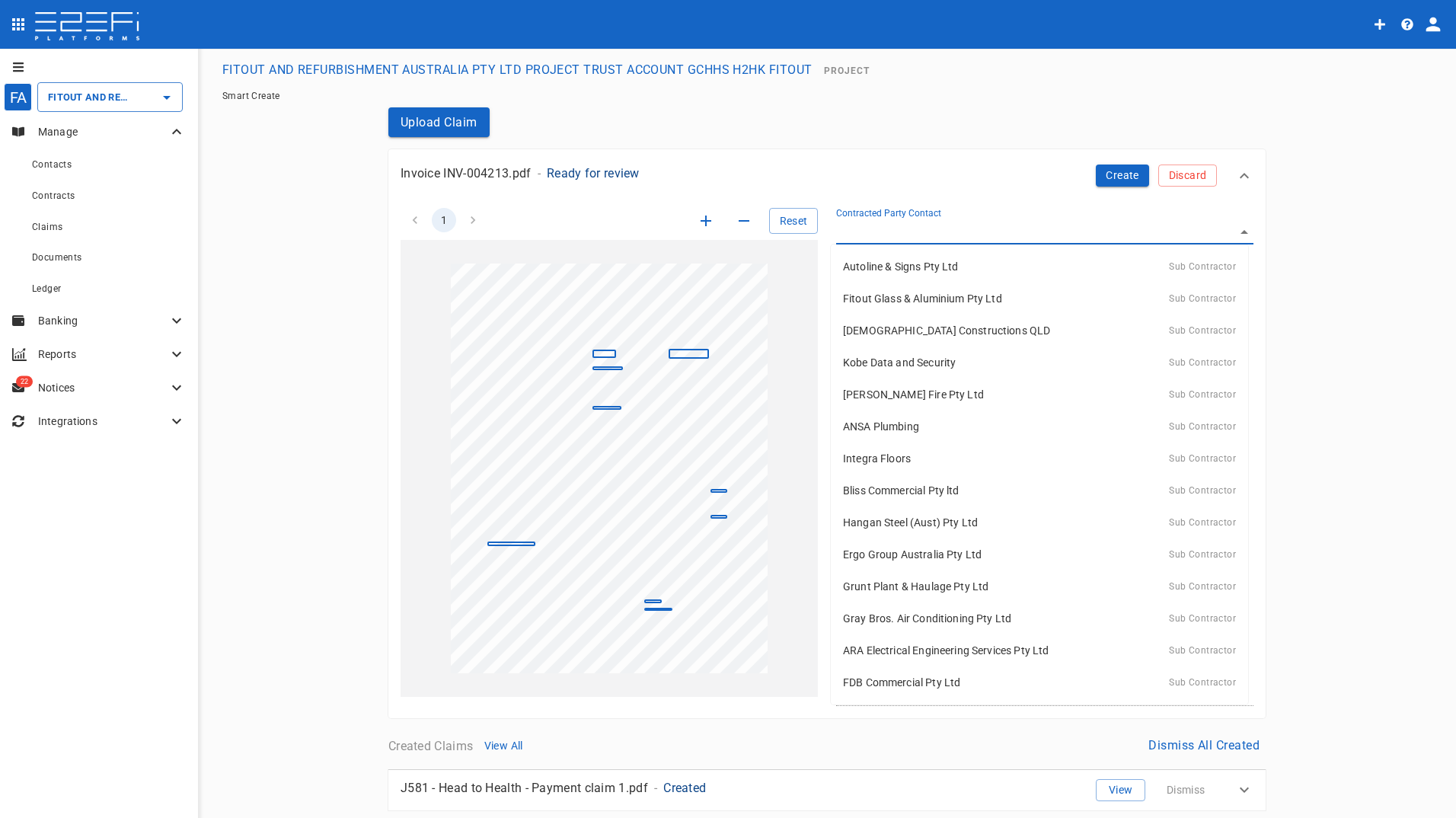
drag, startPoint x: 267, startPoint y: 446, endPoint x: 216, endPoint y: 356, distance: 103.4
click at [268, 445] on div at bounding box center [728, 409] width 1456 height 818
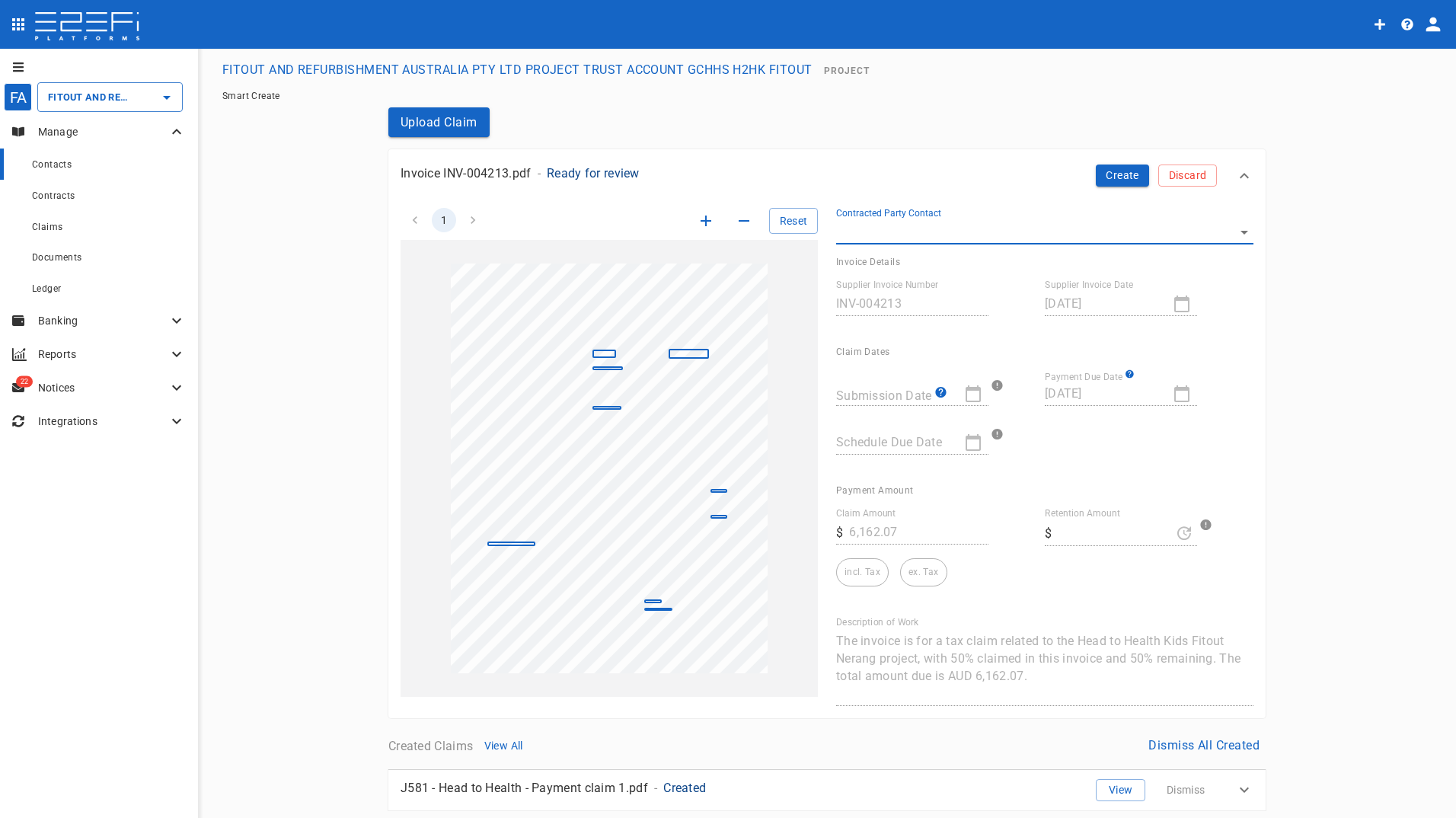
click at [54, 161] on span "Contacts" at bounding box center [52, 164] width 40 height 11
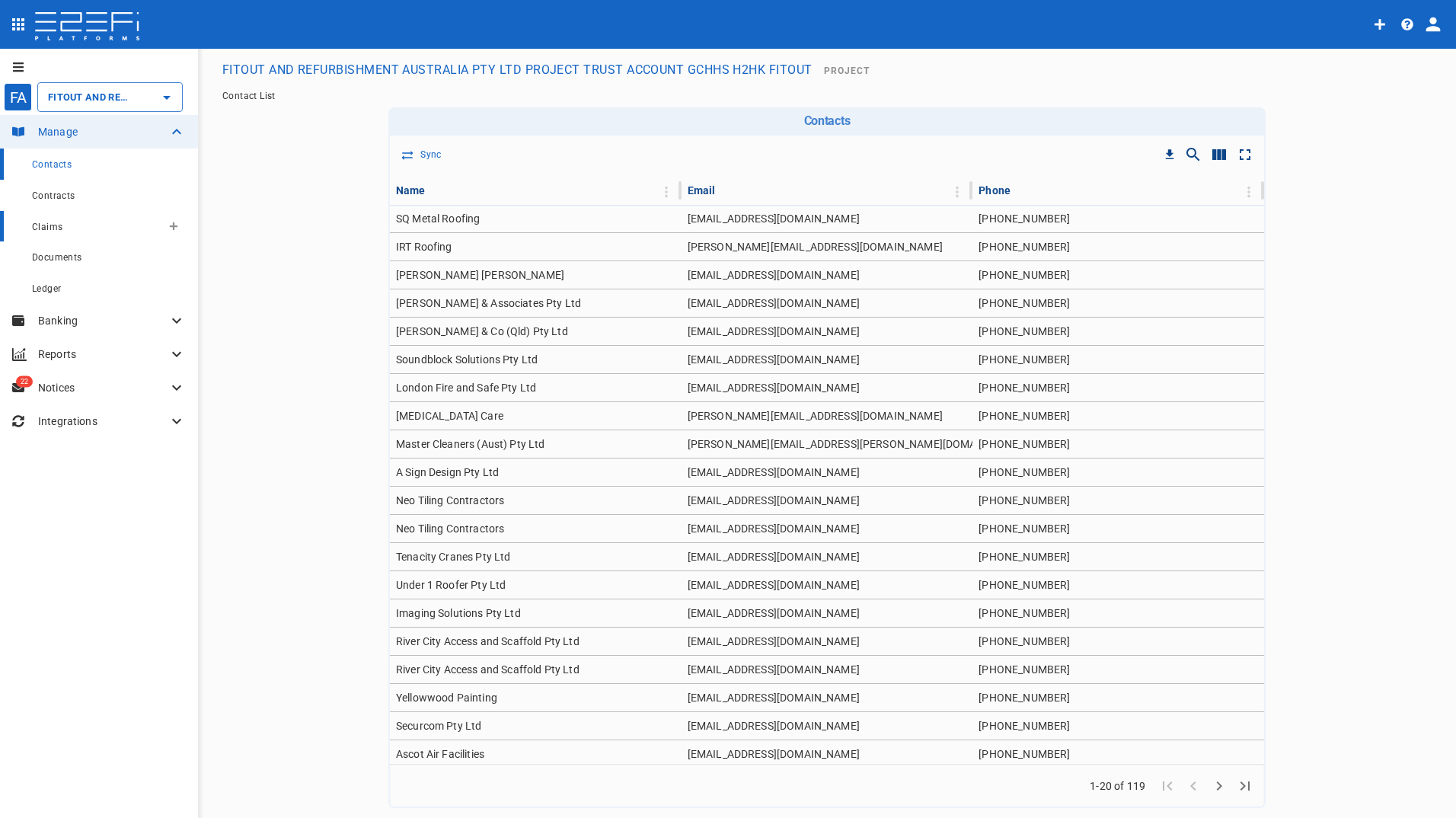
click at [52, 229] on span "Claims" at bounding box center [47, 227] width 31 height 11
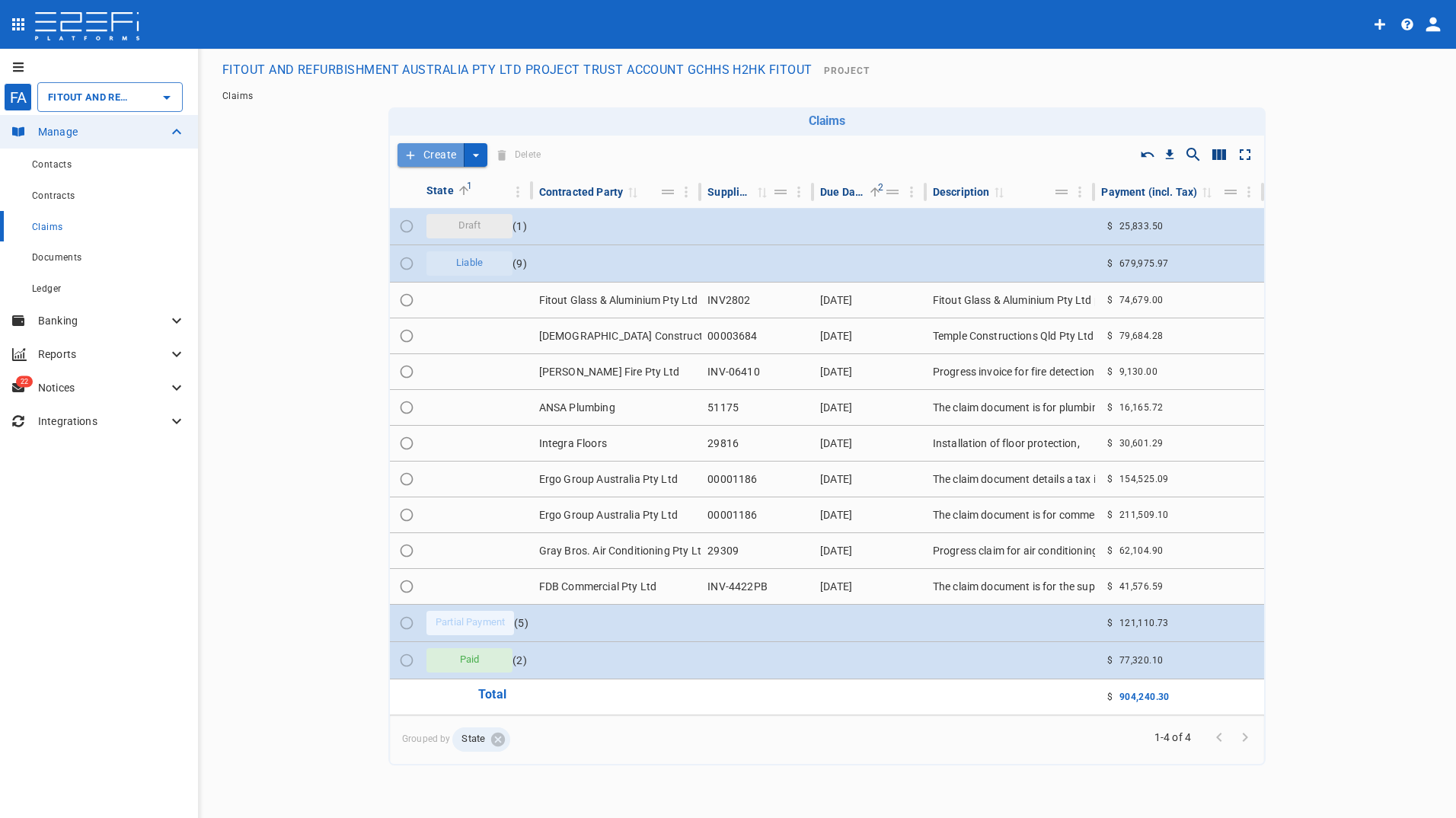
click at [425, 152] on button "Create" at bounding box center [430, 155] width 67 height 24
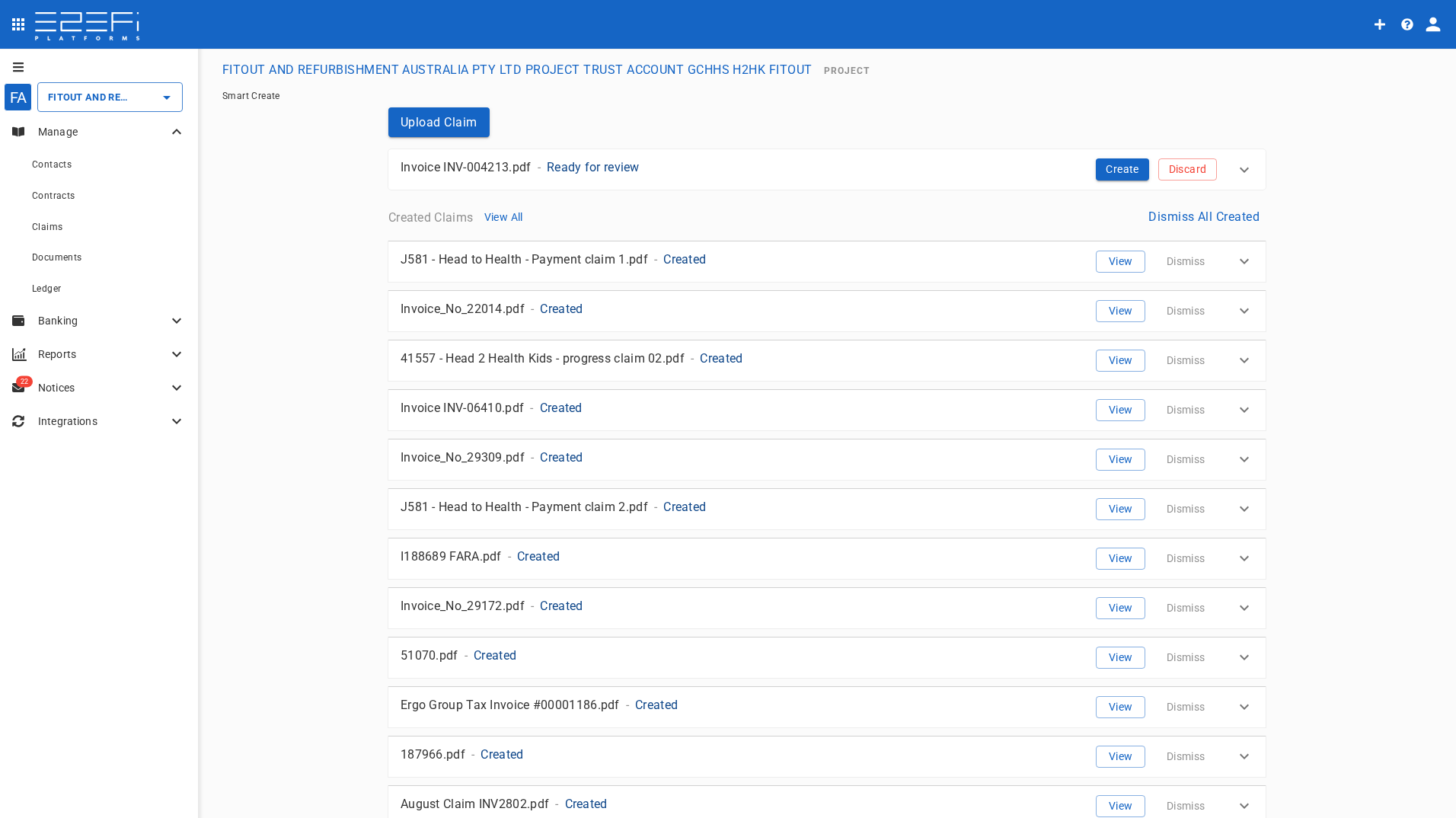
click at [504, 166] on p "Invoice INV-004213.pdf" at bounding box center [466, 167] width 131 height 18
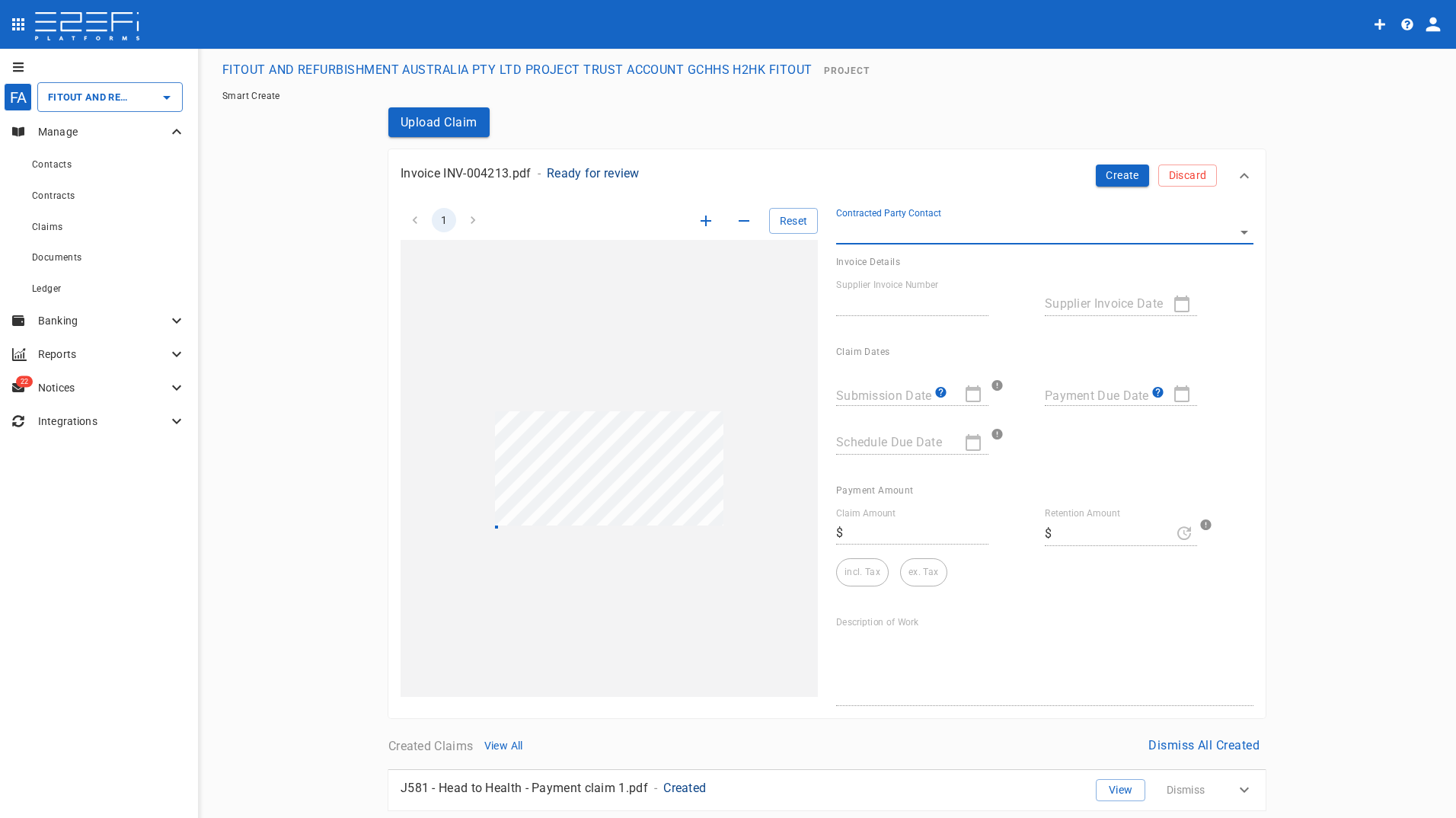
type input "INV-004213"
type input "08/22/2025"
type input "09/05/2025"
type textarea "The invoice is for a tax claim related to the Head to Health Kids Fitout Nerang…"
type input "6,162.07"
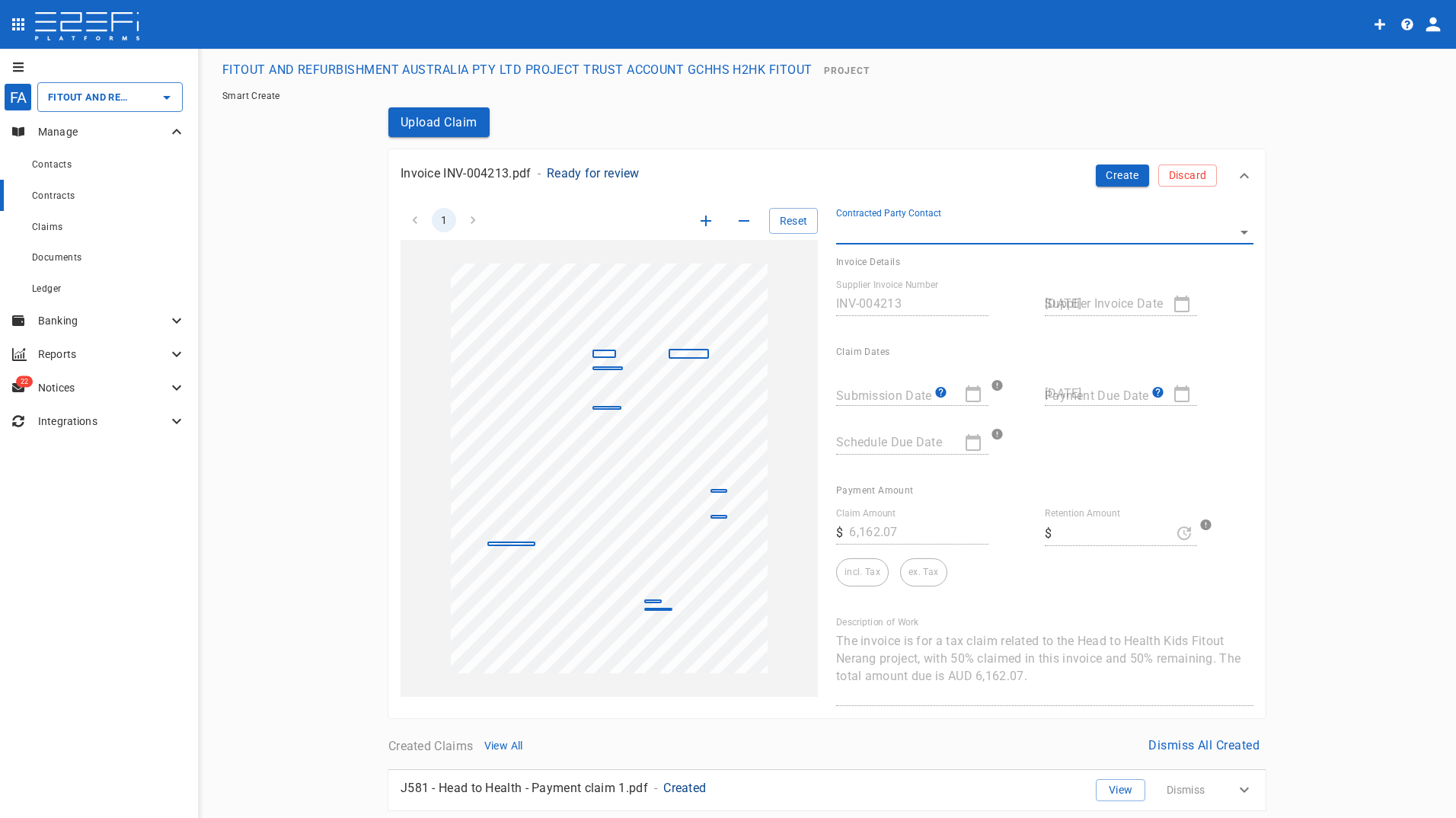
click at [48, 192] on span "Contracts" at bounding box center [54, 195] width 44 height 11
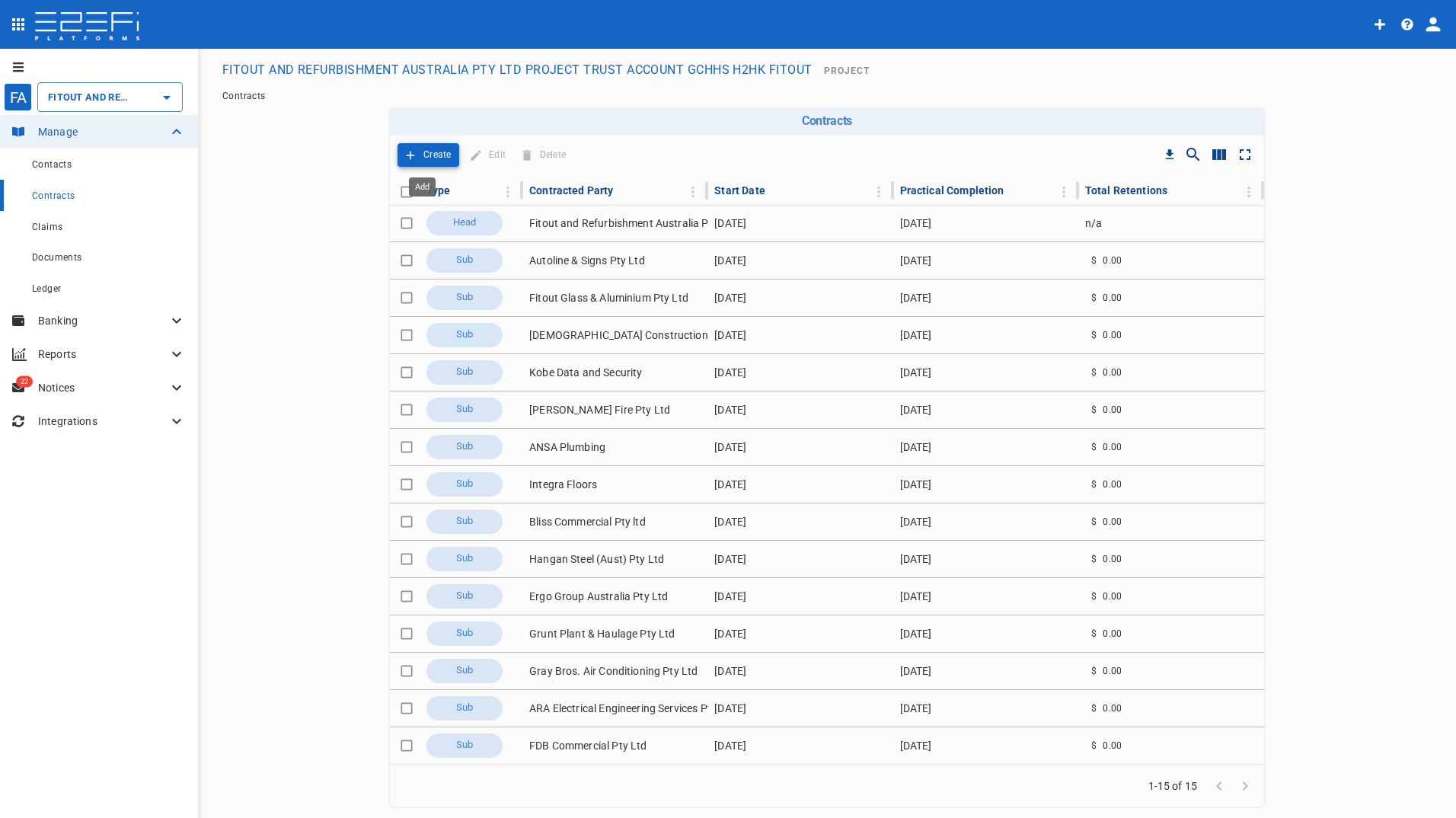
click at [423, 155] on p "Create" at bounding box center [437, 155] width 28 height 18
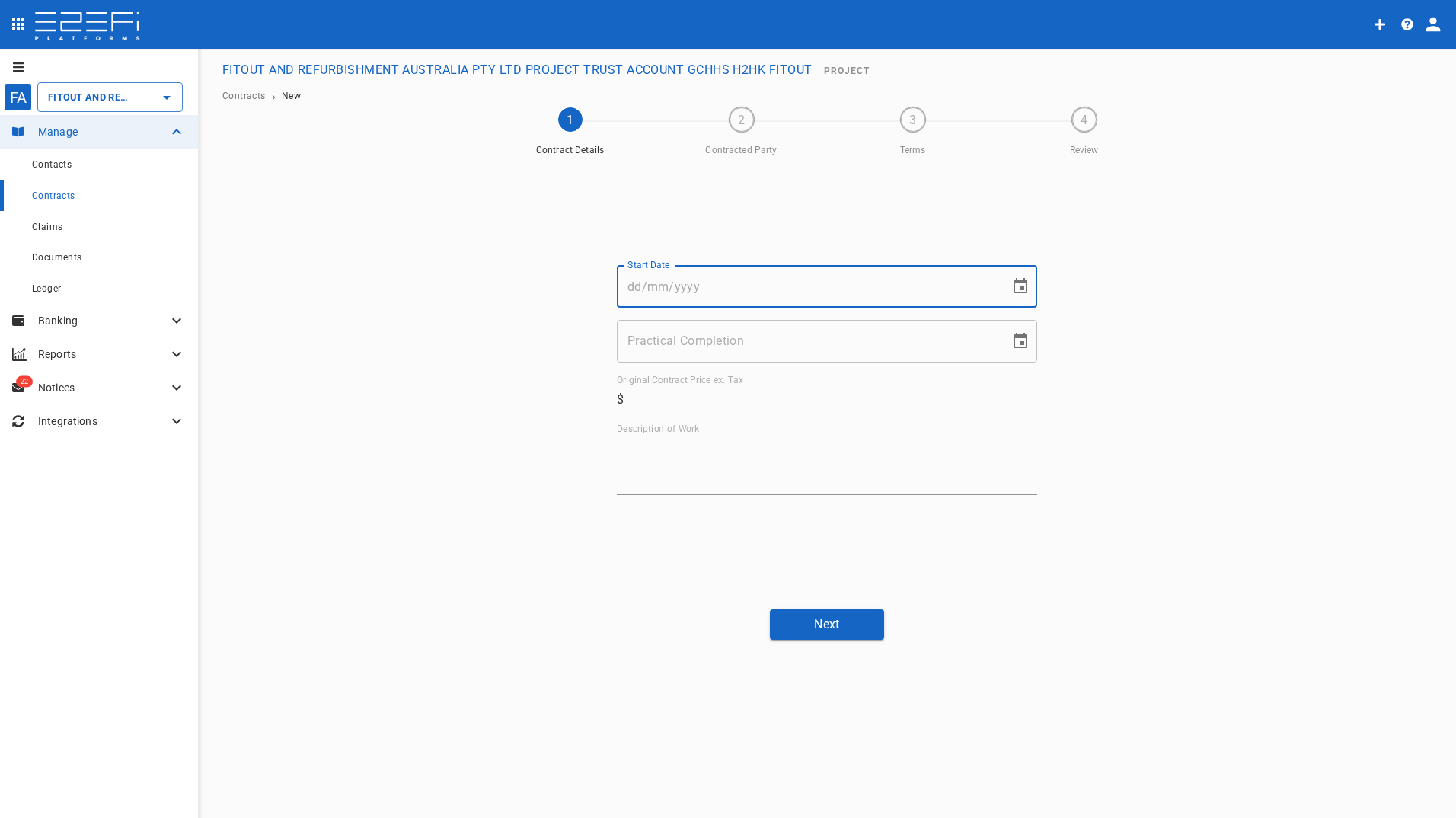
click at [672, 280] on input "Start Date" at bounding box center [808, 286] width 382 height 43
click at [648, 286] on input "Start Date" at bounding box center [808, 286] width 382 height 43
type input "18/07/"
click at [54, 196] on span "Contracts" at bounding box center [54, 195] width 44 height 11
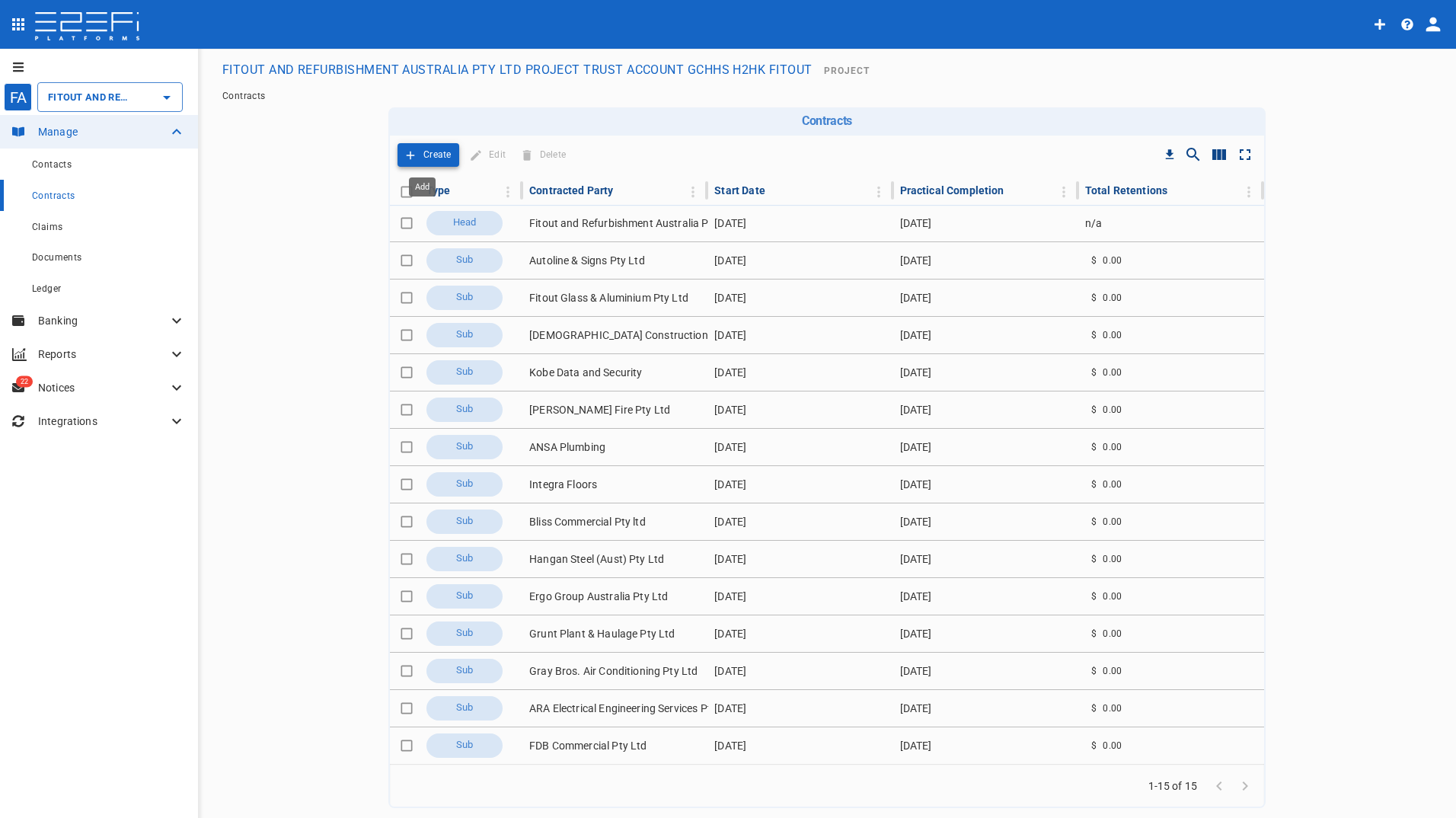
click at [423, 147] on p "Create" at bounding box center [437, 155] width 28 height 18
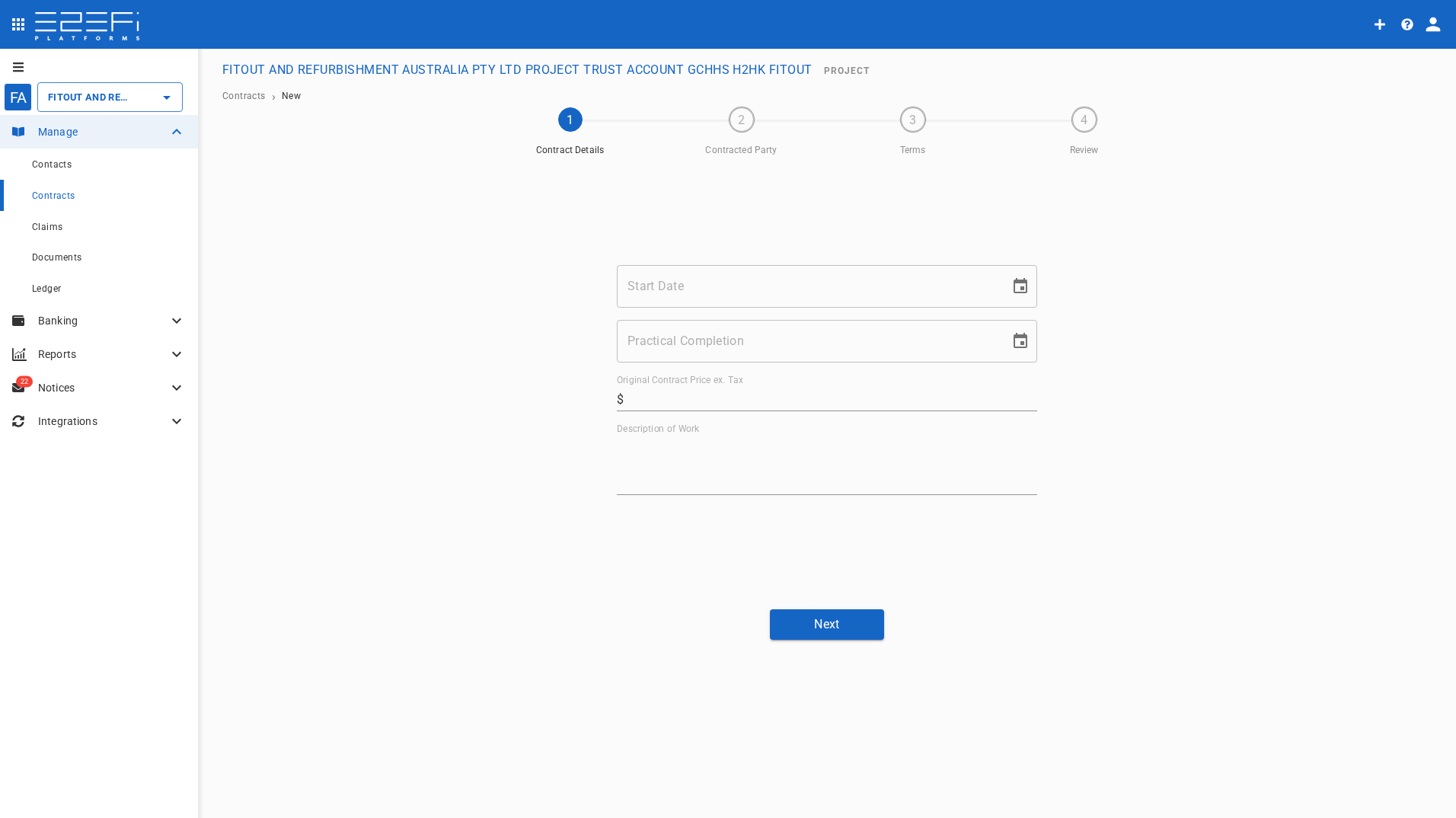
click at [740, 291] on input "Start Date" at bounding box center [808, 286] width 382 height 43
type input "18/72/025"
click at [790, 345] on input "Practical Completion" at bounding box center [808, 340] width 382 height 43
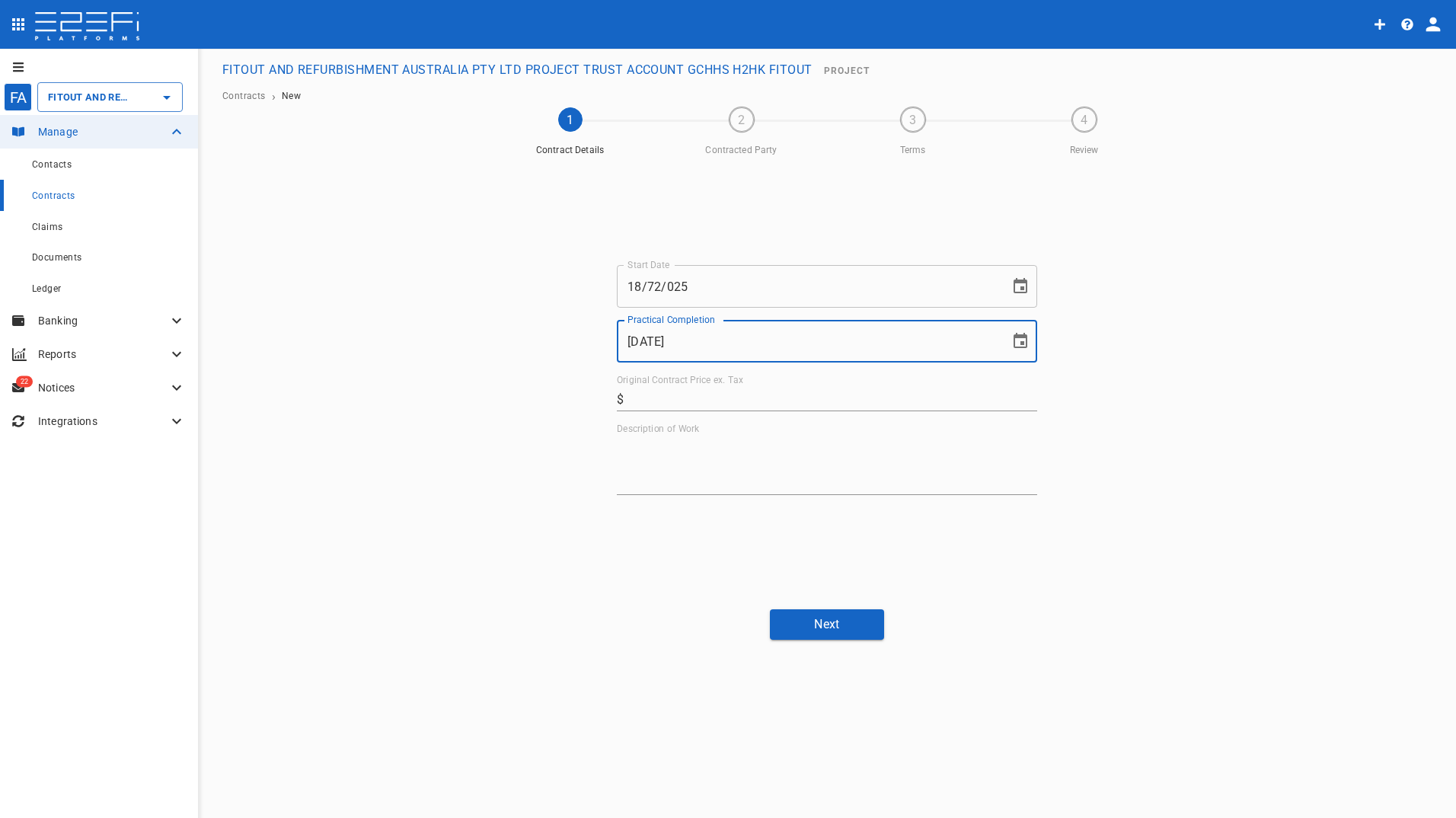
type input "30/10/2025"
click at [685, 400] on input "Original Contract Price ex. Tax" at bounding box center [833, 399] width 407 height 24
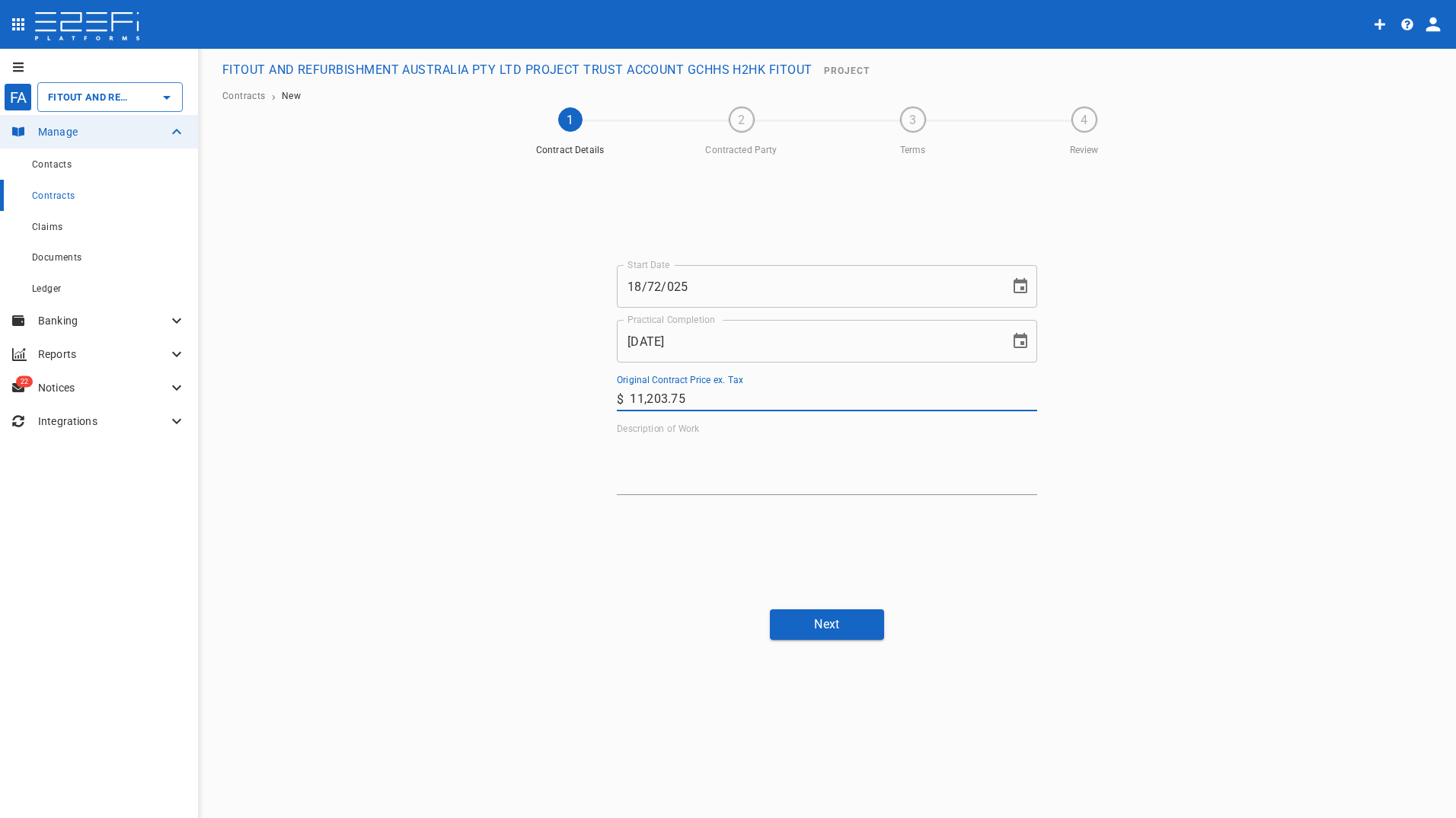
type input "11,203.75"
click at [713, 455] on textarea "Description of Work" at bounding box center [827, 465] width 420 height 53
click at [789, 444] on textarea "Description of Work" at bounding box center [827, 465] width 420 height 53
paste textarea "Supply all labour, materials, equipment & supervision to complete the Painting …"
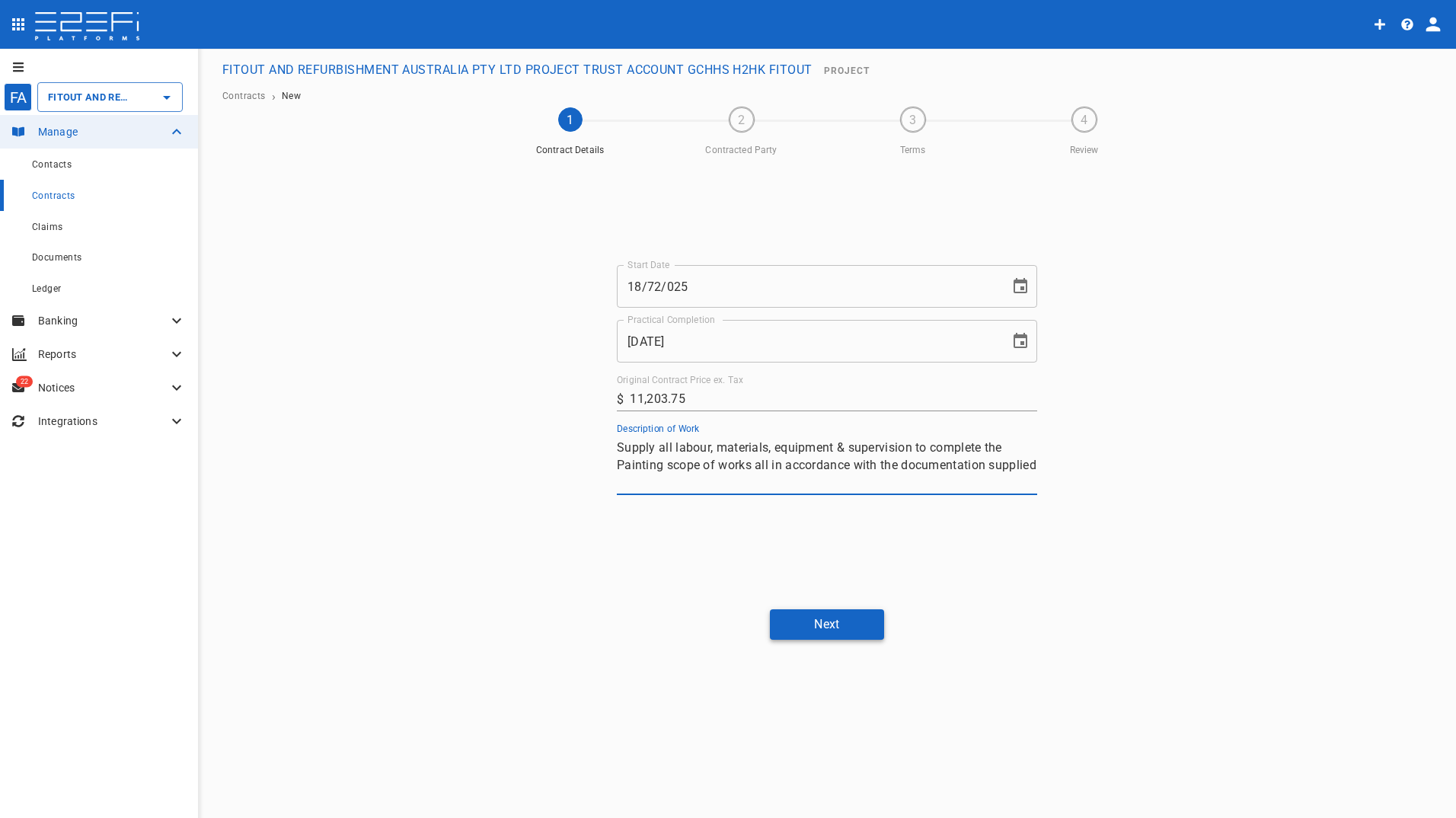
type textarea "Supply all labour, materials, equipment & supervision to complete the Painting …"
click at [835, 626] on button "Next" at bounding box center [827, 624] width 114 height 30
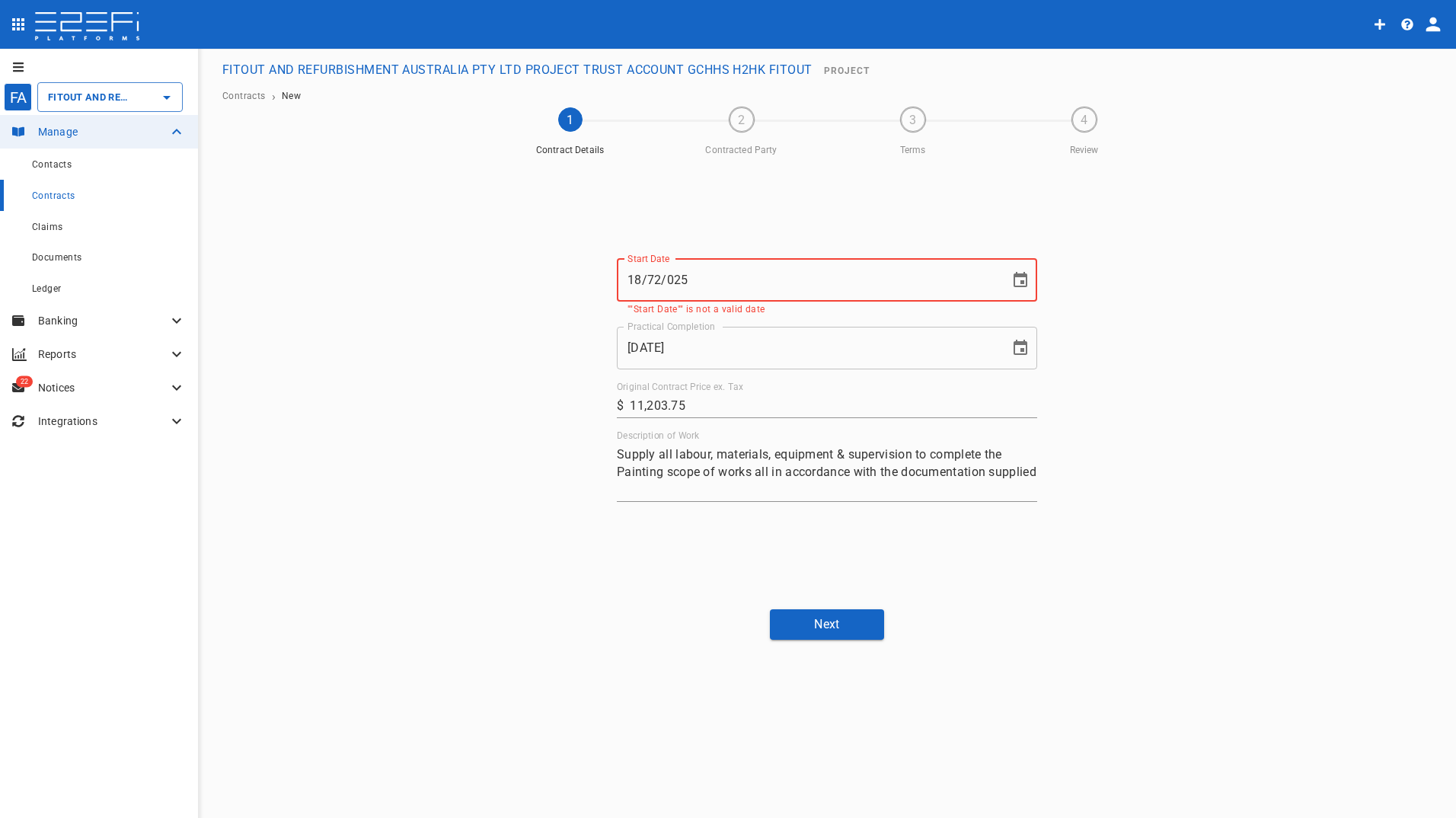
click at [658, 280] on input "18/72/025" at bounding box center [808, 280] width 382 height 43
drag, startPoint x: 670, startPoint y: 276, endPoint x: 750, endPoint y: 276, distance: 80.0
click at [672, 276] on input "18/07/025" at bounding box center [808, 280] width 382 height 43
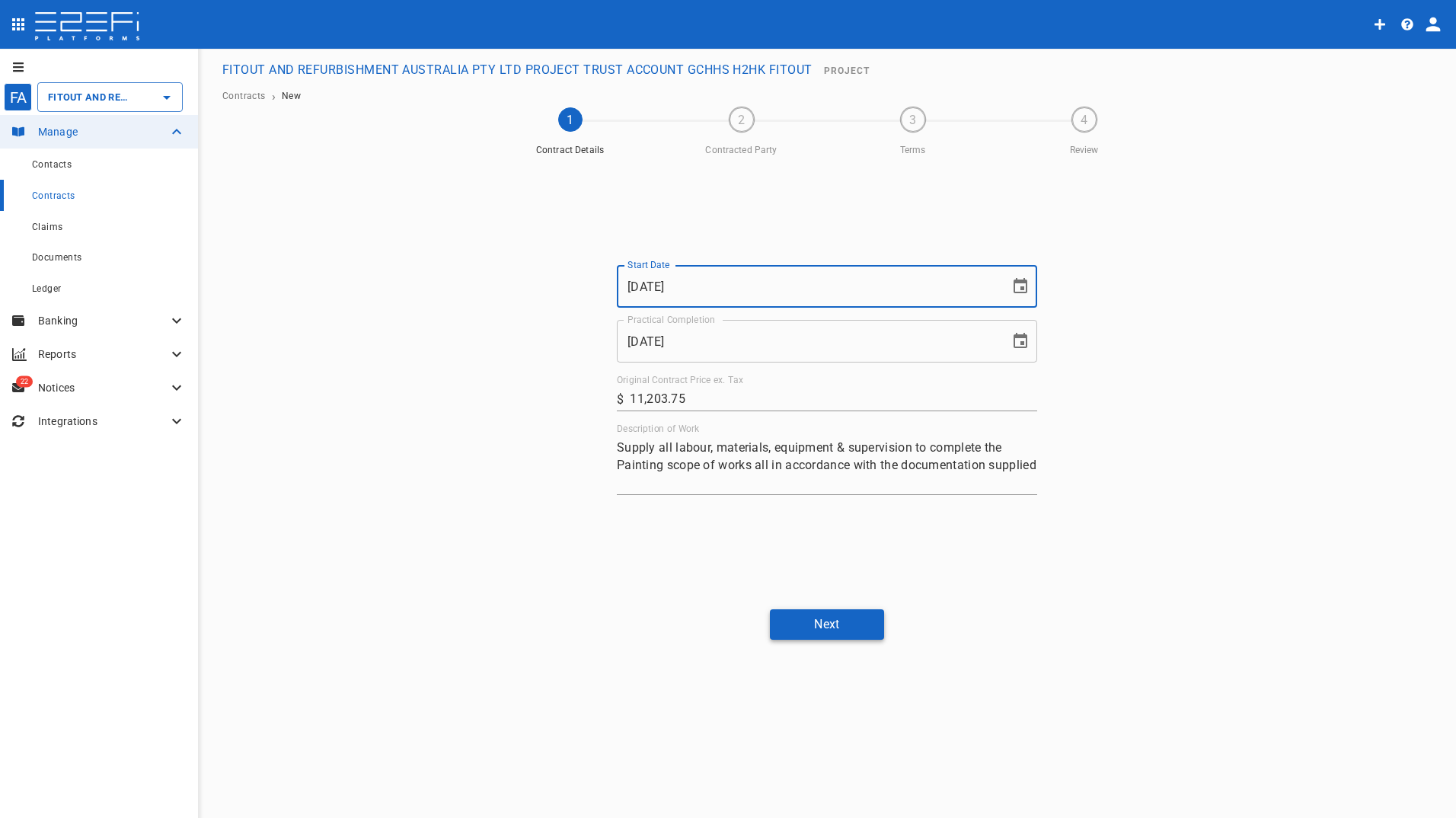
type input "18/07/2025"
click at [819, 620] on button "Next" at bounding box center [827, 624] width 114 height 30
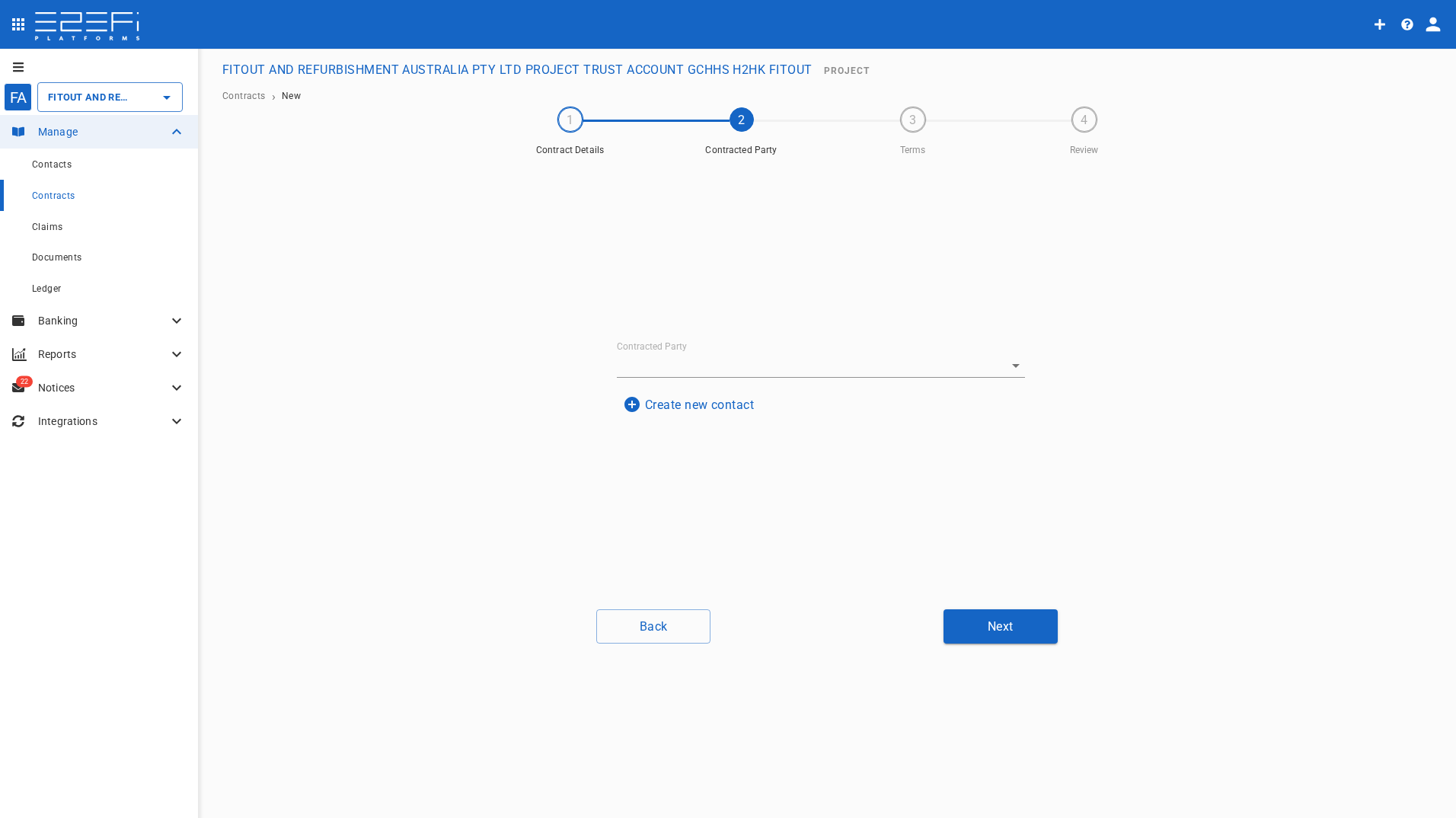
click at [702, 400] on button "Create new contact" at bounding box center [689, 405] width 143 height 30
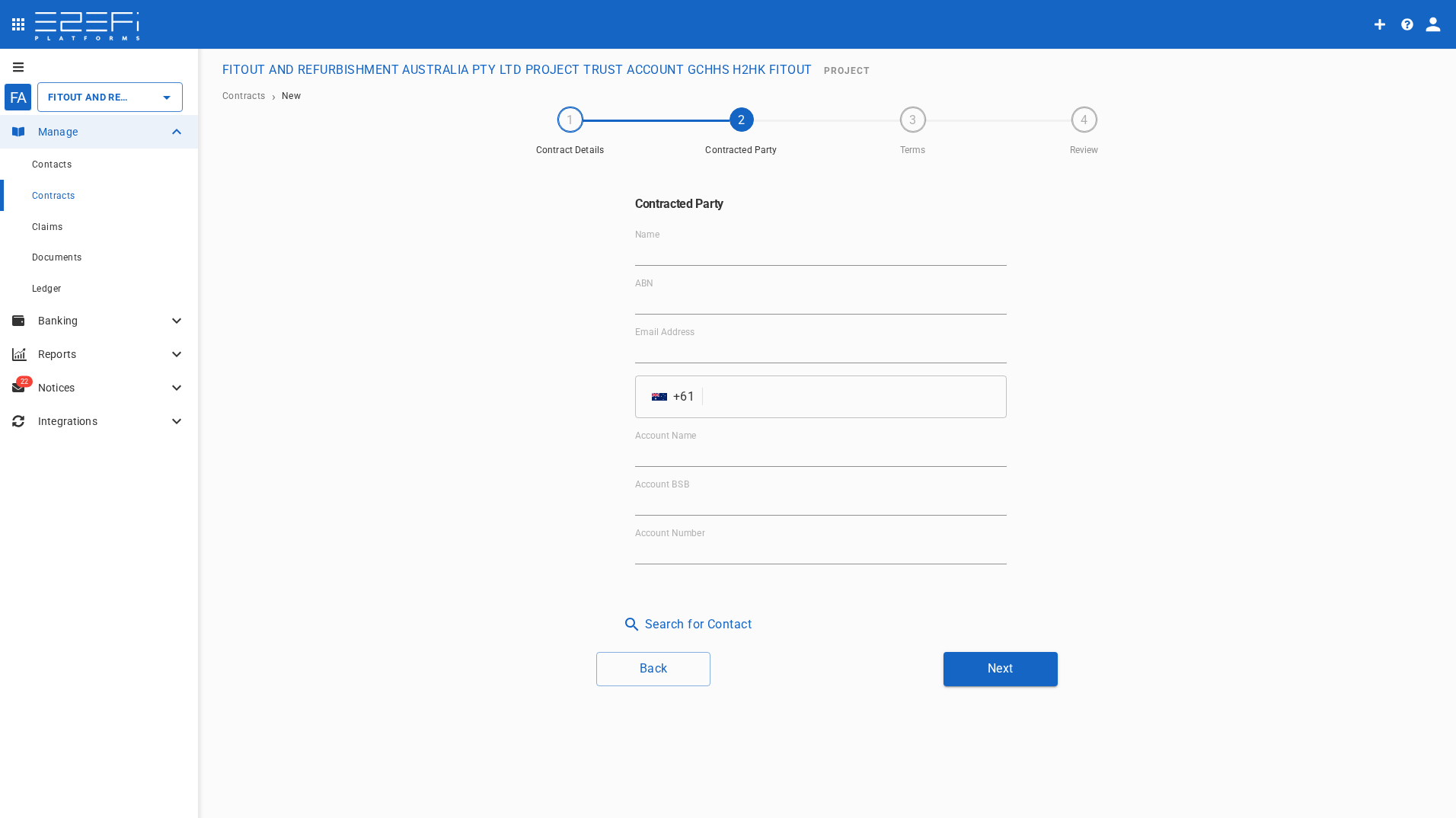
click at [679, 240] on div "Name" at bounding box center [820, 247] width 371 height 37
click at [698, 242] on input "Name" at bounding box center [820, 254] width 371 height 24
type input "Gleam Group Pty Ltd"
type input "info@maydpainting.com.au"
click at [674, 304] on input "ABN" at bounding box center [820, 303] width 371 height 24
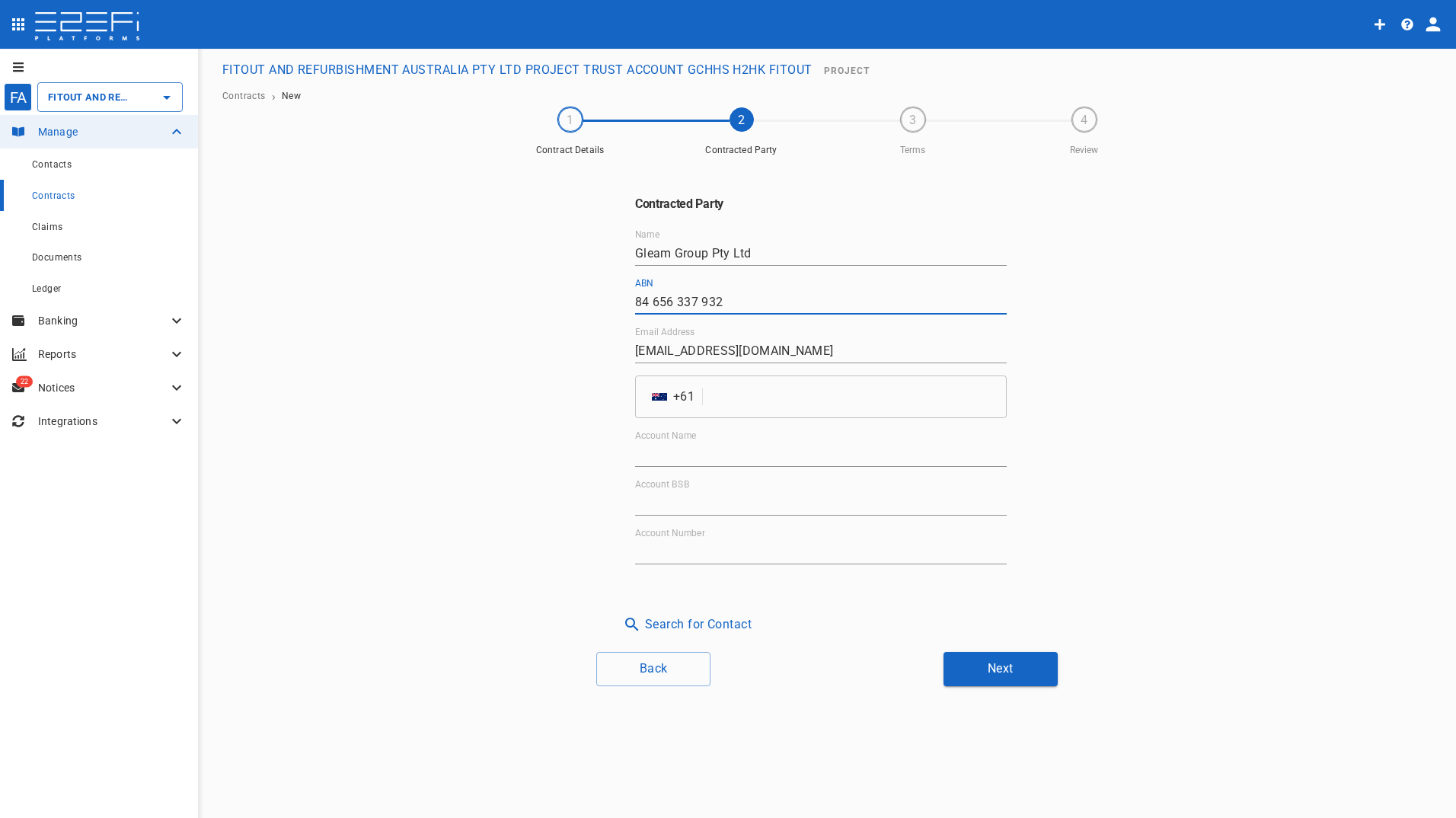
type input "84 656 337 932"
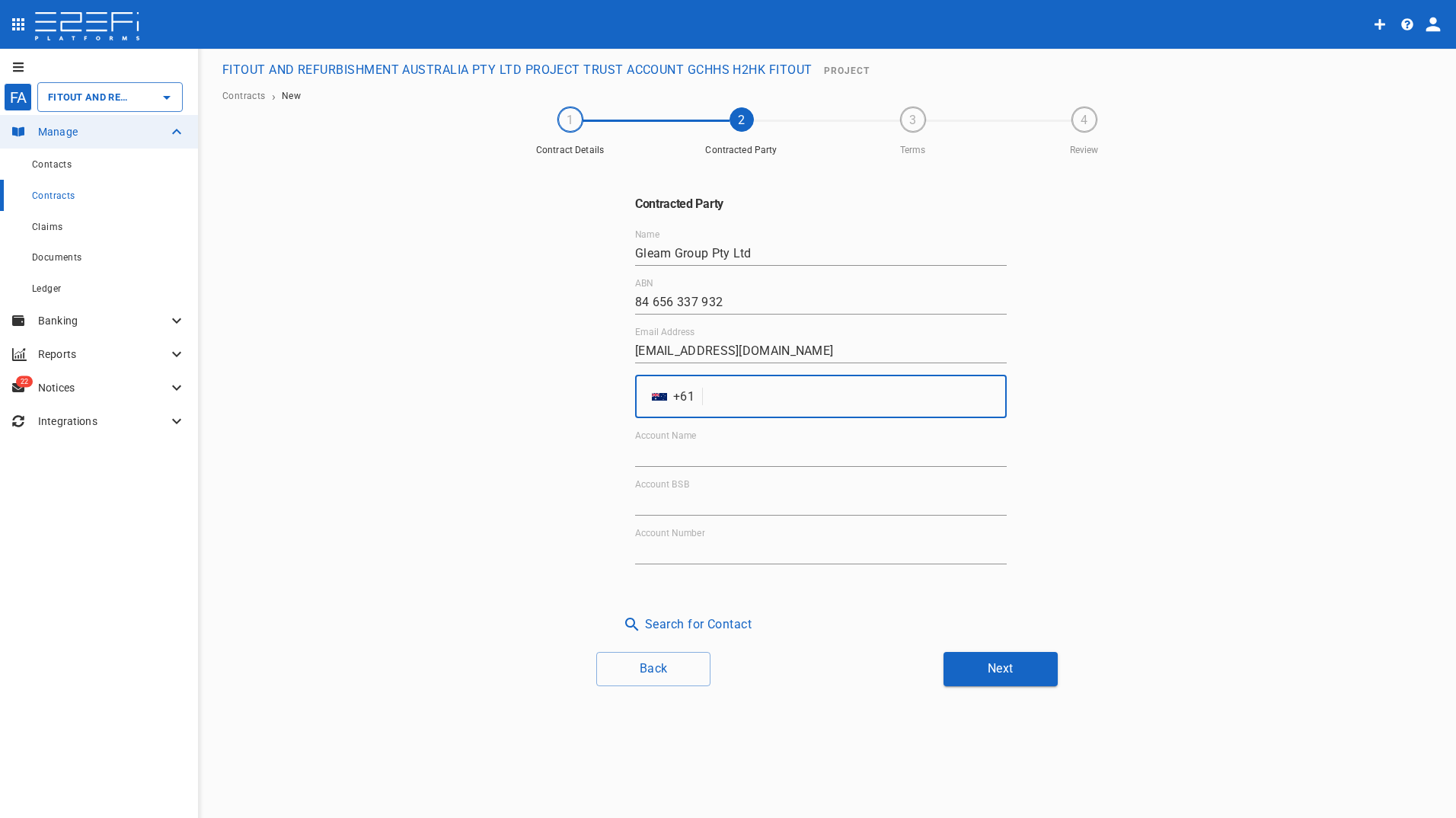
click at [723, 396] on input "tel" at bounding box center [857, 396] width 298 height 43
type input "1300172335"
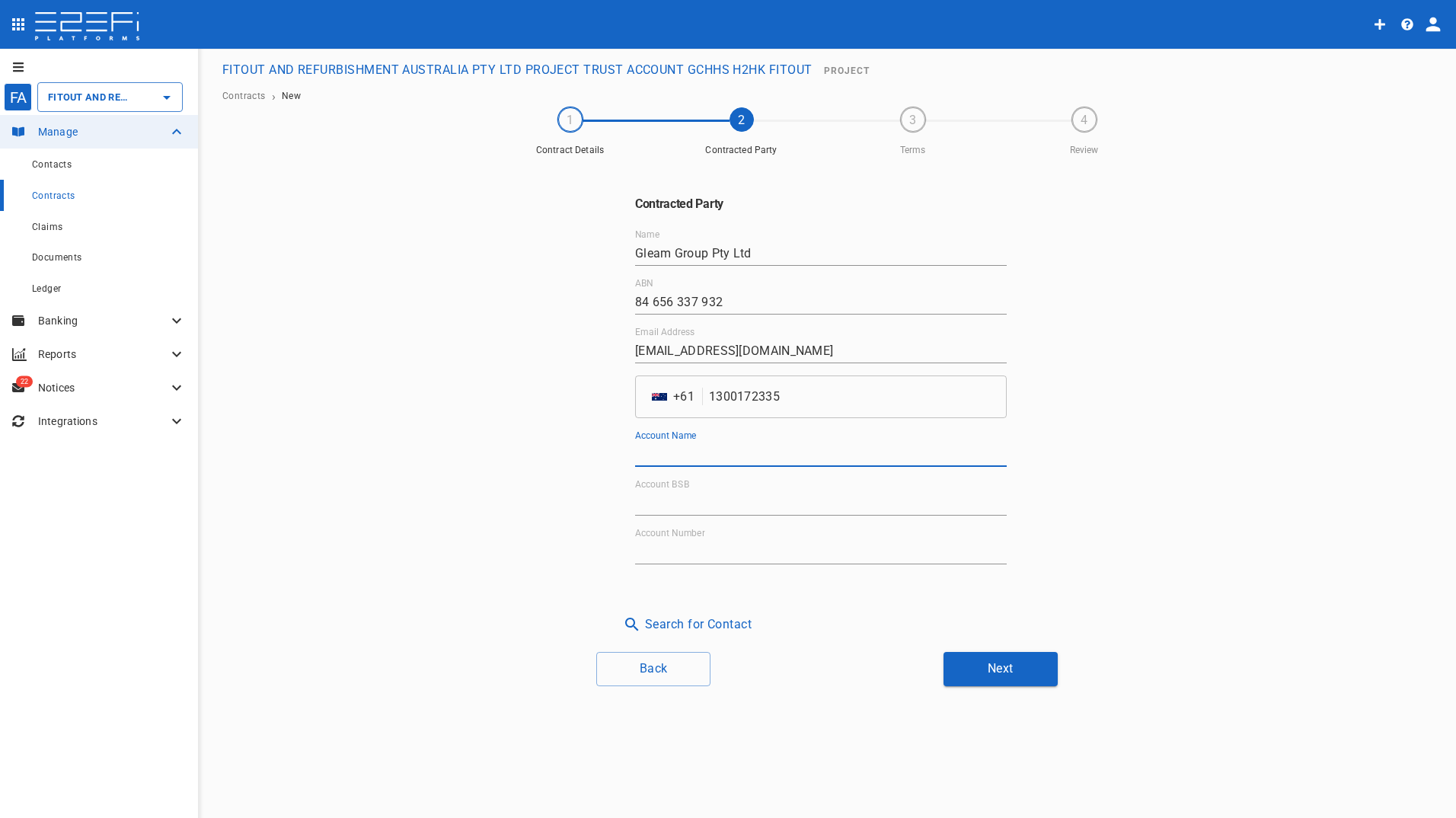
click at [713, 462] on input "Account Name" at bounding box center [820, 455] width 371 height 24
type input "Gleam Group Pty Ltd"
click at [702, 501] on input "Account BSB" at bounding box center [820, 503] width 371 height 24
type input "084-034"
click at [686, 537] on label "Account Number" at bounding box center [670, 532] width 70 height 13
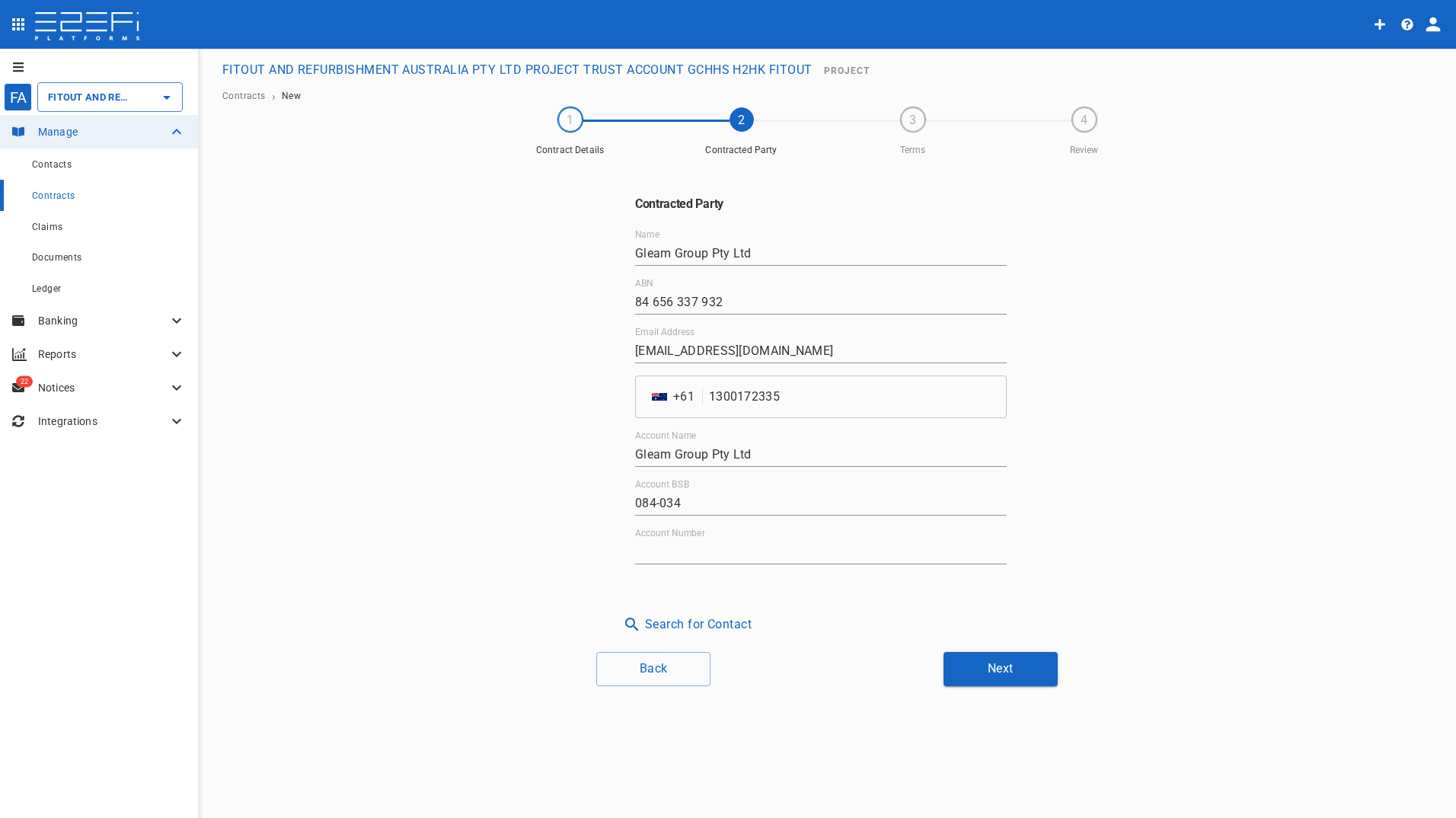
click at [686, 539] on input "Account Number" at bounding box center [820, 551] width 371 height 24
type input "715343509"
click at [1018, 660] on button "Next" at bounding box center [1000, 669] width 114 height 34
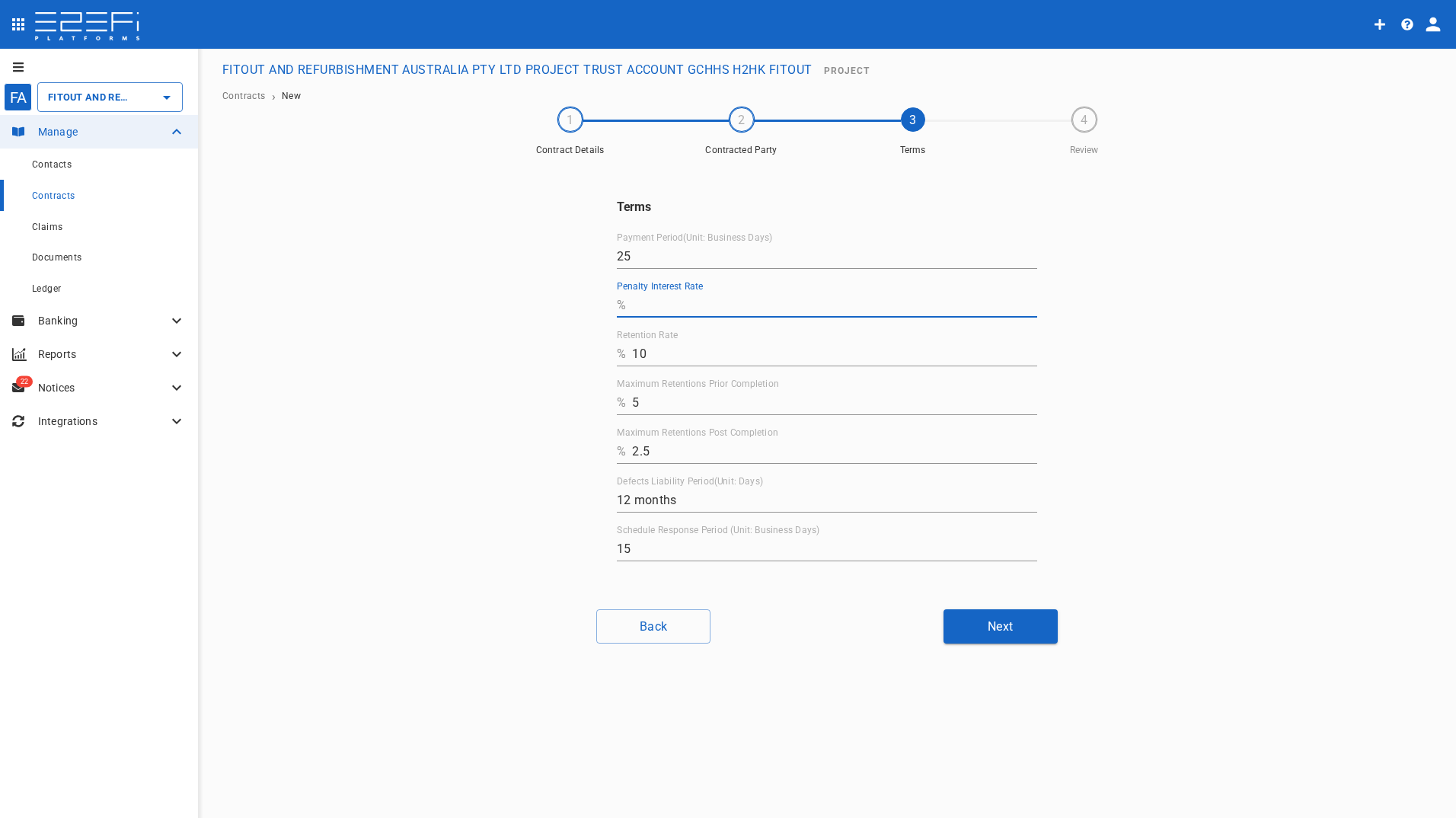
click at [660, 296] on input "Penalty Interest Rate" at bounding box center [834, 306] width 405 height 24
type input "0"
click at [997, 627] on button "Next" at bounding box center [1000, 626] width 114 height 34
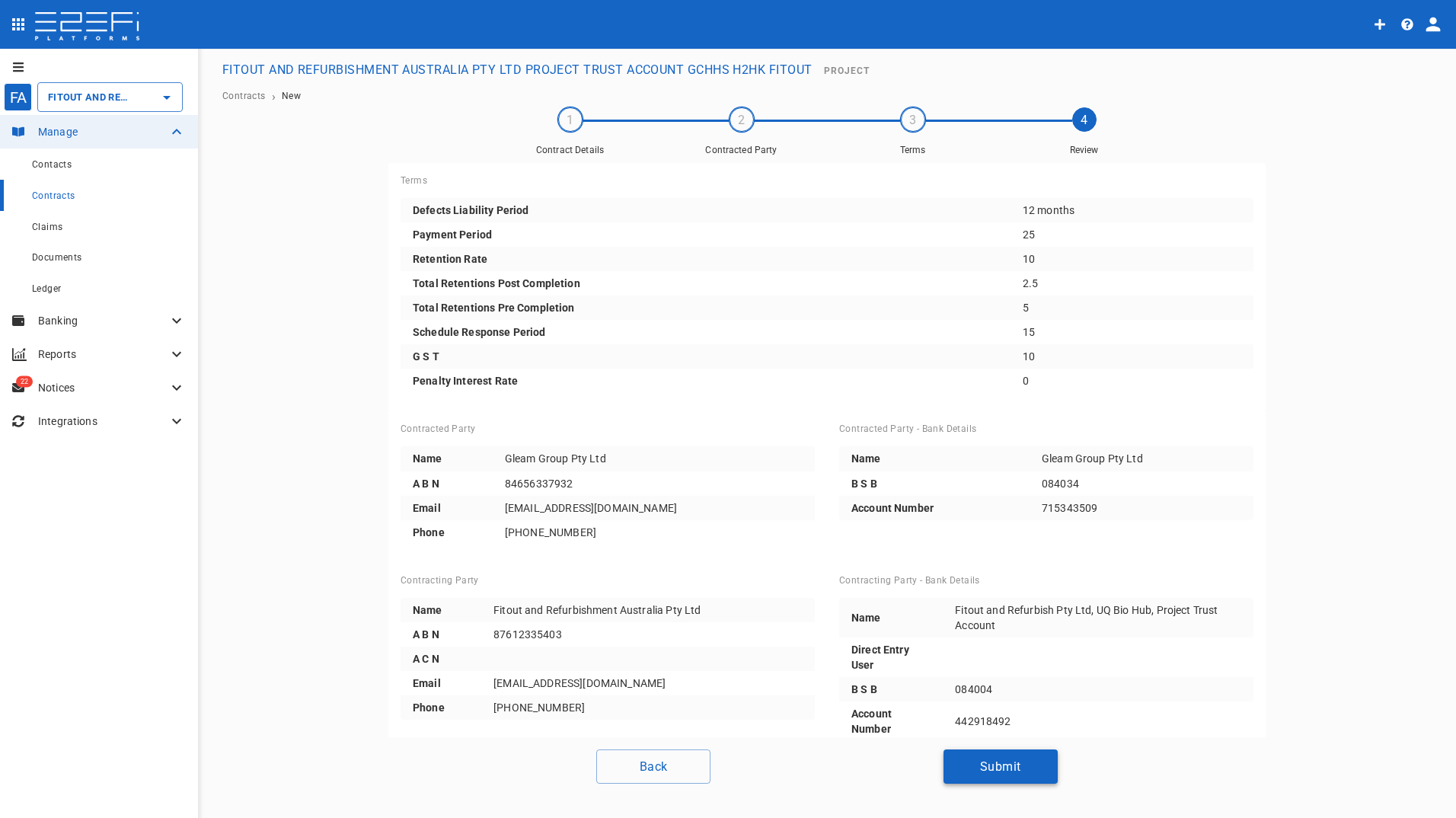
click at [997, 762] on button "Submit" at bounding box center [1000, 766] width 114 height 34
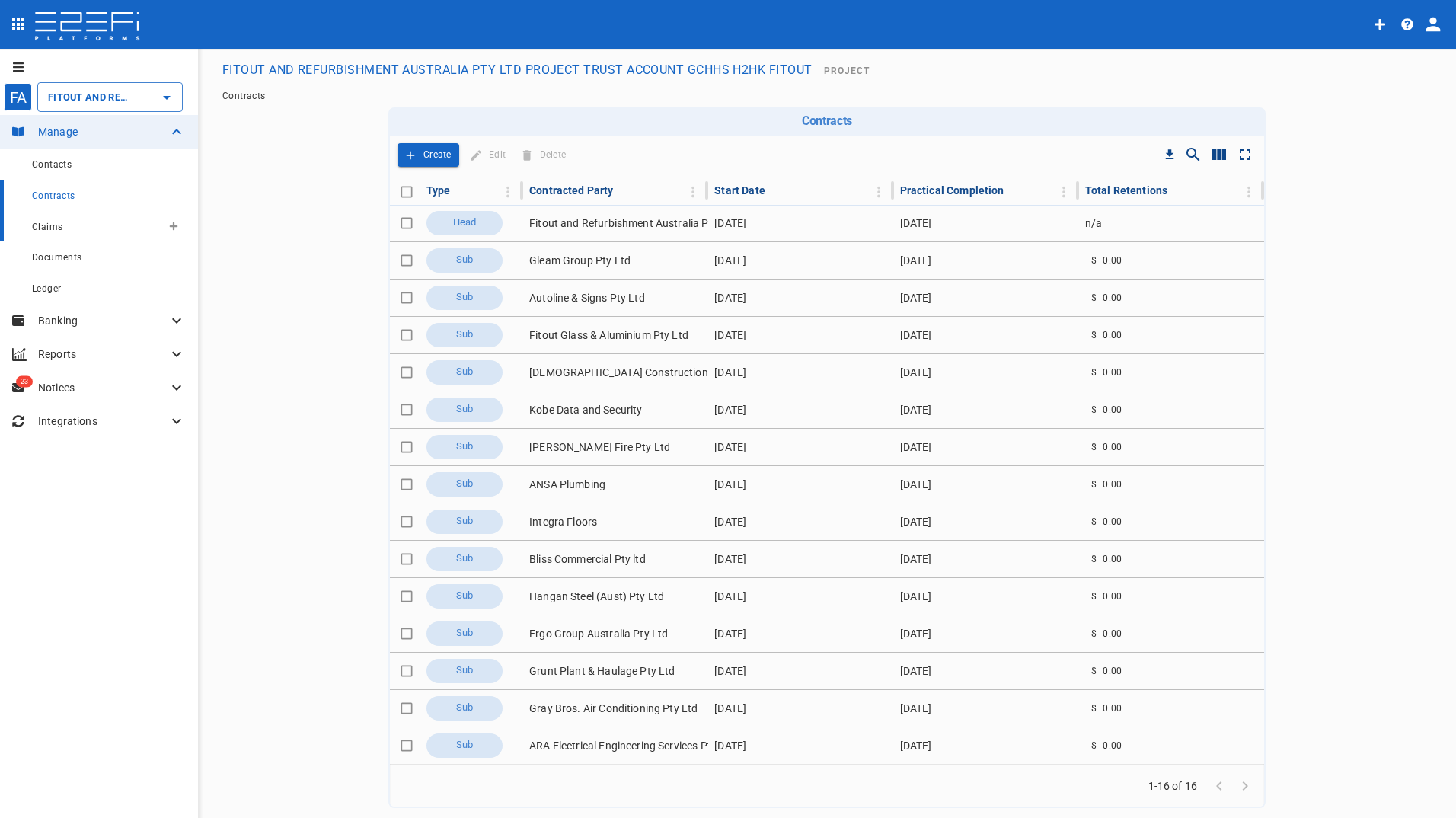
click at [51, 232] on span "Claims" at bounding box center [47, 227] width 31 height 11
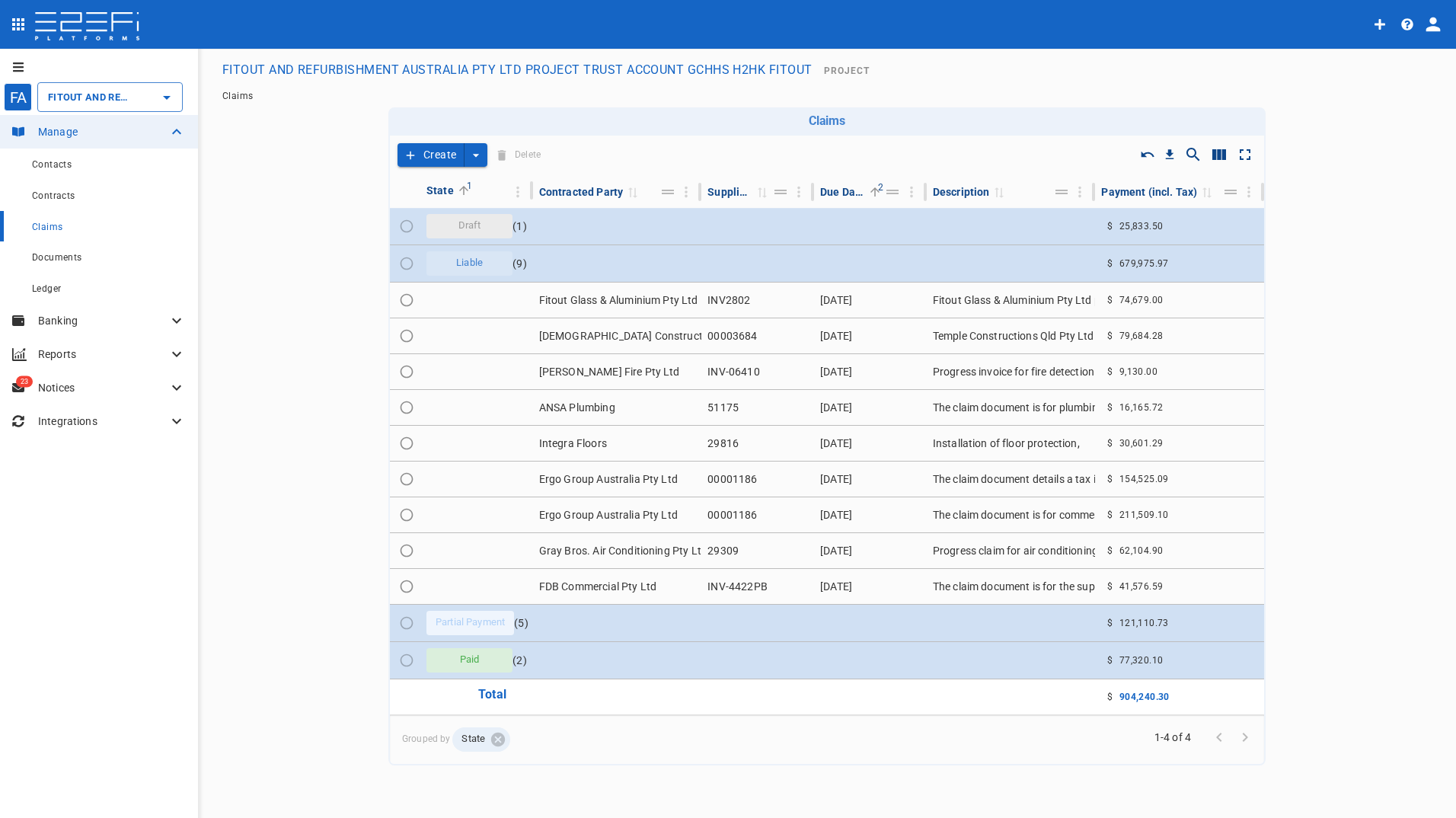
type input "FITOUT AND REFURBISHMENT AUSTRALIA PTY LTD PROJECT TRUST ACCOUNT GCHHS H2HK FIT…"
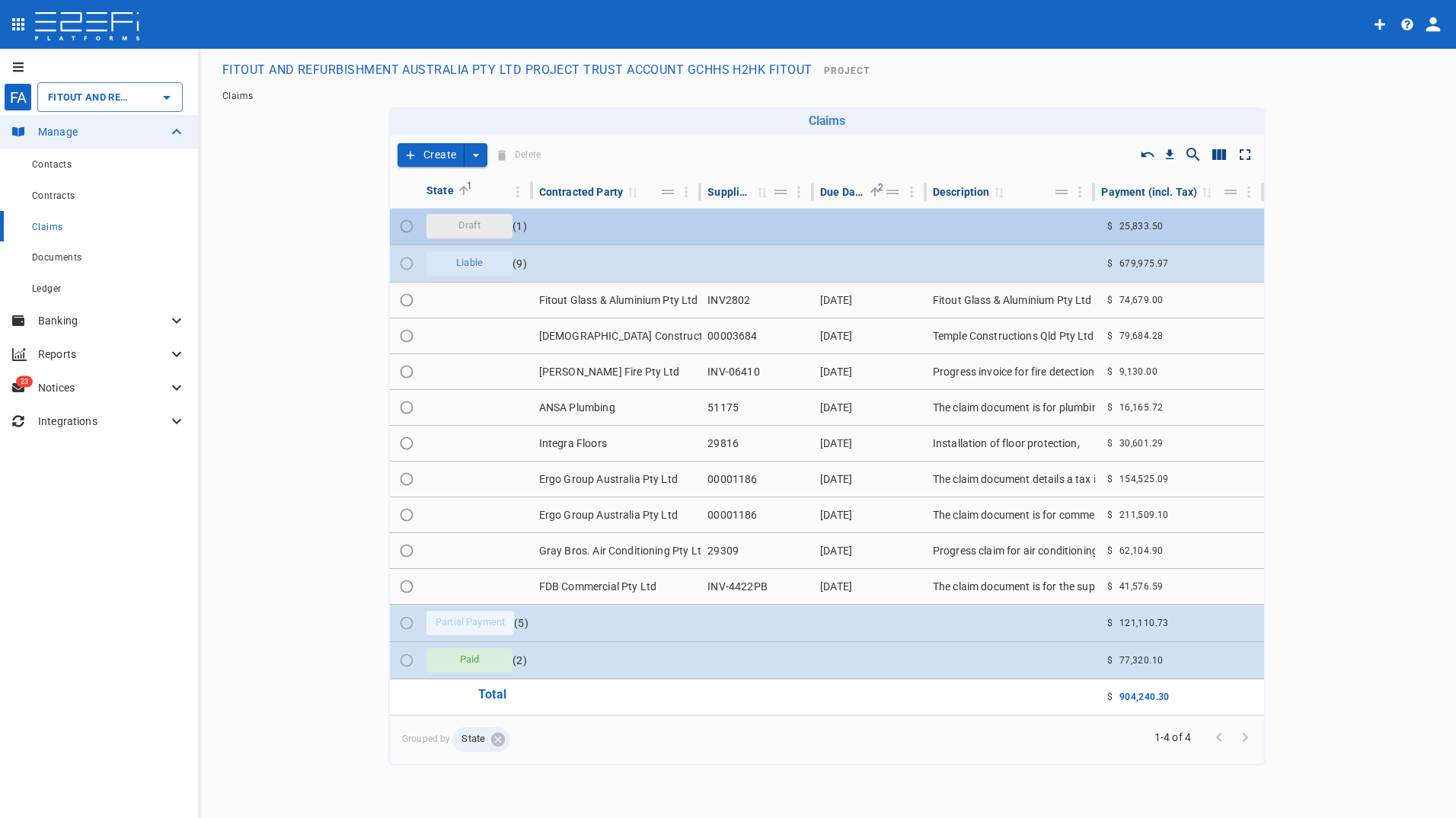
click at [491, 229] on div "Draft" at bounding box center [469, 226] width 86 height 24
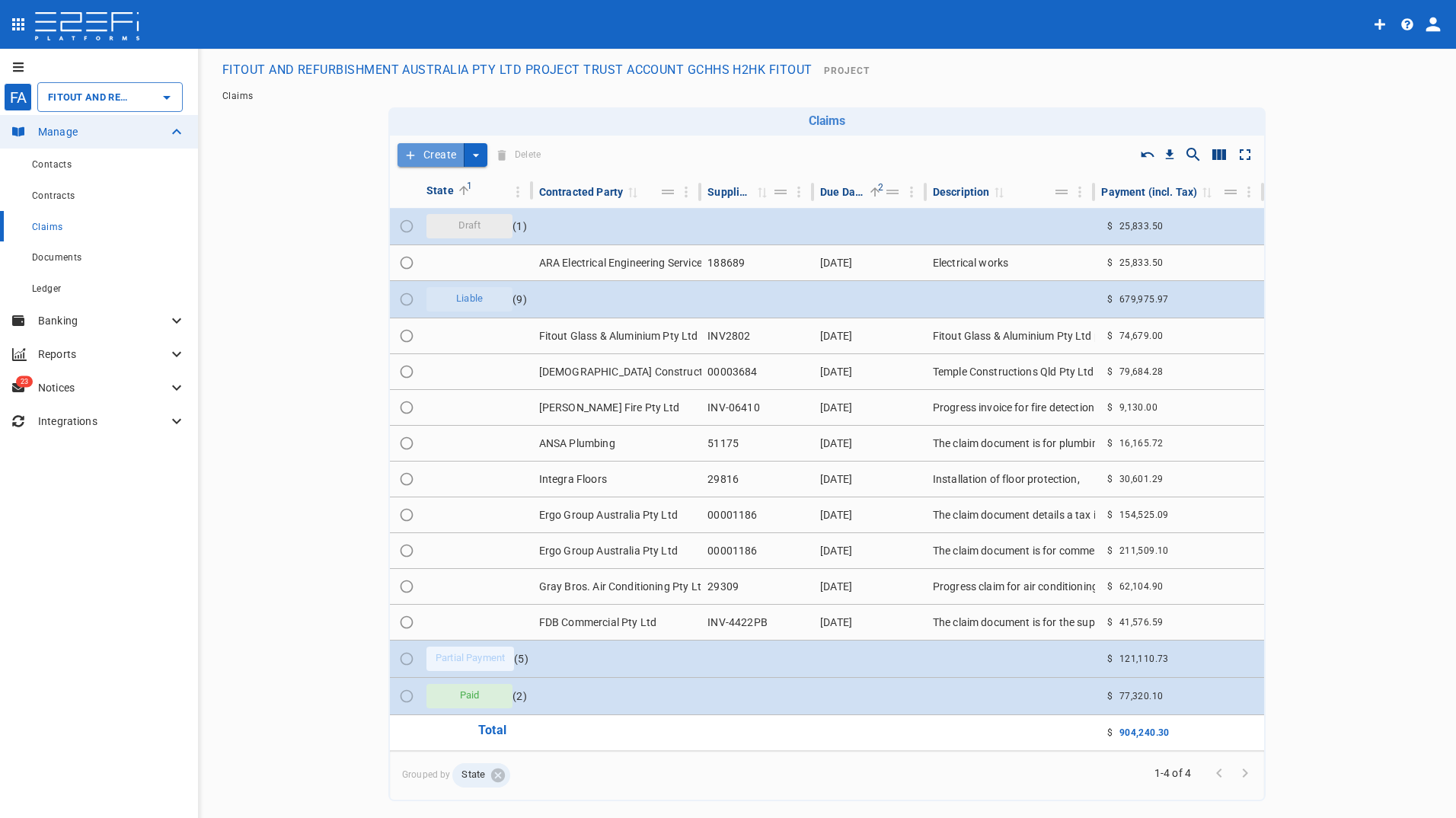
click at [433, 152] on button "Create" at bounding box center [430, 155] width 67 height 24
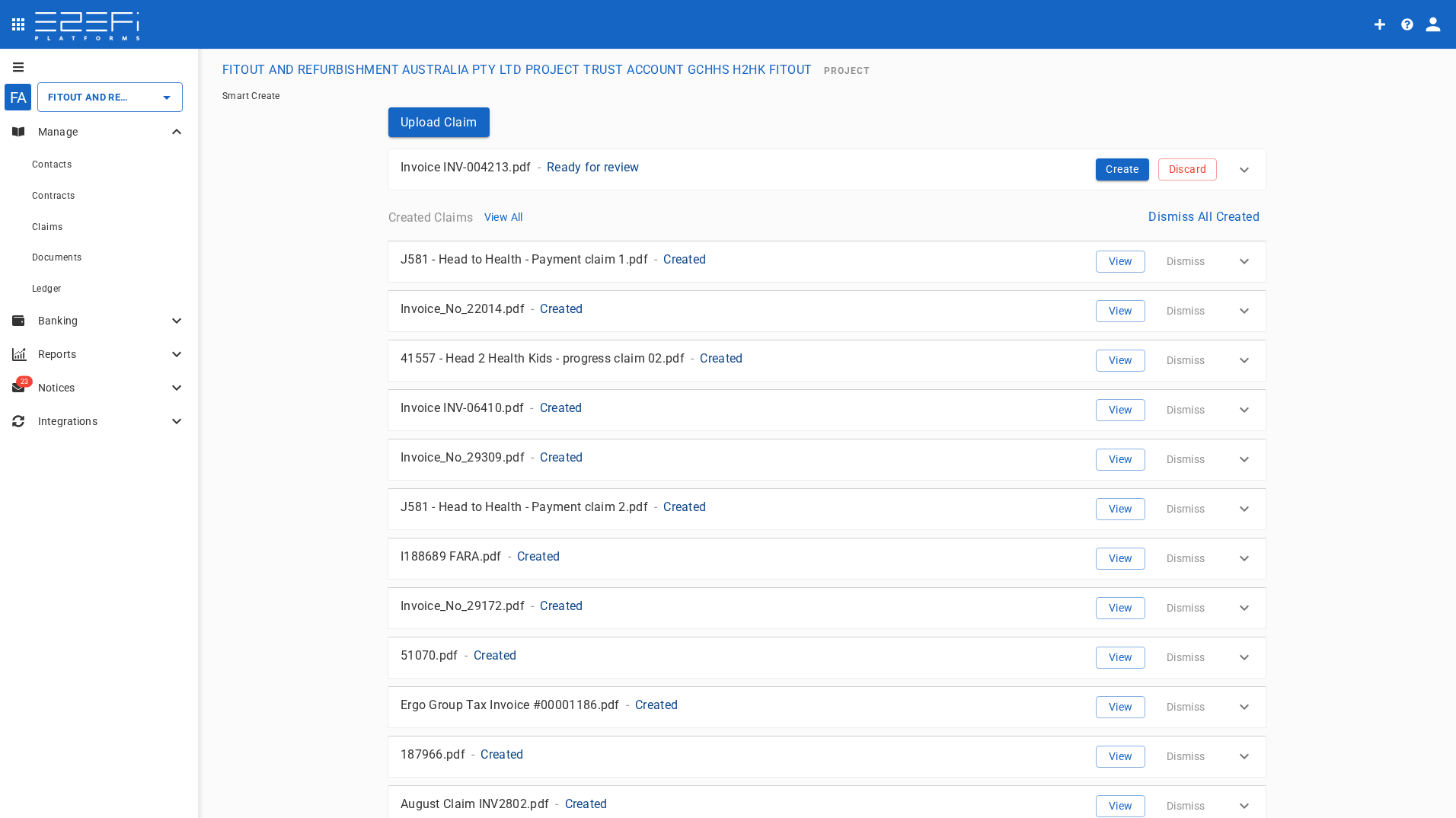
click at [488, 167] on p "Invoice INV-004213.pdf" at bounding box center [466, 167] width 131 height 18
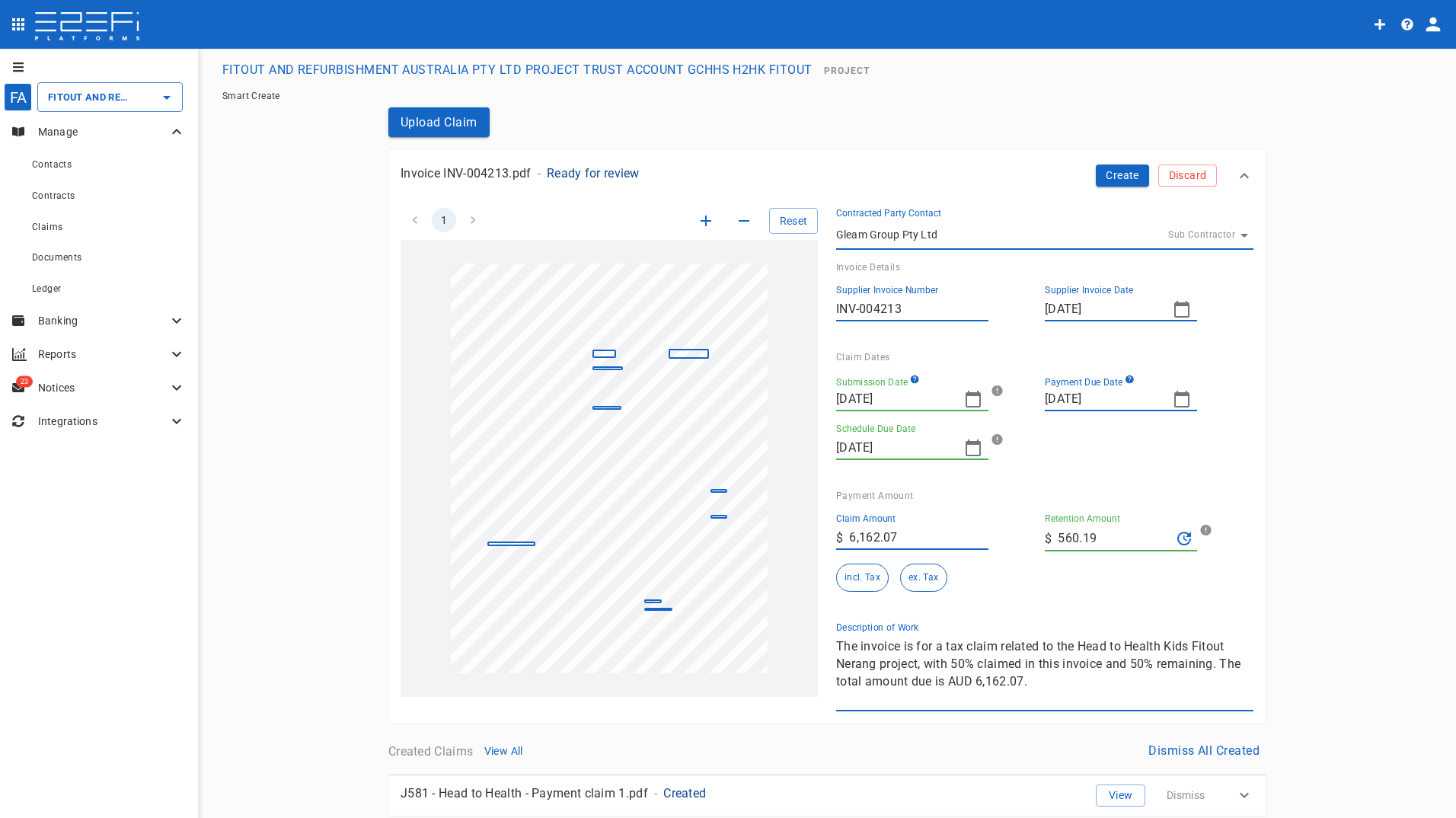
click at [1172, 310] on icon "button" at bounding box center [1181, 308] width 18 height 18
click at [1173, 483] on div "22" at bounding box center [1177, 485] width 12 height 17
click at [972, 400] on icon "button" at bounding box center [973, 399] width 18 height 18
click at [936, 576] on div "25" at bounding box center [937, 574] width 12 height 17
click at [1173, 402] on icon "button" at bounding box center [1181, 399] width 18 height 18
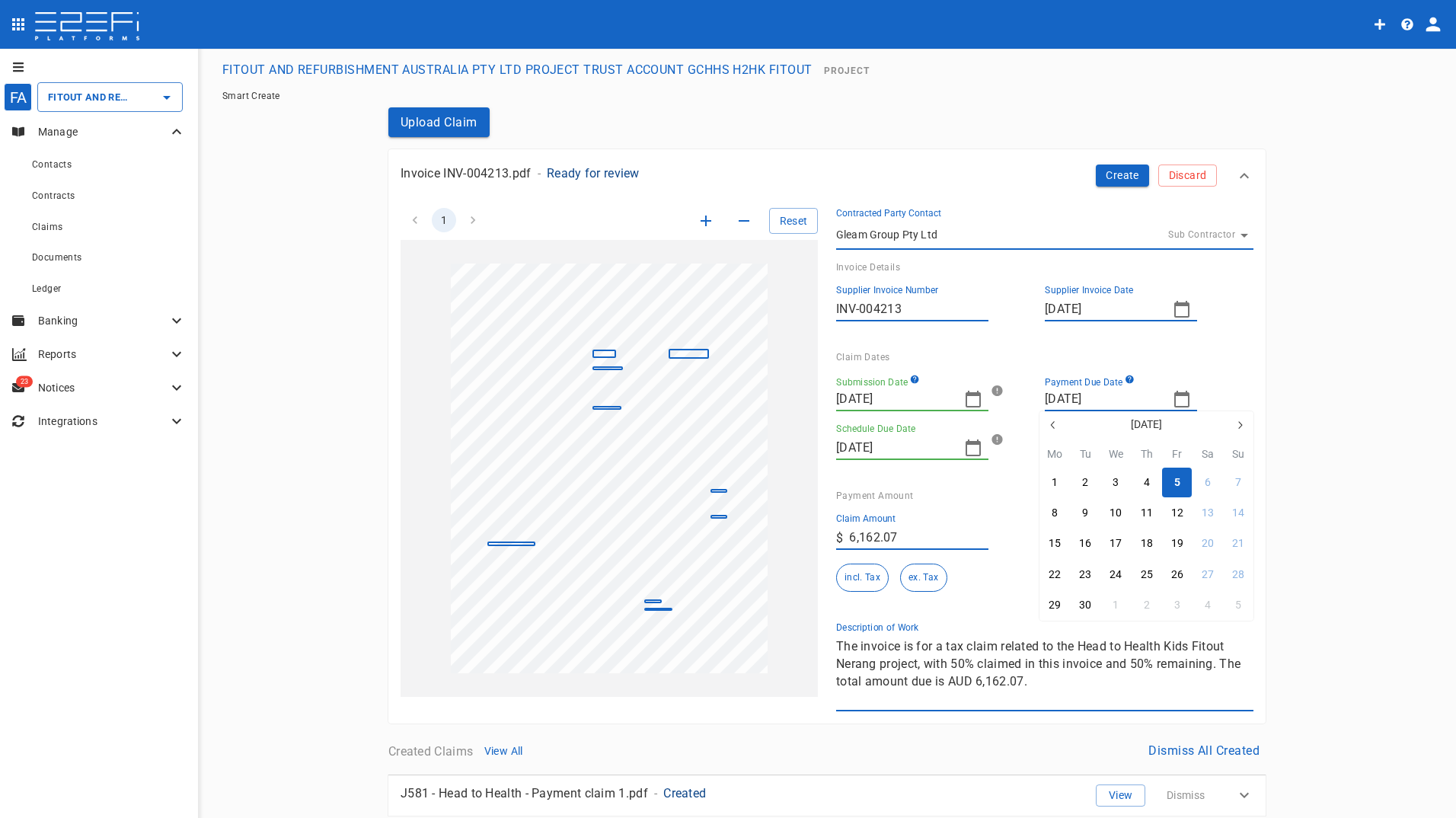
click at [1172, 485] on button "5" at bounding box center [1177, 483] width 30 height 30
click at [964, 446] on icon "button" at bounding box center [973, 448] width 18 height 18
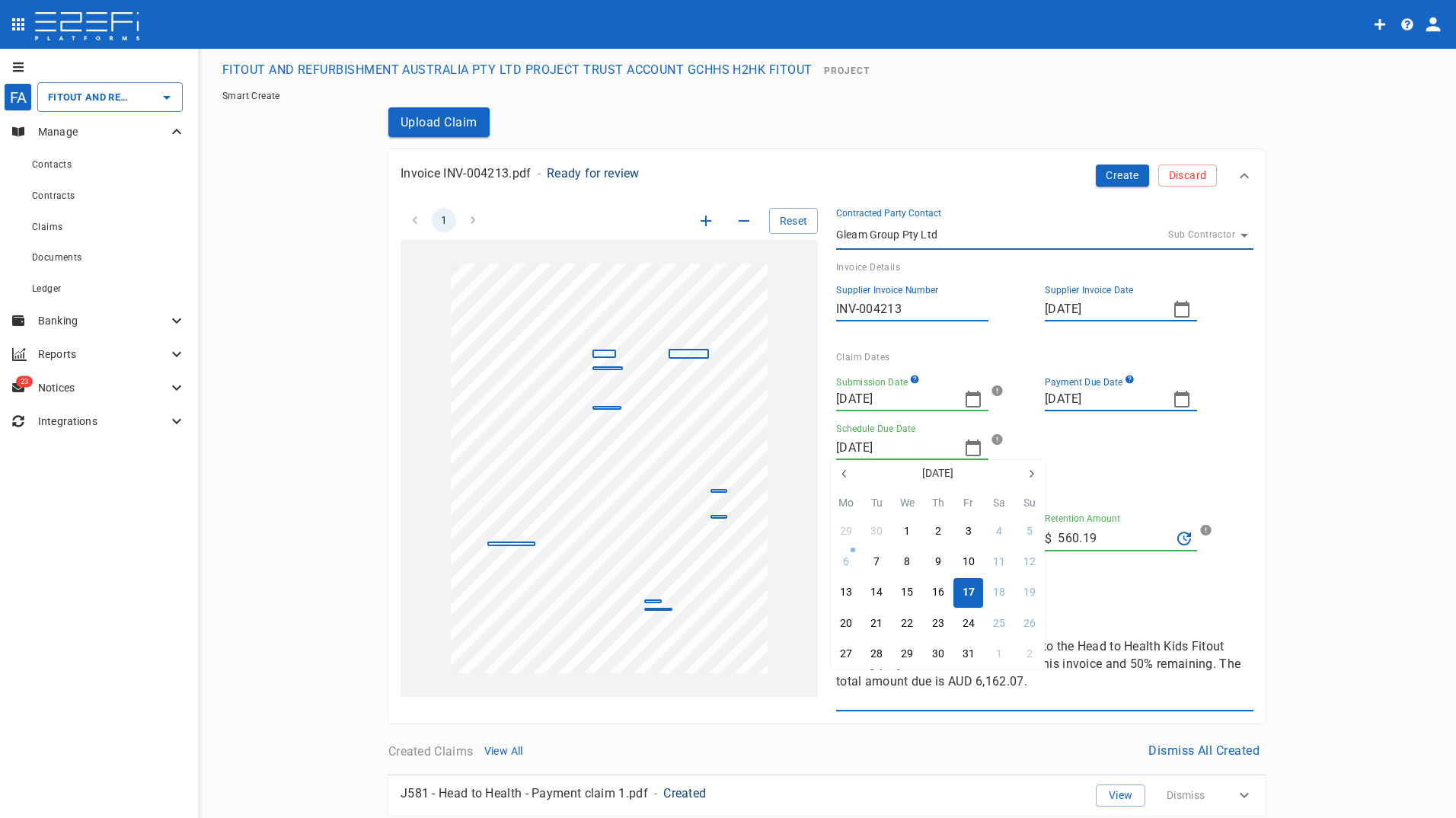
click at [837, 470] on button "button" at bounding box center [845, 474] width 28 height 28
drag, startPoint x: 937, startPoint y: 622, endPoint x: 841, endPoint y: 478, distance: 173.1
click at [938, 621] on div "25" at bounding box center [937, 623] width 12 height 17
type input "09/25/2025"
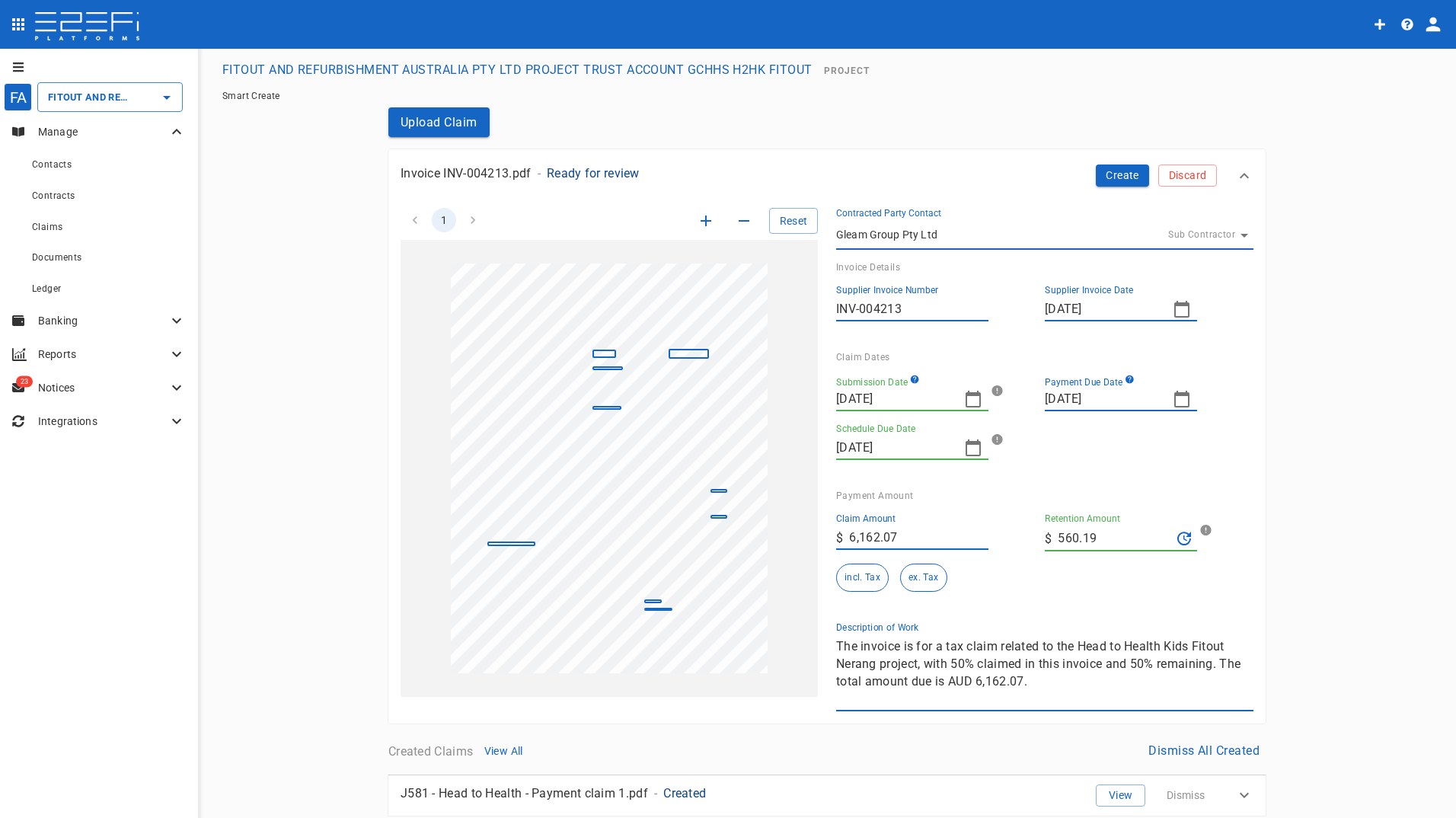
click at [1101, 539] on input "560.19" at bounding box center [1115, 538] width 113 height 24
drag, startPoint x: 1101, startPoint y: 539, endPoint x: 993, endPoint y: 536, distance: 108.0
click at [1001, 536] on div "Claim Amount ​ $ 6,162.07 Retention Amount ​ $ 560.19 incl. Tax ex. Tax" at bounding box center [1032, 545] width 417 height 91
type input "0"
click at [969, 474] on div "Submission Date 09/25/2025 Payment Due Date 09/05/2025 Schedule Due Date 09/25/…" at bounding box center [1038, 420] width 405 height 115
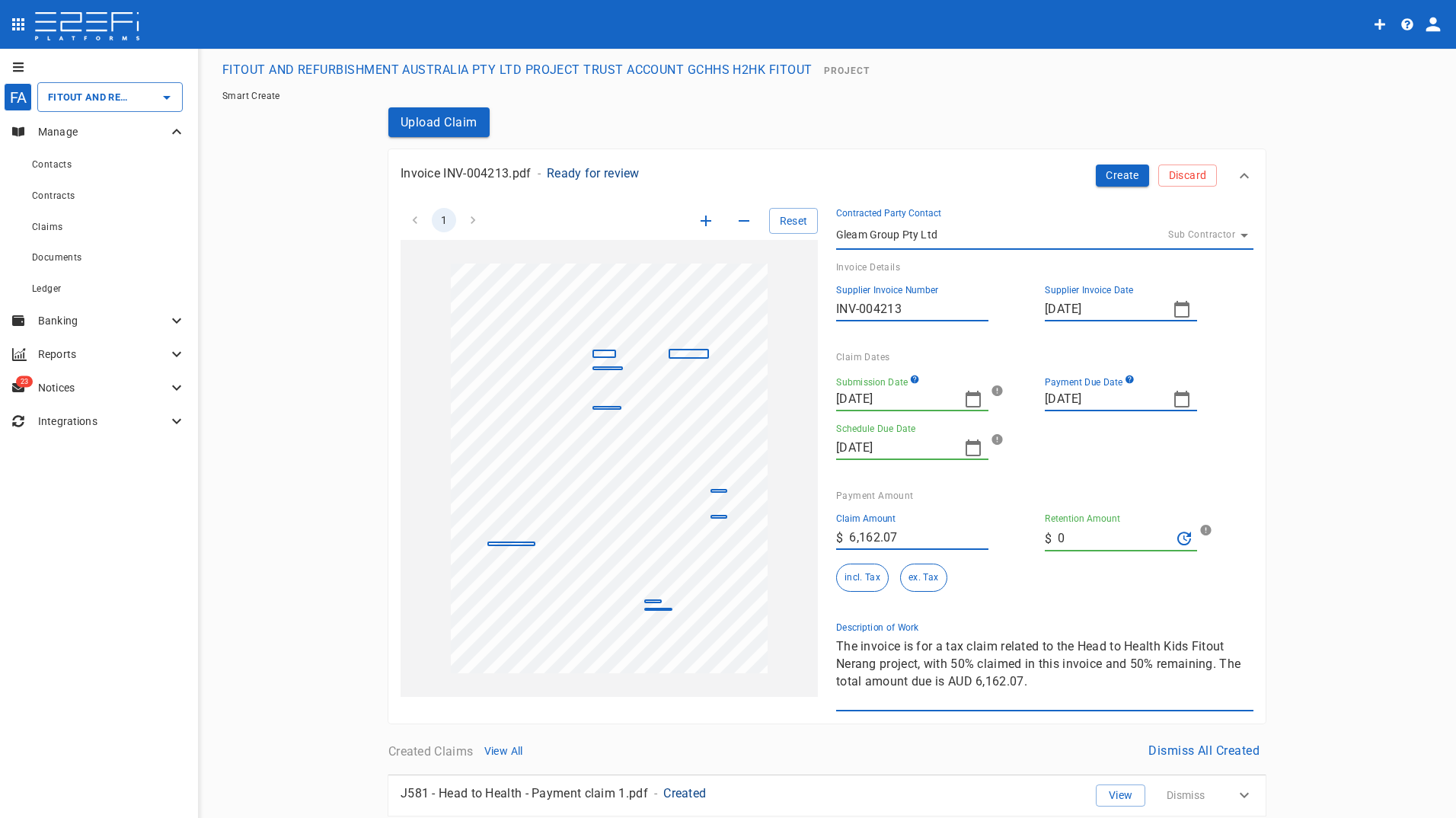
drag, startPoint x: 908, startPoint y: 535, endPoint x: 800, endPoint y: 545, distance: 108.5
click at [809, 545] on div "1 Reset SupplierInvoiceNumber: INV-004213 ClaimAmount: 6162.07 GSTAmount: 560.1…" at bounding box center [817, 451] width 871 height 521
type input "5,601.88"
click at [923, 575] on button "ex. Tax" at bounding box center [923, 577] width 47 height 28
click at [1111, 174] on button "Create" at bounding box center [1123, 175] width 54 height 22
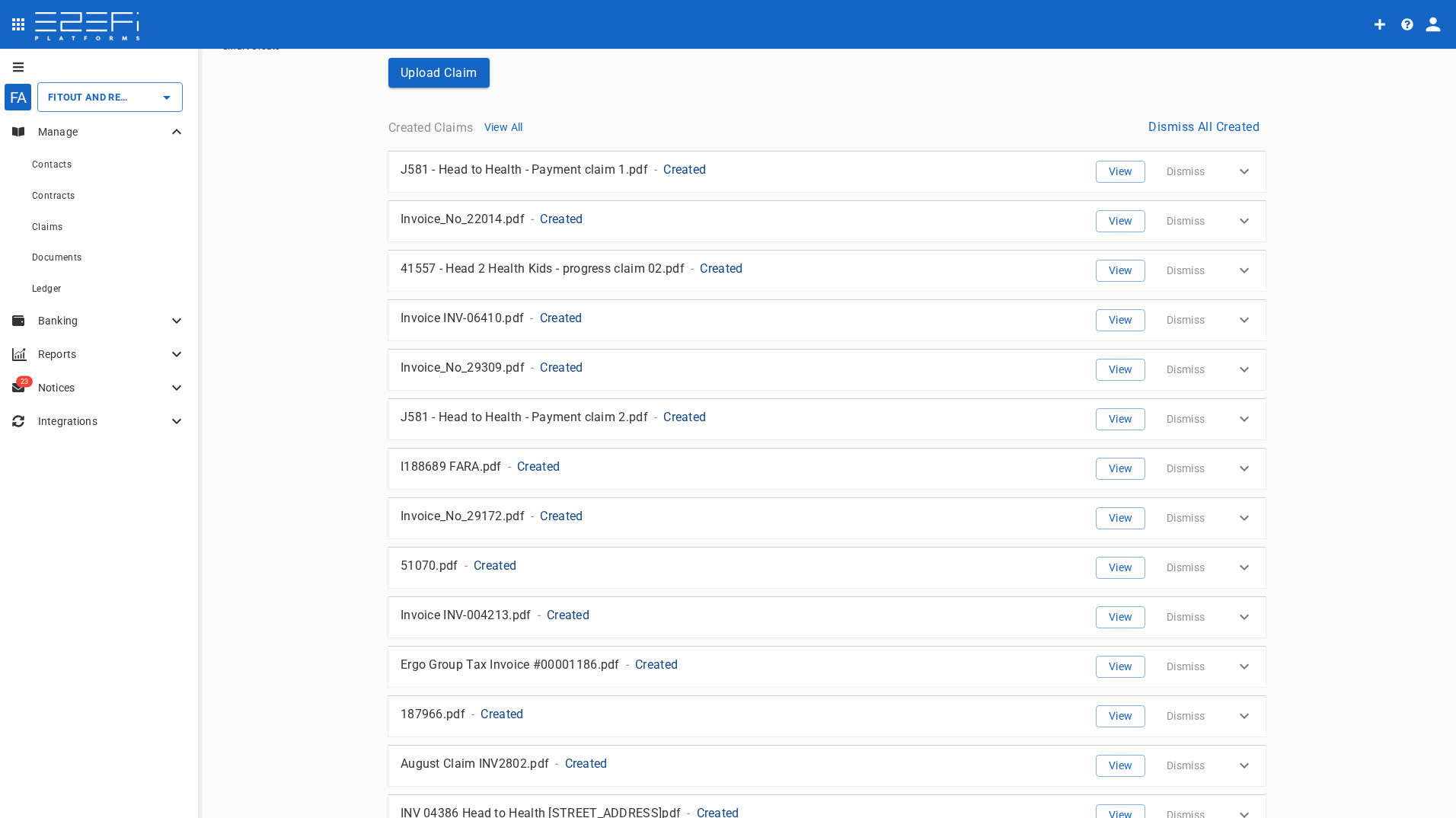
scroll to position [77, 0]
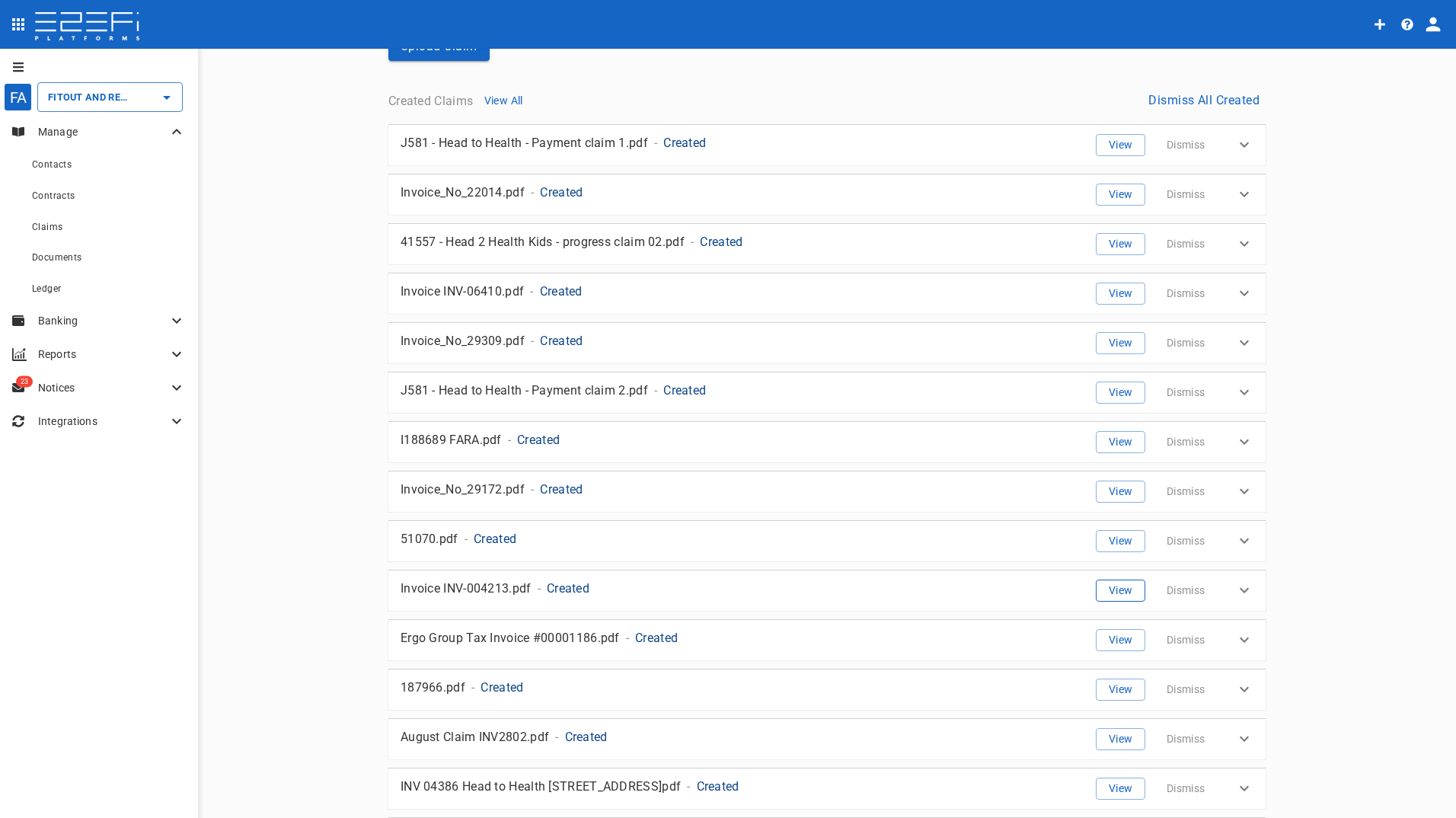
click at [1121, 587] on button "View" at bounding box center [1121, 590] width 50 height 22
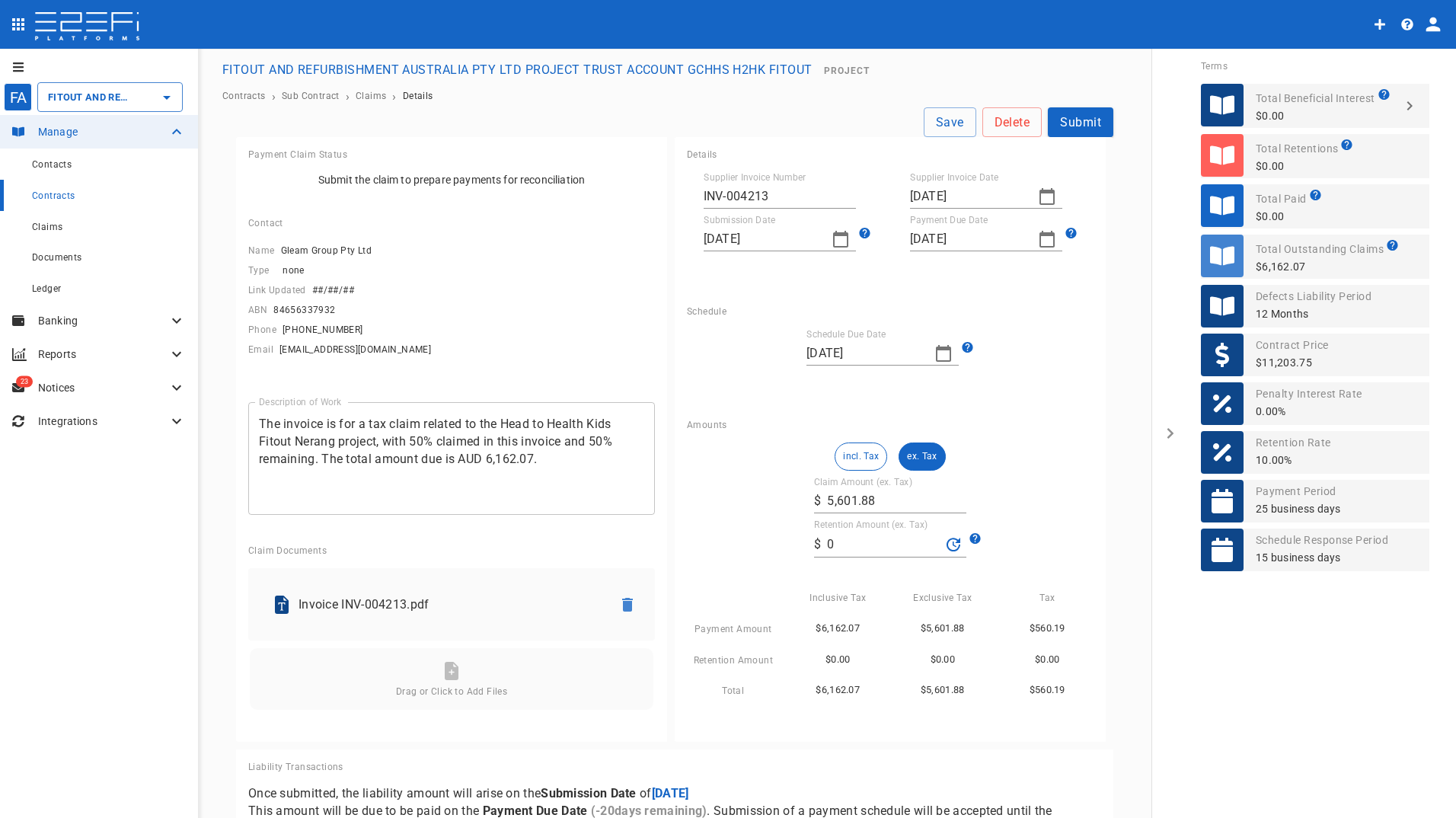
click at [1038, 195] on icon "button" at bounding box center [1047, 196] width 18 height 18
click at [1035, 374] on div "22" at bounding box center [1038, 372] width 12 height 17
click at [834, 235] on icon "button" at bounding box center [840, 239] width 15 height 17
click at [803, 415] on div "25" at bounding box center [804, 415] width 12 height 17
click at [1038, 241] on icon "button" at bounding box center [1047, 239] width 18 height 18
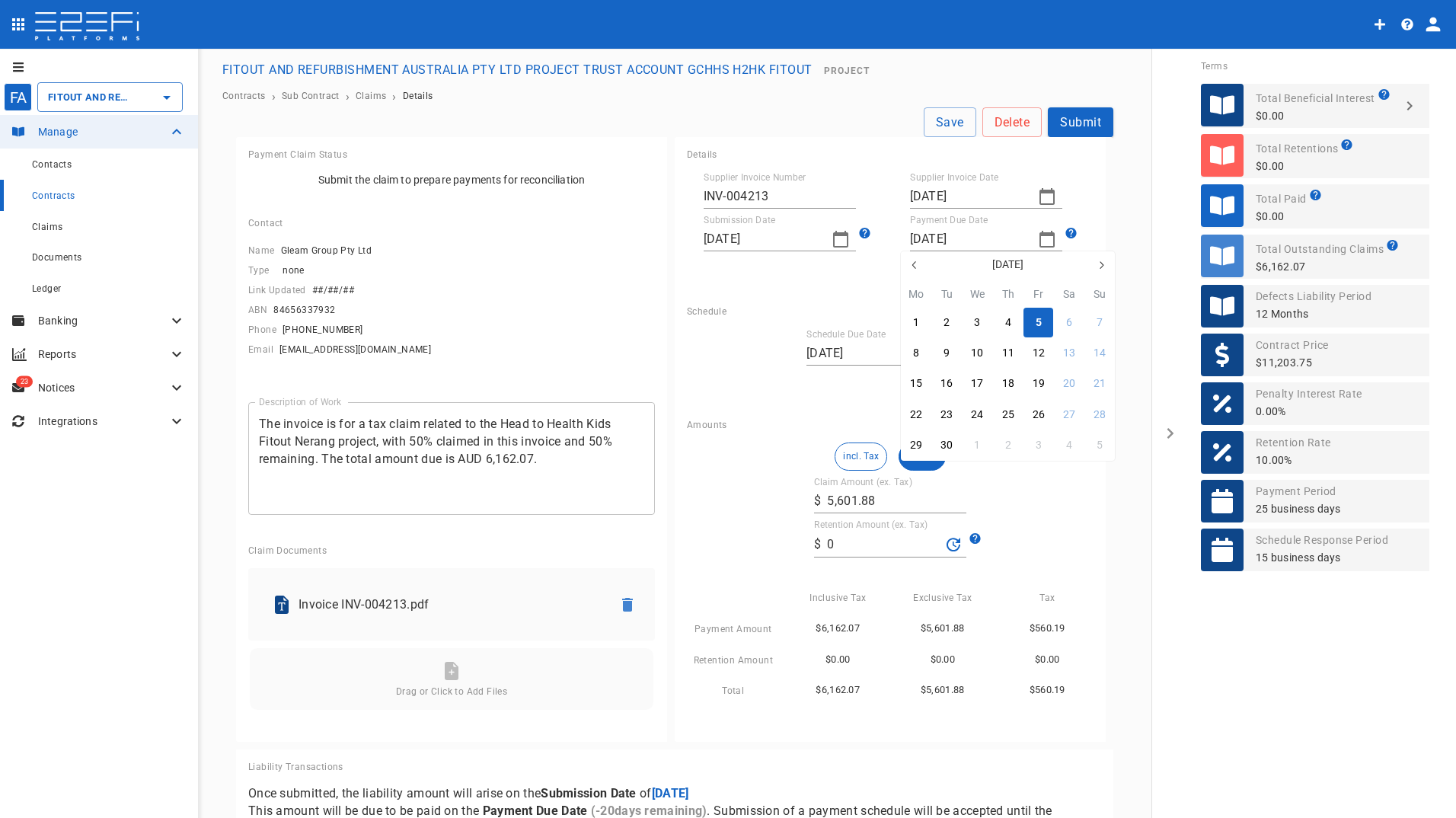
click at [1039, 321] on div "5" at bounding box center [1039, 322] width 6 height 17
click at [936, 349] on icon "button" at bounding box center [942, 353] width 15 height 17
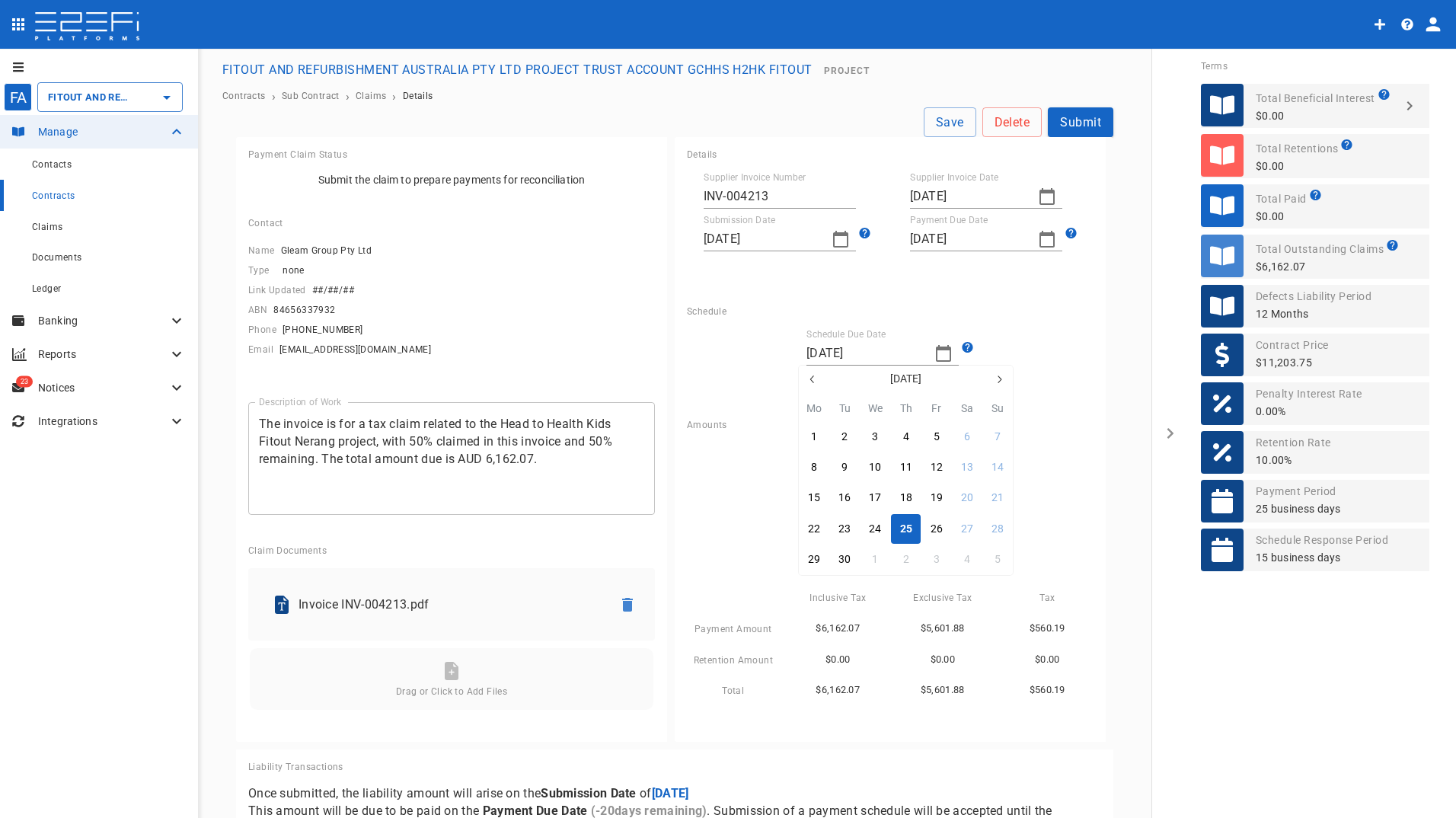
click at [900, 532] on div "25" at bounding box center [906, 528] width 12 height 17
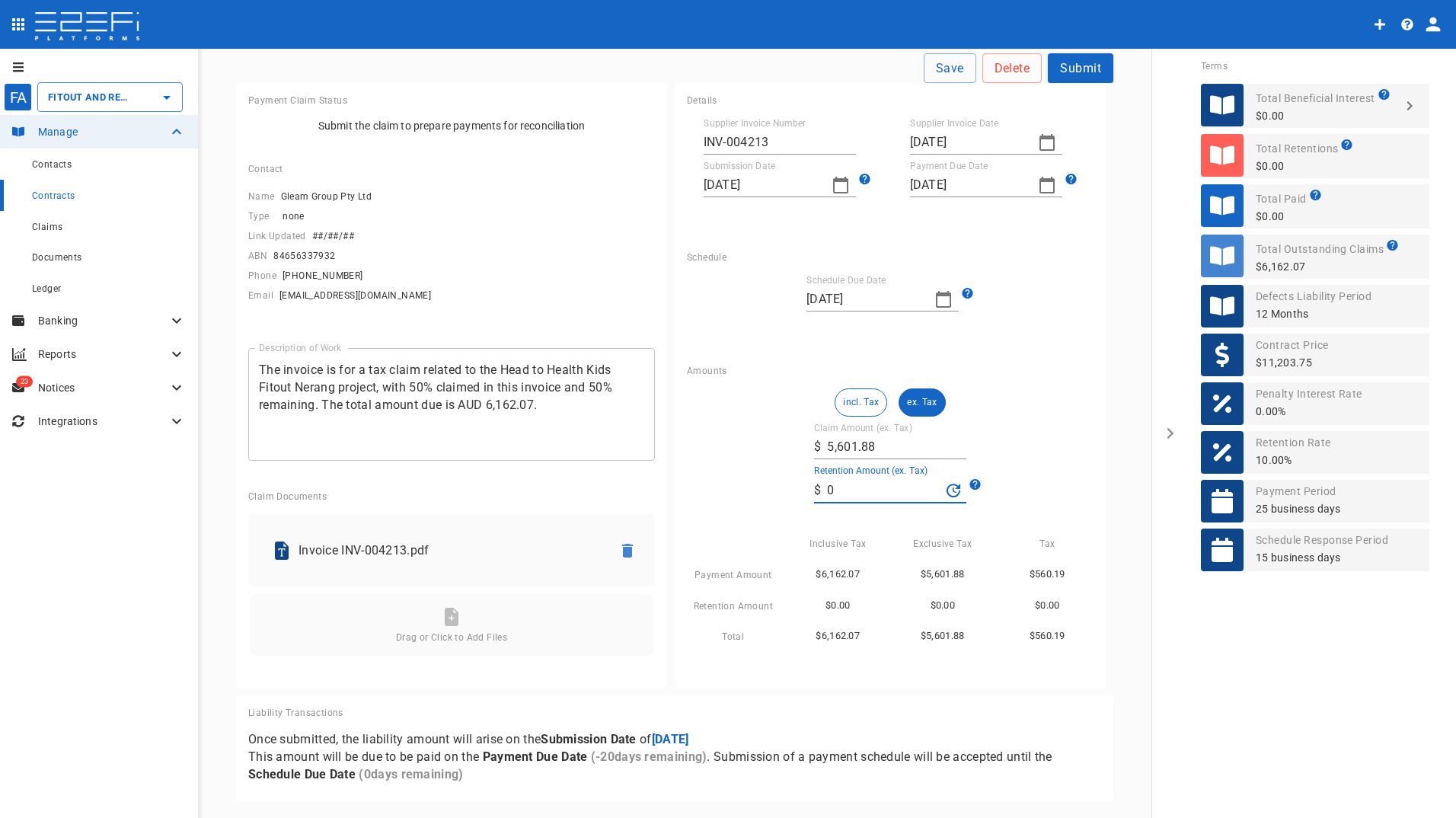
drag, startPoint x: 841, startPoint y: 495, endPoint x: 814, endPoint y: 492, distance: 27.2
click at [814, 492] on div "​ $ 0" at bounding box center [890, 491] width 152 height 26
type input "560.19"
click at [1025, 372] on div "Amounts" at bounding box center [890, 370] width 407 height 11
click at [1078, 64] on button "Submit" at bounding box center [1081, 69] width 66 height 30
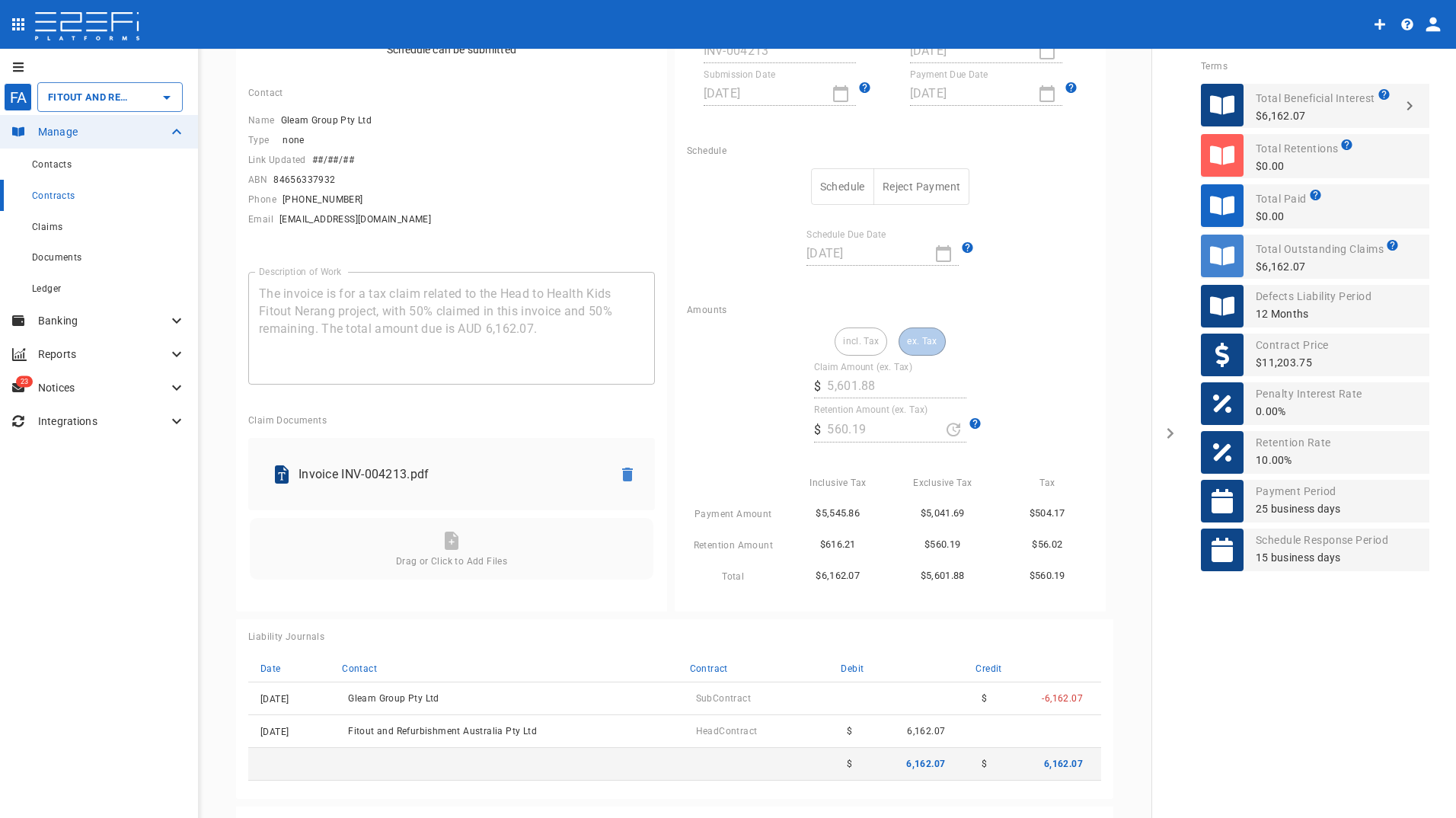
scroll to position [26, 0]
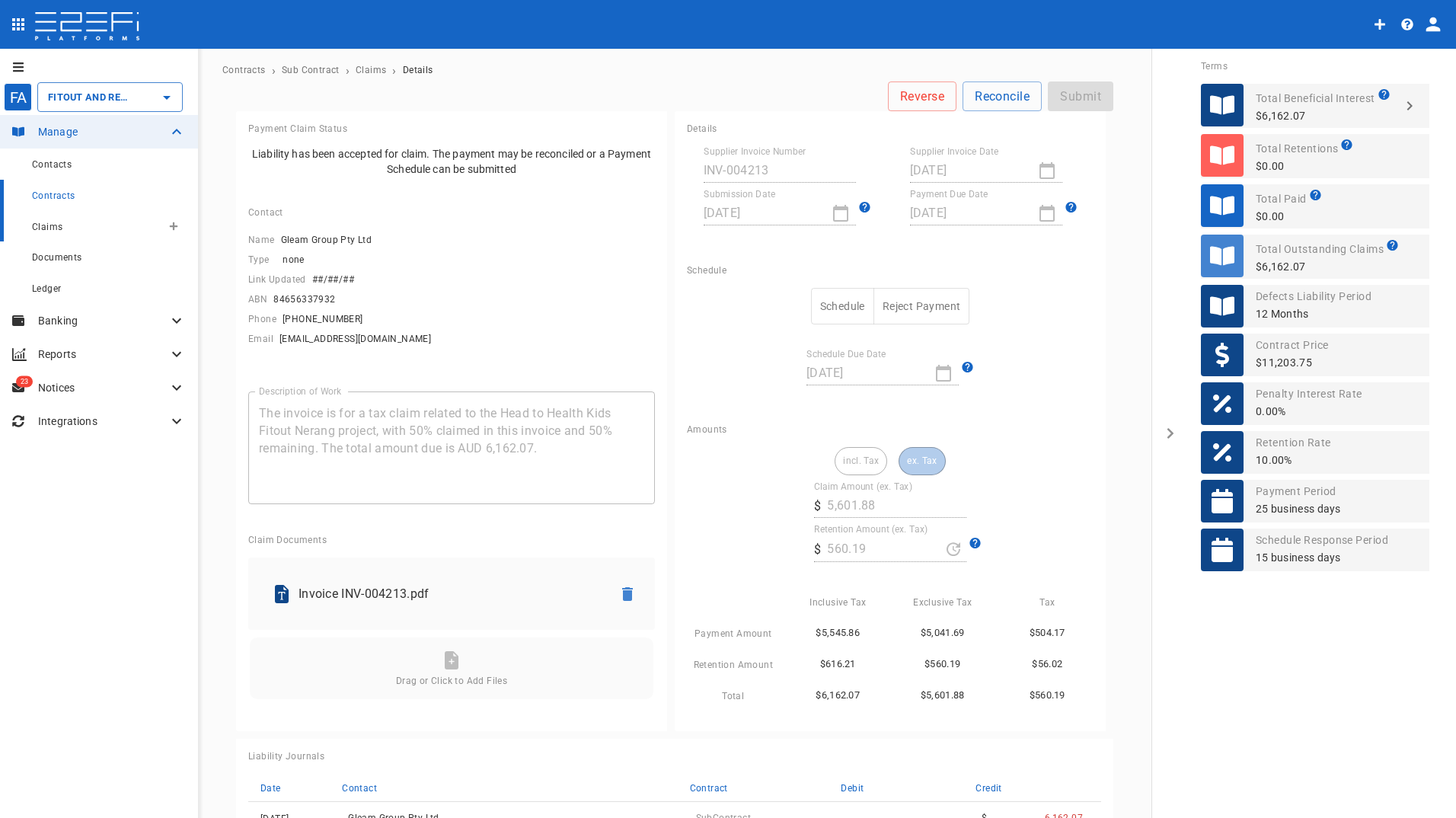
click at [39, 231] on span "Claims" at bounding box center [47, 227] width 31 height 11
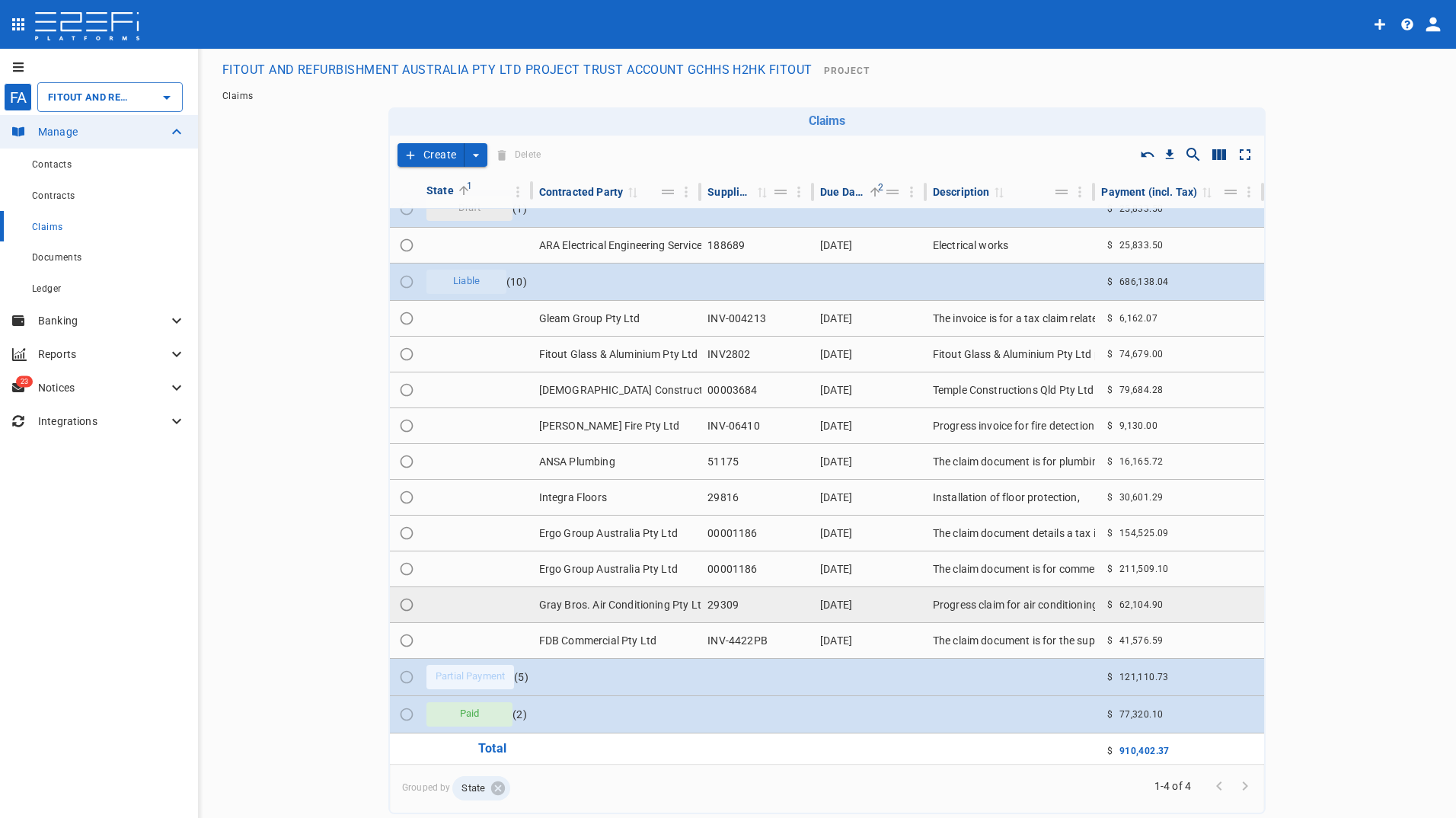
scroll to position [22, 0]
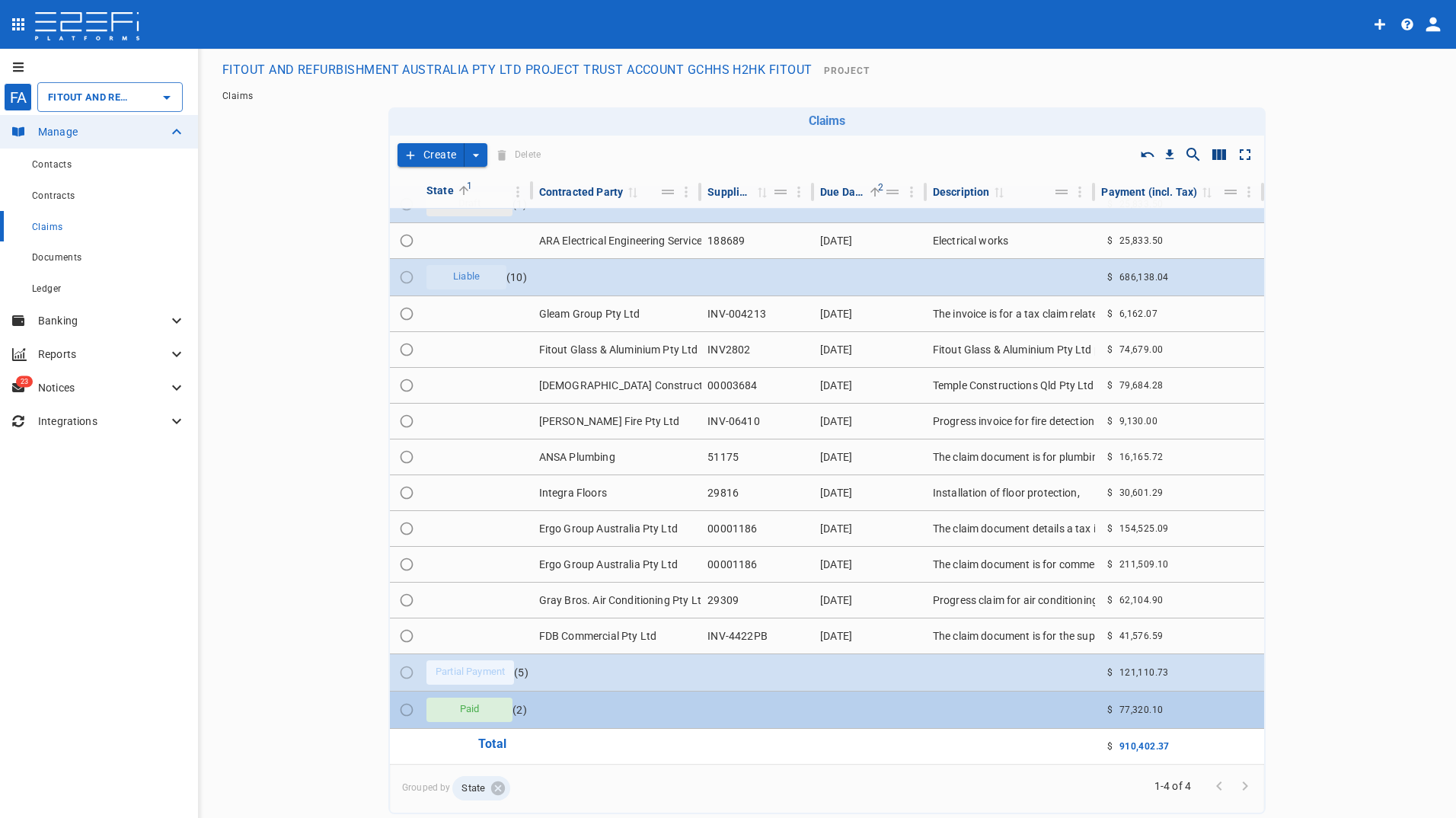
click at [476, 714] on span "Paid" at bounding box center [470, 709] width 38 height 15
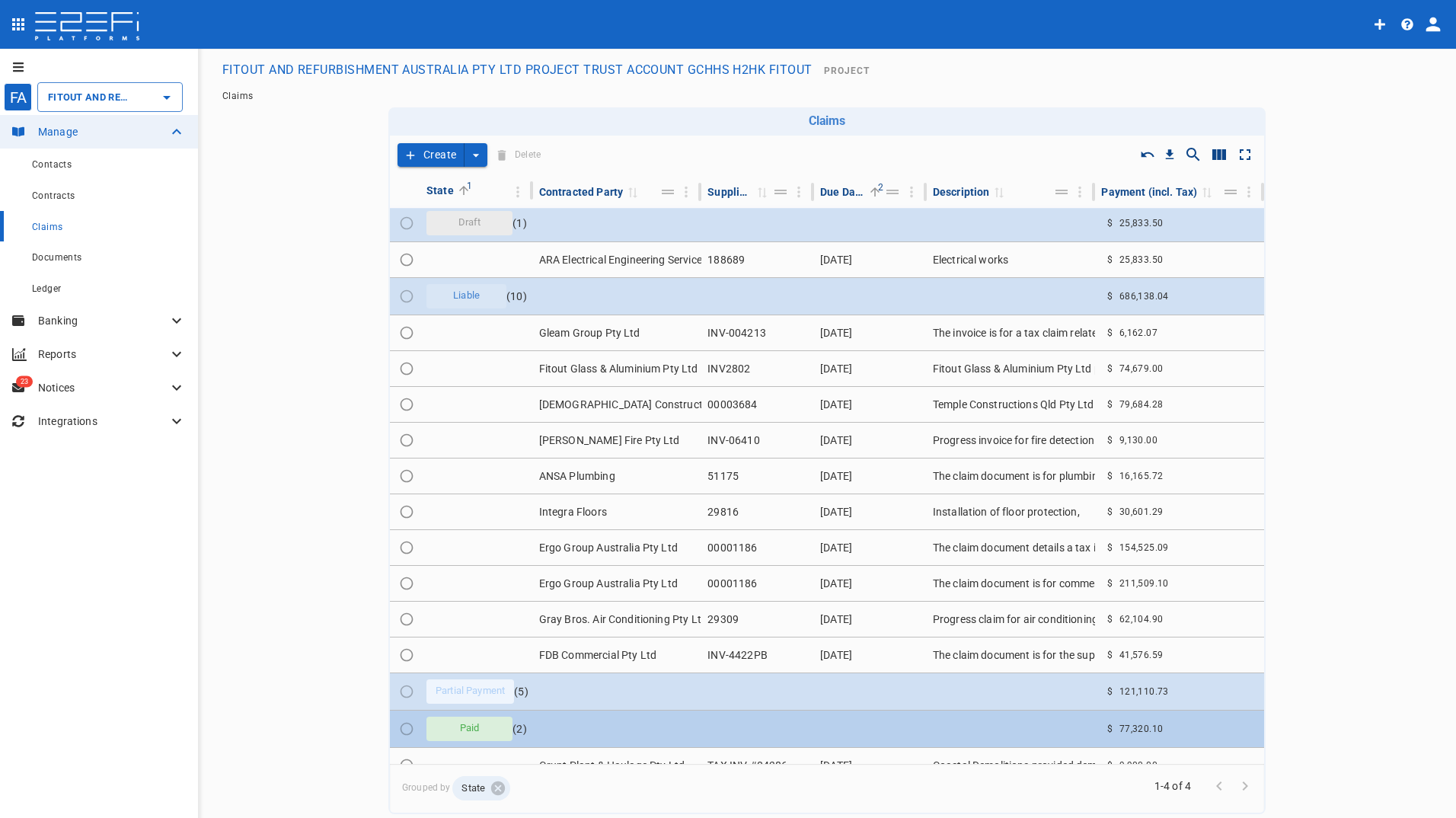
scroll to position [0, 0]
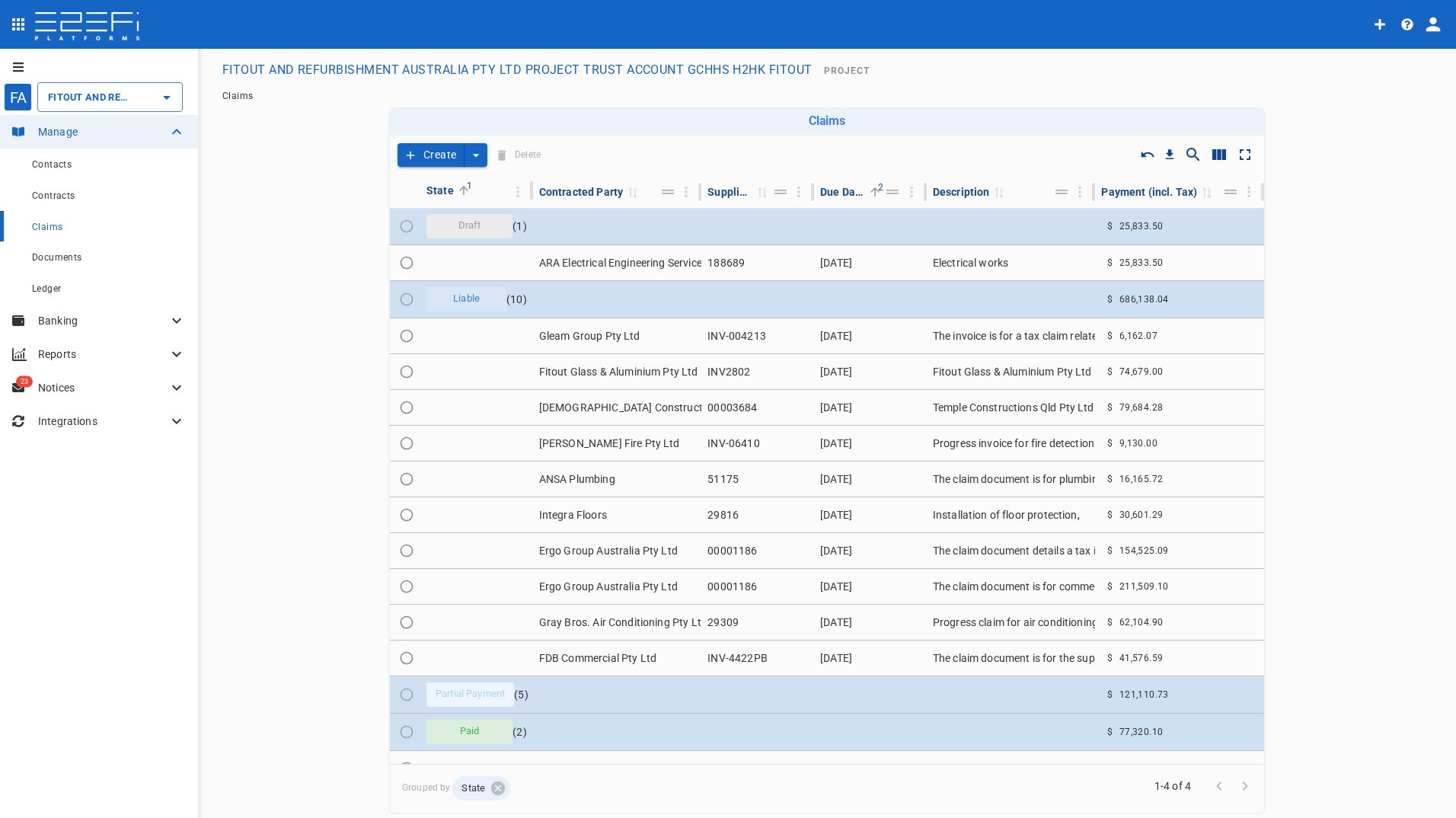
click at [433, 152] on button "Create" at bounding box center [430, 155] width 67 height 24
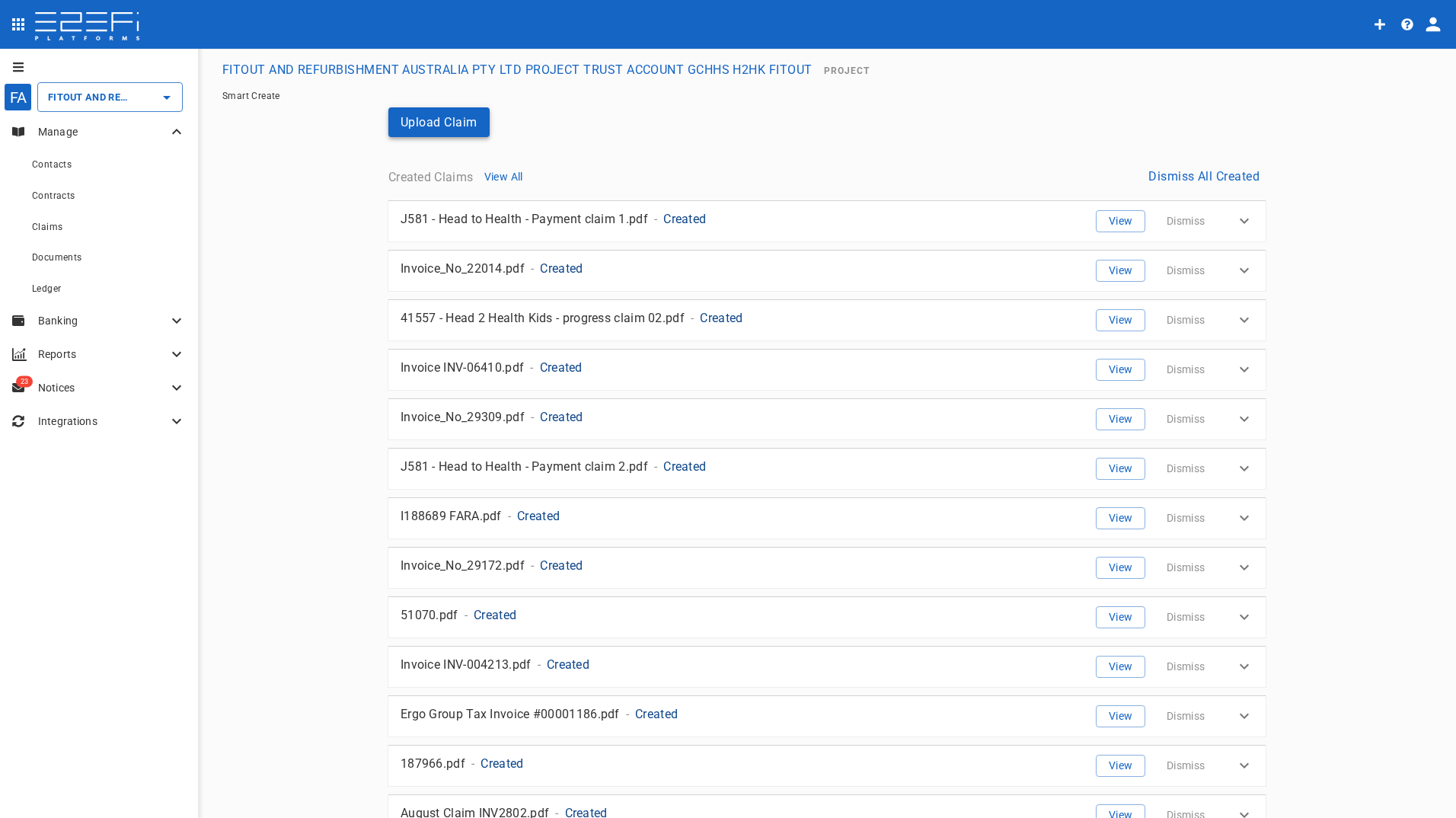
click at [420, 121] on button "Upload Claim" at bounding box center [439, 122] width 102 height 30
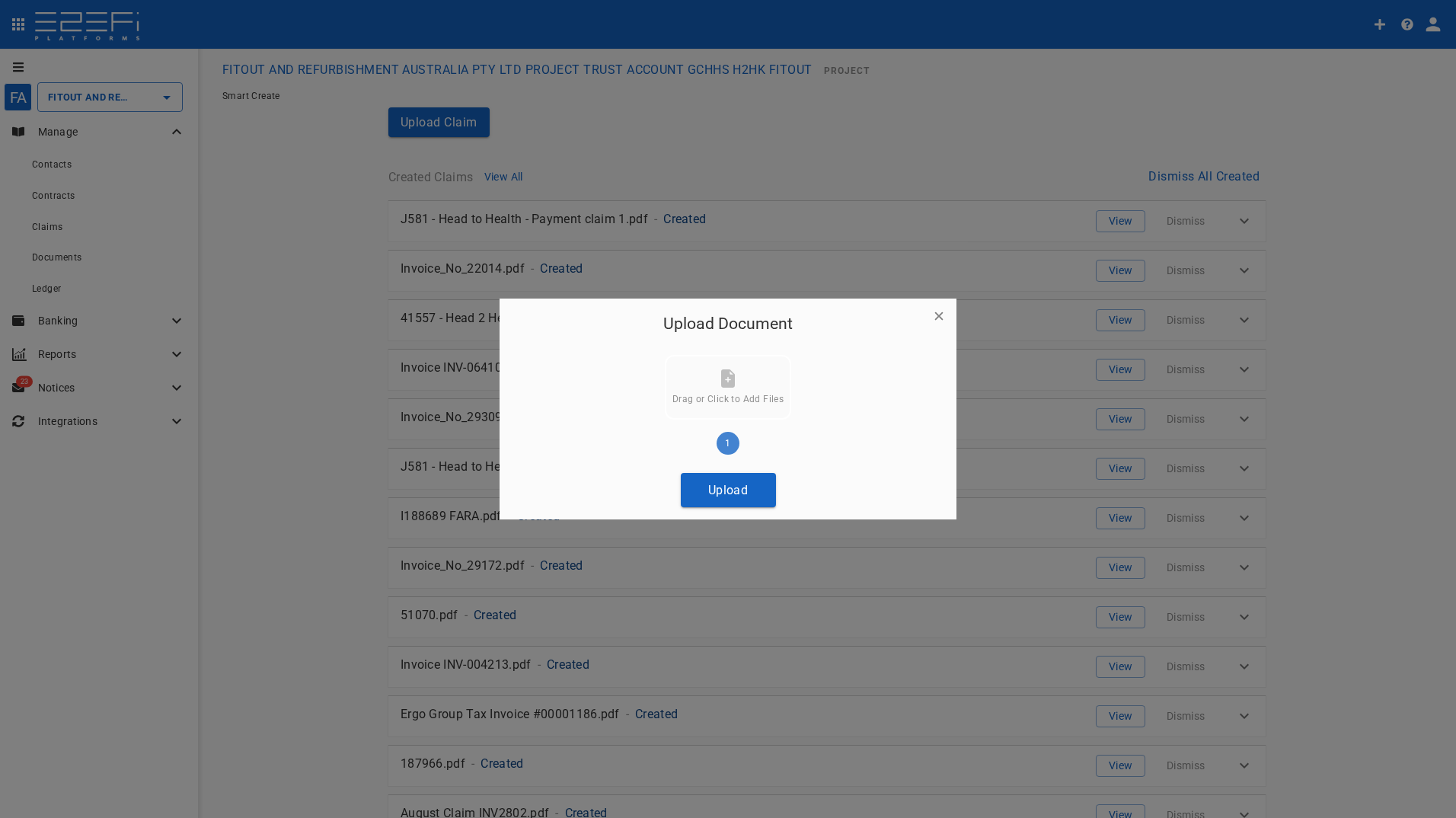
click at [947, 312] on button "button" at bounding box center [938, 315] width 23 height 23
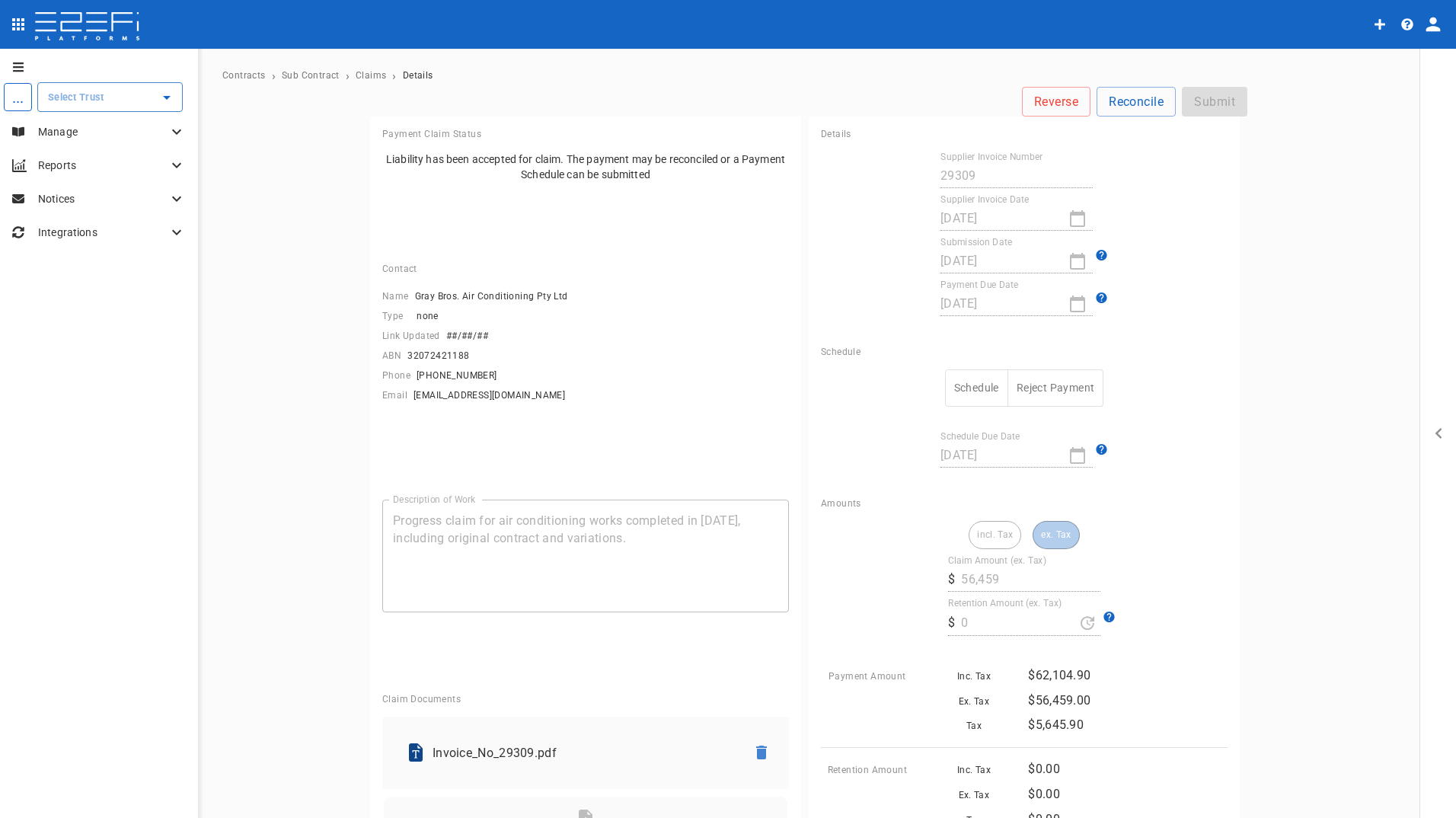
type input "FITOUT AND REFURBISHMENT AUSTRALIA PTY LTD PROJECT TRUST ACCOUNT GCHHS H2HK FIT…"
